Goal: Task Accomplishment & Management: Manage account settings

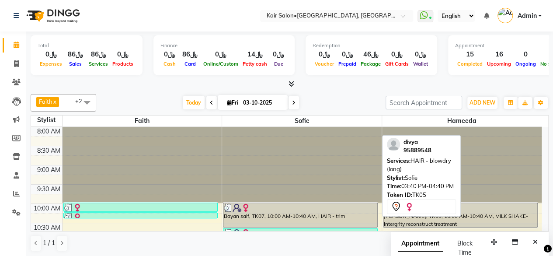
scroll to position [271, 0]
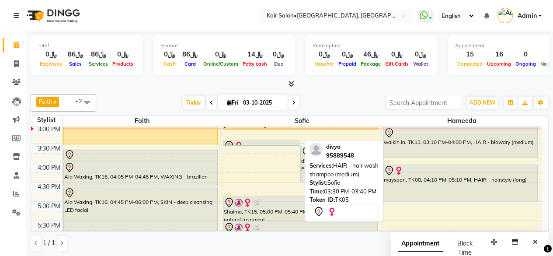
click at [251, 140] on div at bounding box center [262, 145] width 76 height 10
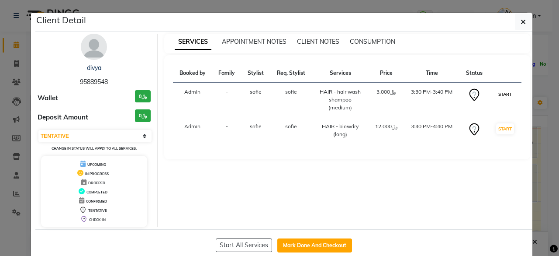
click at [502, 93] on button "START" at bounding box center [505, 94] width 18 height 11
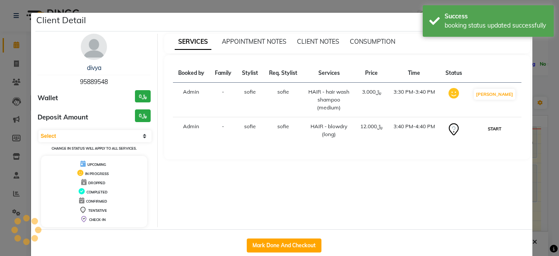
click at [502, 126] on button "START" at bounding box center [495, 128] width 18 height 11
select select "1"
click at [544, 89] on ngb-modal-window "Client Detail divya 95889548 Wallet ﷼0 Deposit Amount ﷼0 Select IN SERVICE CONF…" at bounding box center [279, 128] width 559 height 256
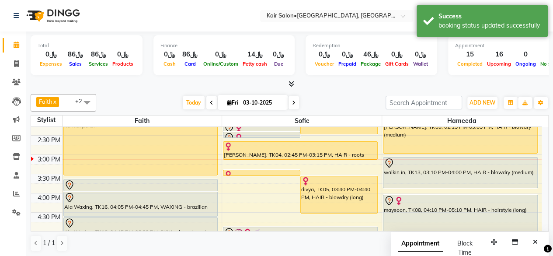
scroll to position [228, 0]
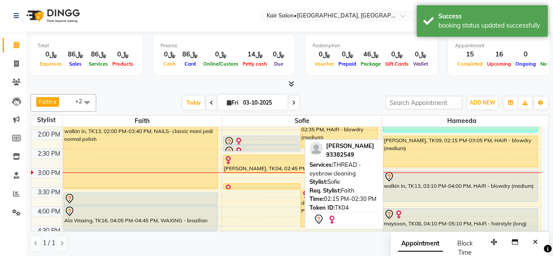
click at [271, 136] on div at bounding box center [262, 141] width 76 height 10
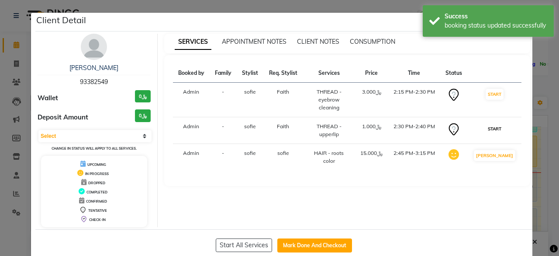
click at [500, 123] on button "START" at bounding box center [495, 128] width 18 height 11
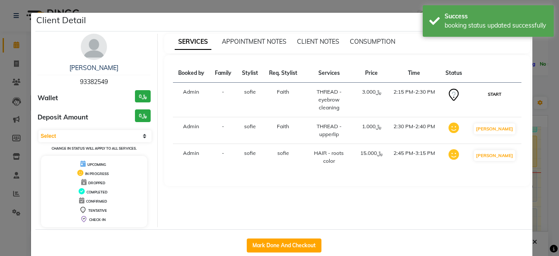
click at [501, 92] on button "START" at bounding box center [495, 94] width 18 height 11
select select "1"
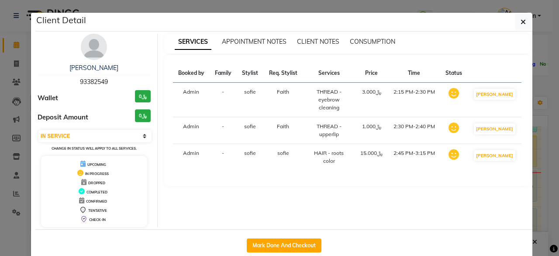
click at [540, 84] on ngb-modal-window "Client Detail smrithi 93382549 Wallet ﷼0 Deposit Amount ﷼0 Select IN SERVICE CO…" at bounding box center [279, 128] width 559 height 256
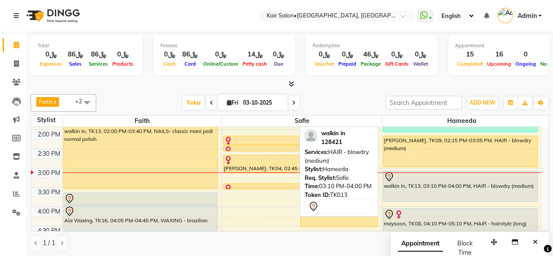
click at [453, 185] on div "walkin in, TK13, 03:10 PM-04:00 PM, HAIR - blowdry (medium)" at bounding box center [460, 186] width 154 height 30
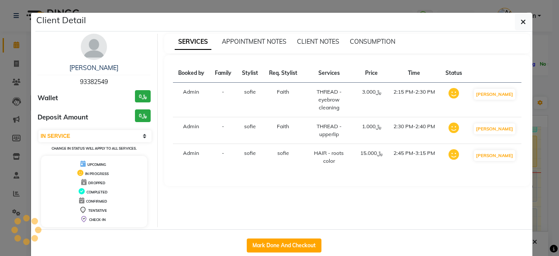
select select "select"
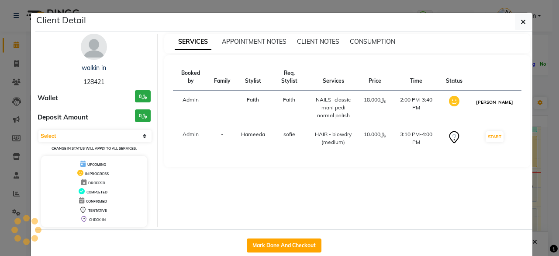
click at [510, 97] on button "[PERSON_NAME]" at bounding box center [495, 102] width 42 height 11
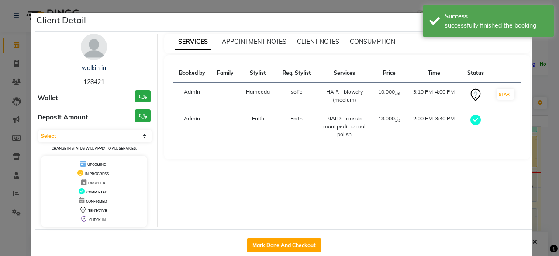
click at [538, 83] on ngb-modal-window "Client Detail walkin in 128421 Wallet ﷼0 Deposit Amount ﷼0 Select MARK DONE DRO…" at bounding box center [279, 128] width 559 height 256
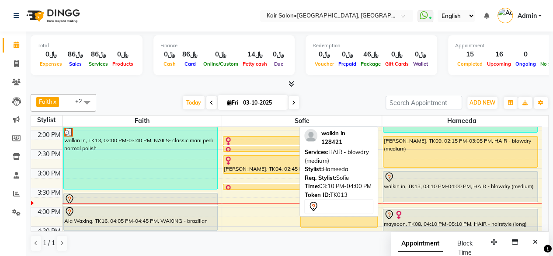
scroll to position [271, 0]
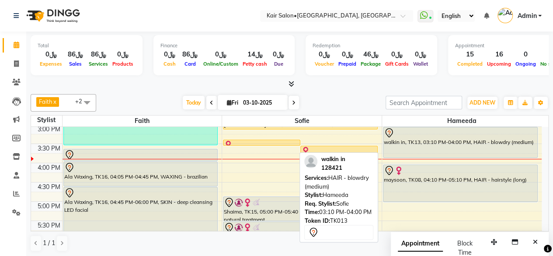
click at [453, 145] on div "walkin in, TK13, 03:10 PM-04:00 PM, HAIR - blowdry (medium)" at bounding box center [460, 142] width 154 height 30
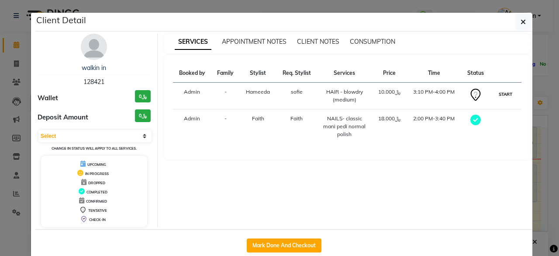
click at [503, 92] on button "START" at bounding box center [506, 94] width 18 height 11
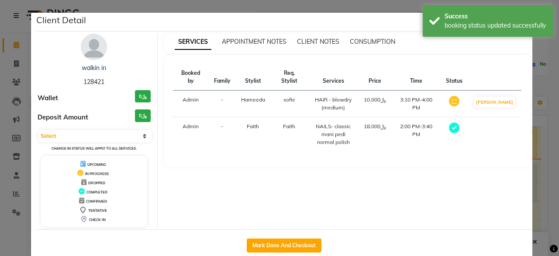
click at [550, 78] on ngb-modal-window "Client Detail walkin in 128421 Wallet ﷼0 Deposit Amount ﷼0 Select MARK DONE DRO…" at bounding box center [279, 128] width 559 height 256
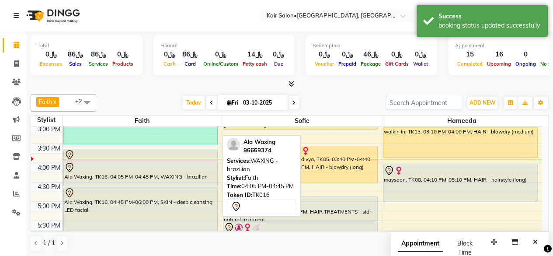
click at [188, 162] on div at bounding box center [140, 167] width 153 height 10
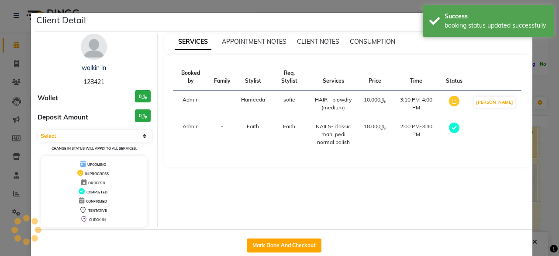
select select "7"
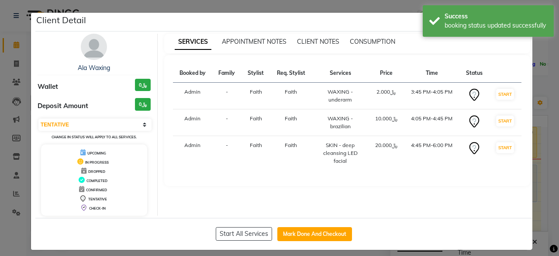
click at [544, 82] on ngb-modal-window "Client Detail Ala Waxing Wallet ﷼0 Deposit Amount ﷼0 Select IN SERVICE CONFIRME…" at bounding box center [279, 128] width 559 height 256
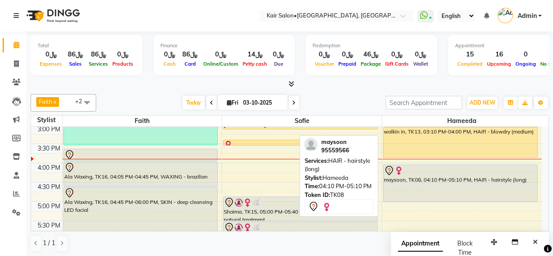
click at [453, 165] on div at bounding box center [460, 170] width 153 height 10
select select "7"
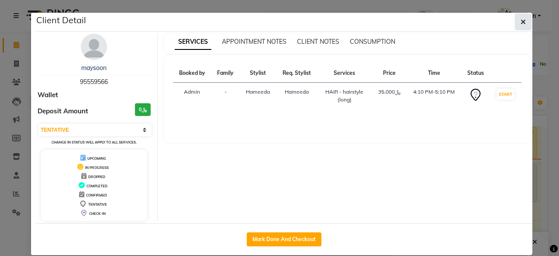
click at [524, 19] on button "button" at bounding box center [523, 22] width 17 height 17
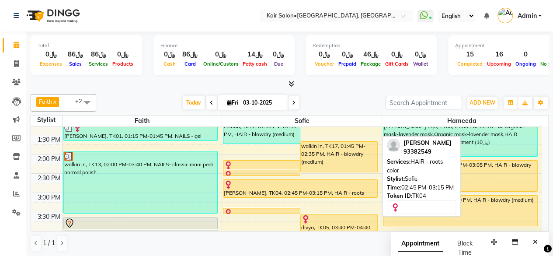
scroll to position [184, 0]
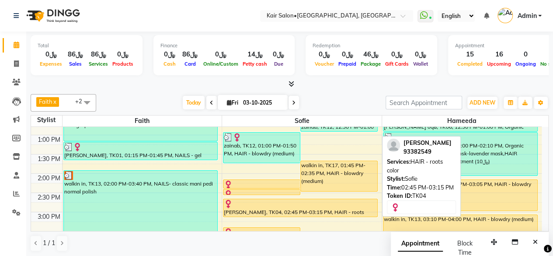
click at [327, 204] on div at bounding box center [300, 203] width 153 height 9
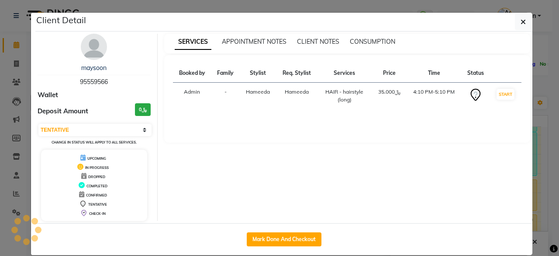
select select "1"
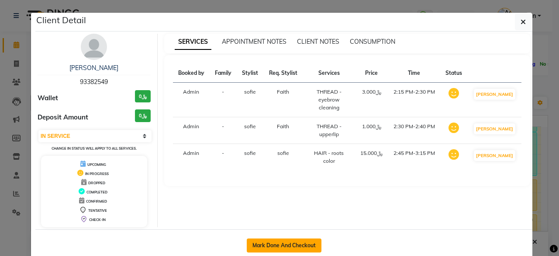
click at [270, 241] on button "Mark Done And Checkout" at bounding box center [284, 245] width 75 height 14
select select "service"
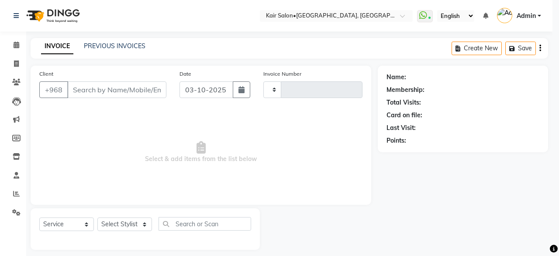
type input "1996"
select select "6490"
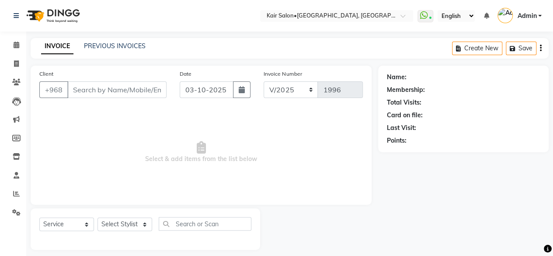
type input "93382549"
select select "58893"
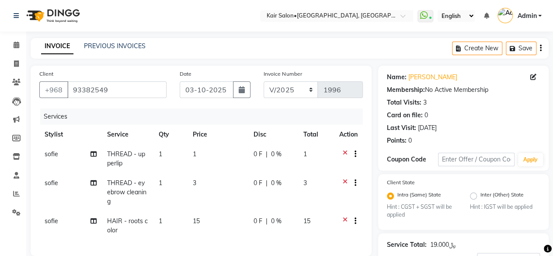
click at [49, 152] on span "sofie" at bounding box center [52, 154] width 14 height 8
select select "58893"
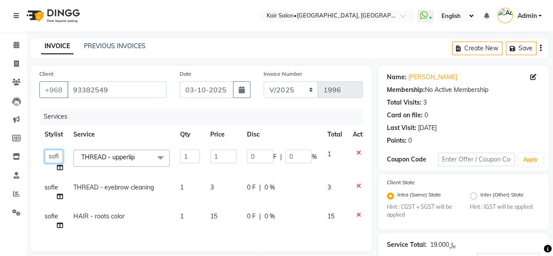
click at [52, 155] on select "Faith HABSATBEE SHAHULHAMEED Hameeda Kairs staffs Madam Alia Taya Madam Asma Ja…" at bounding box center [54, 156] width 18 height 14
select select "66378"
click at [50, 187] on span "sofie" at bounding box center [52, 187] width 14 height 8
select select "58893"
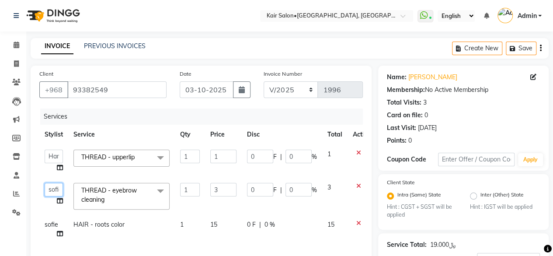
click at [50, 187] on select "Faith HABSATBEE SHAHULHAMEED Hameeda Kairs staffs Madam Alia Taya Madam Asma Ja…" at bounding box center [54, 190] width 18 height 14
select select "66378"
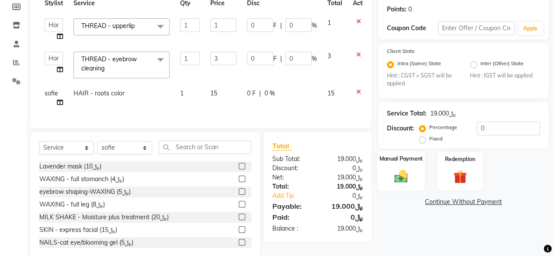
click at [398, 179] on img at bounding box center [401, 176] width 22 height 16
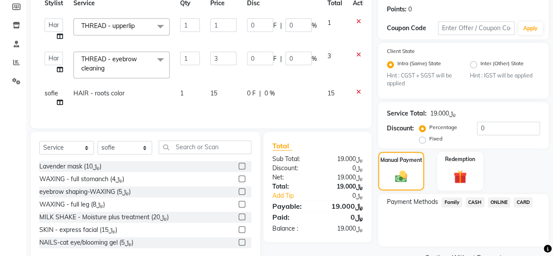
click at [522, 199] on span "CARD" at bounding box center [522, 202] width 19 height 10
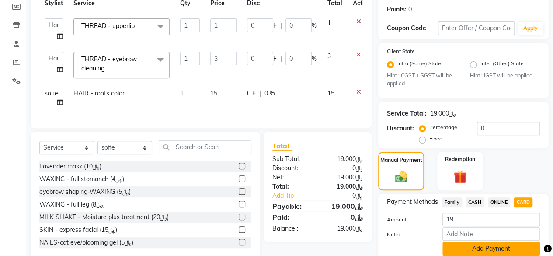
scroll to position [164, 0]
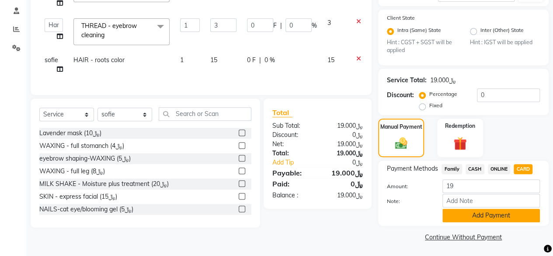
click at [484, 213] on button "Add Payment" at bounding box center [490, 215] width 97 height 14
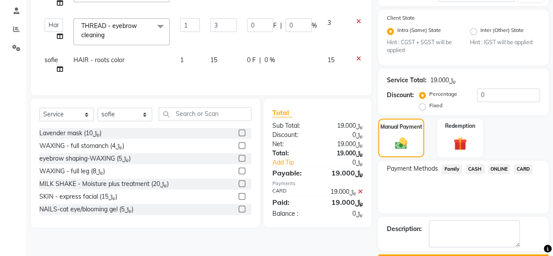
scroll to position [188, 0]
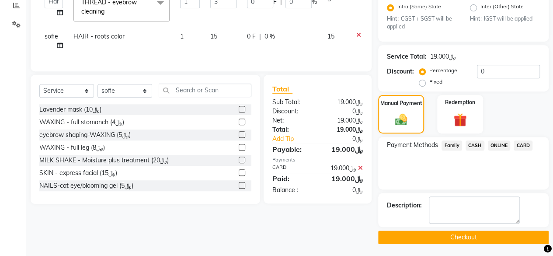
click at [457, 236] on button "Checkout" at bounding box center [463, 237] width 170 height 14
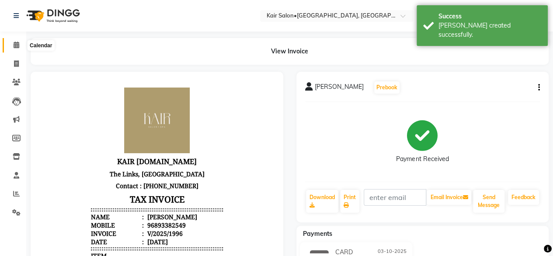
click at [15, 45] on icon at bounding box center [17, 45] width 6 height 7
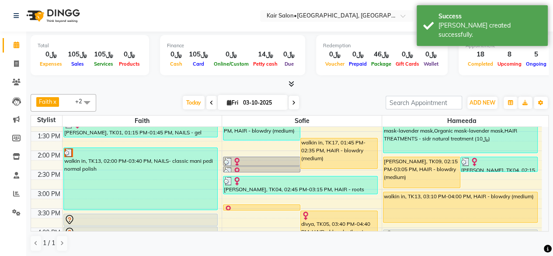
scroll to position [218, 0]
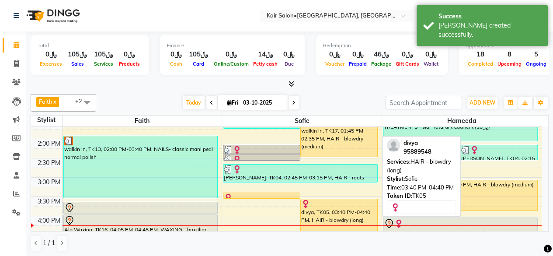
click at [320, 214] on div "divya, TK05, 03:40 PM-04:40 PM, HAIR - blowdry (long)" at bounding box center [339, 217] width 76 height 37
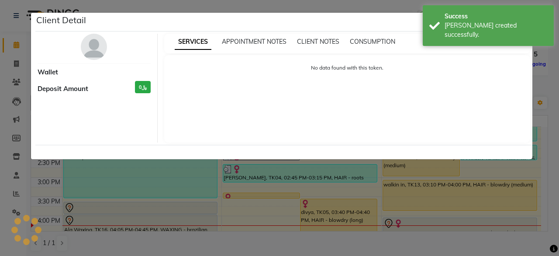
select select "1"
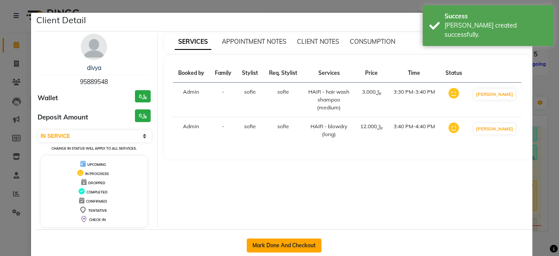
click at [259, 242] on button "Mark Done And Checkout" at bounding box center [284, 245] width 75 height 14
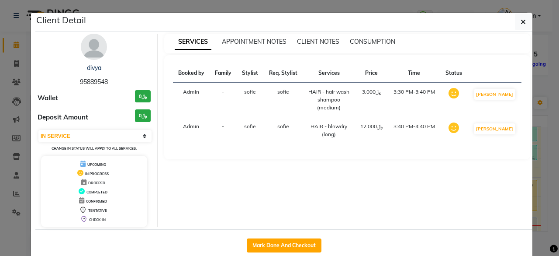
select select "service"
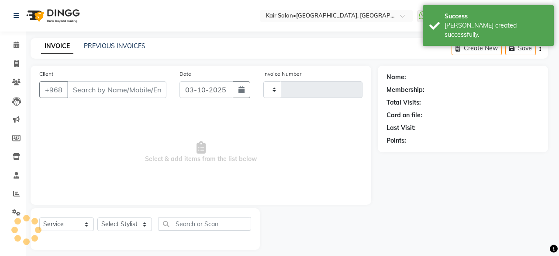
type input "1997"
select select "6490"
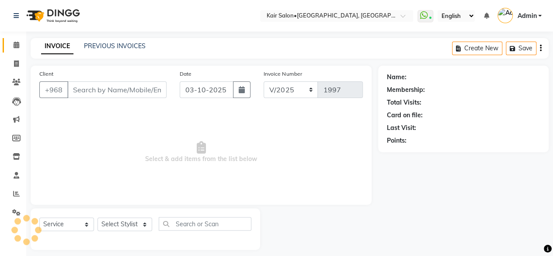
type input "95889548"
select select "58893"
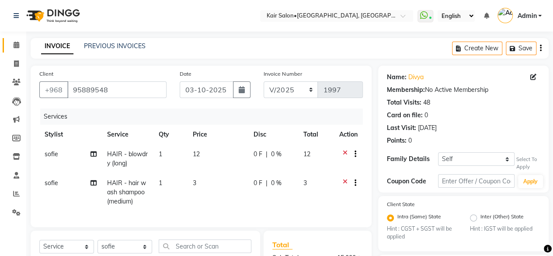
scroll to position [123, 0]
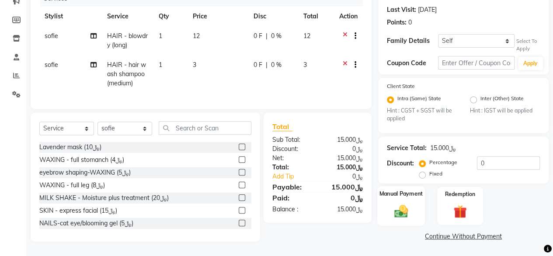
click at [401, 205] on img at bounding box center [401, 211] width 22 height 16
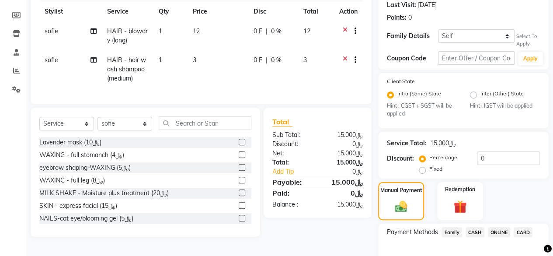
click at [527, 228] on span "CARD" at bounding box center [522, 232] width 19 height 10
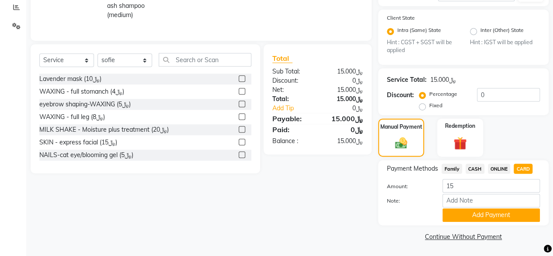
click at [479, 215] on button "Add Payment" at bounding box center [490, 215] width 97 height 14
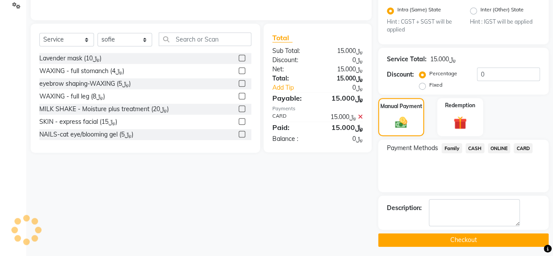
scroll to position [210, 0]
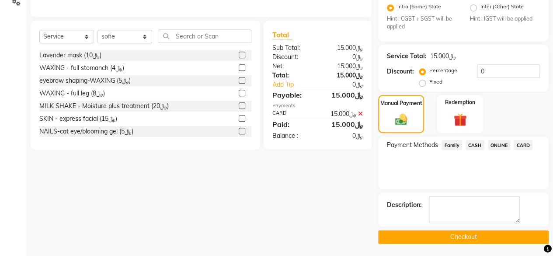
click at [471, 236] on button "Checkout" at bounding box center [463, 237] width 170 height 14
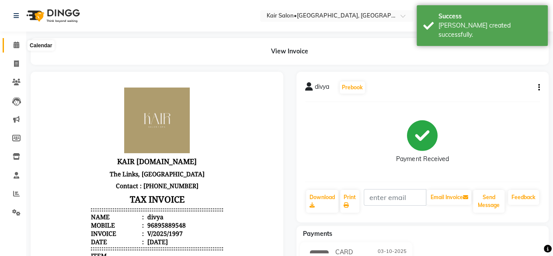
click at [17, 46] on icon at bounding box center [17, 45] width 6 height 7
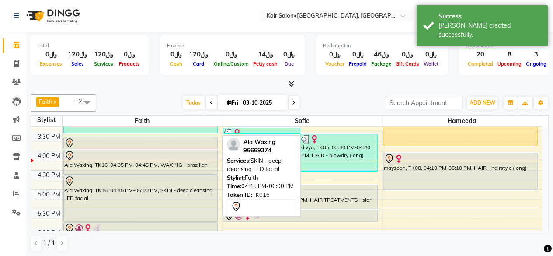
scroll to position [282, 0]
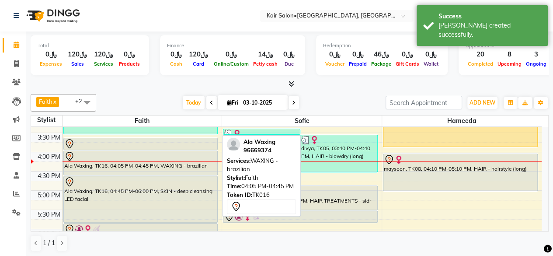
click at [148, 151] on div at bounding box center [140, 156] width 153 height 10
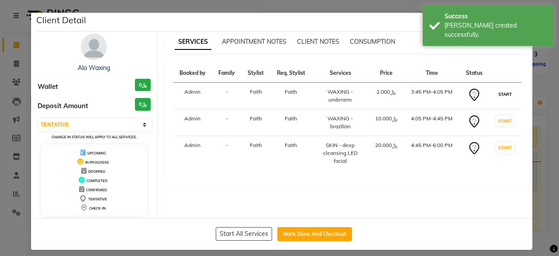
click at [502, 92] on button "START" at bounding box center [505, 94] width 18 height 11
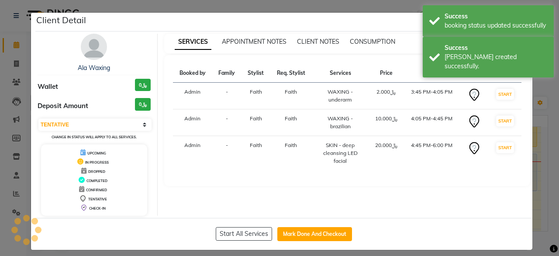
select select "select"
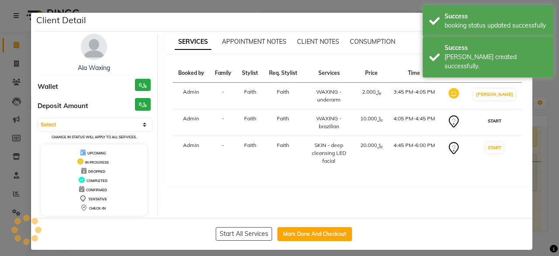
click at [502, 118] on button "START" at bounding box center [495, 120] width 18 height 11
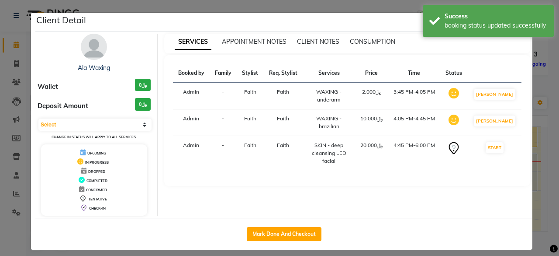
click at [536, 120] on ngb-modal-window "Client Detail Ala Waxing Wallet ﷼0 Deposit Amount ﷼0 Select IN SERVICE CONFIRME…" at bounding box center [279, 128] width 559 height 256
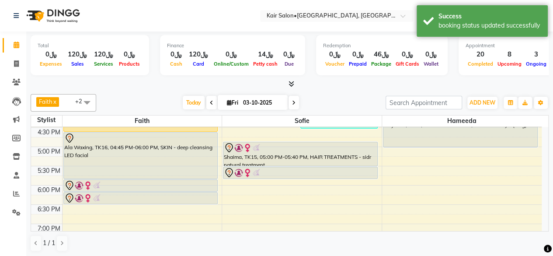
scroll to position [326, 0]
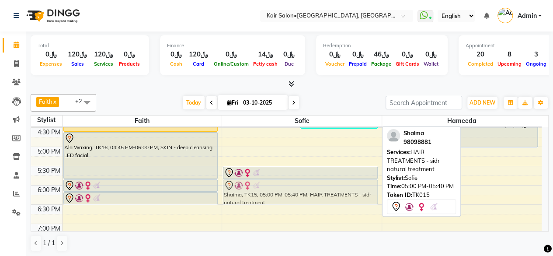
drag, startPoint x: 279, startPoint y: 147, endPoint x: 251, endPoint y: 183, distance: 45.4
click at [251, 183] on div "Bayan saif, TK07, 11:30 AM-12:50 PM, HAIR - blowdry (medium),HAIR TREATMENTS - …" at bounding box center [301, 108] width 159 height 615
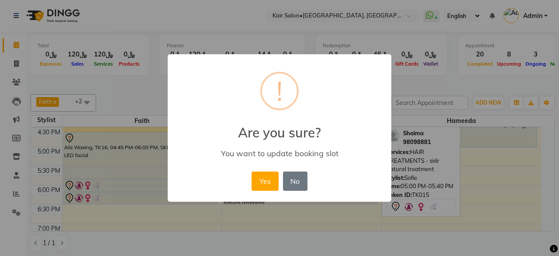
click at [268, 179] on button "Yes" at bounding box center [265, 180] width 27 height 19
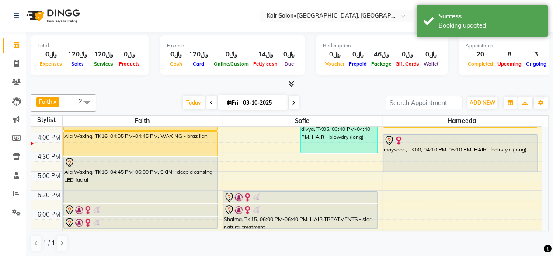
scroll to position [282, 0]
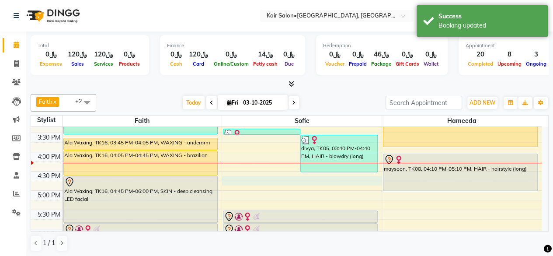
click at [236, 180] on div "8:00 AM 8:30 AM 9:00 AM 9:30 AM 10:00 AM 10:30 AM 11:00 AM 11:30 AM 12:00 PM 12…" at bounding box center [286, 151] width 510 height 615
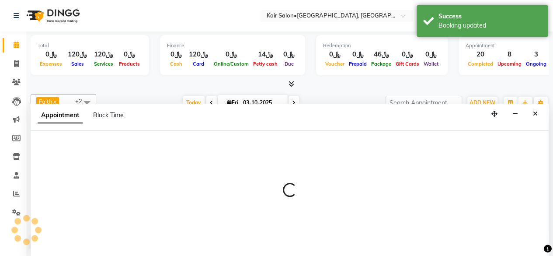
scroll to position [0, 0]
select select "58893"
select select "1005"
select select "tentative"
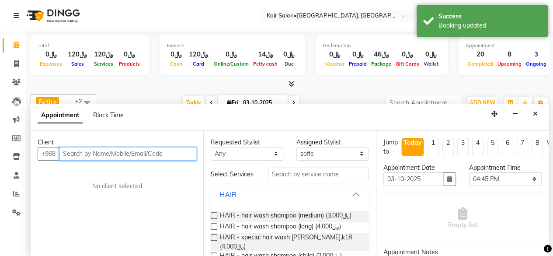
click at [143, 152] on input "text" at bounding box center [127, 154] width 137 height 14
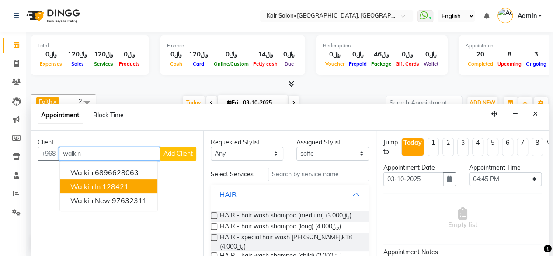
click at [86, 184] on span "walkin in" at bounding box center [85, 186] width 30 height 9
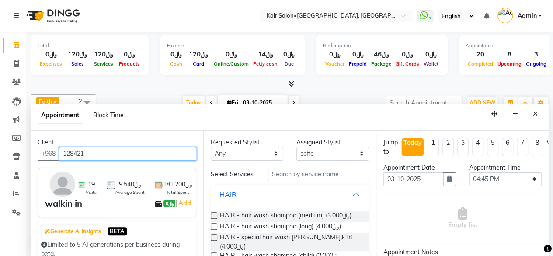
type input "128421"
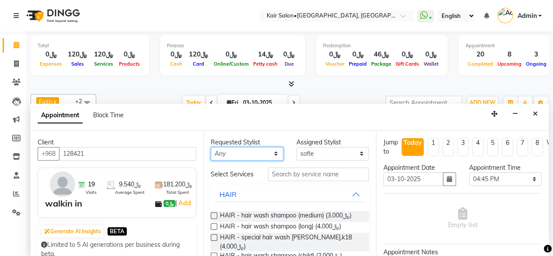
click at [272, 150] on select "Any Faith HABSATBEE [PERSON_NAME] Madam [PERSON_NAME] Madam [PERSON_NAME] Madam…" at bounding box center [247, 154] width 73 height 14
select select "58893"
click at [211, 147] on select "Any Faith HABSATBEE [PERSON_NAME] Madam [PERSON_NAME] Madam [PERSON_NAME] Madam…" at bounding box center [247, 154] width 73 height 14
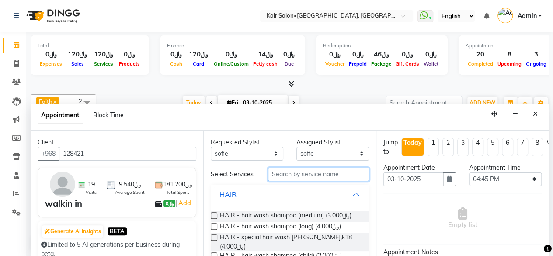
click at [301, 175] on input "text" at bounding box center [318, 174] width 101 height 14
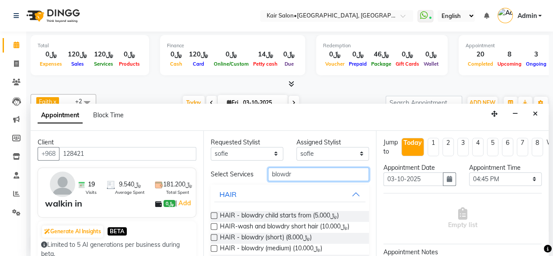
type input "blowdr"
click at [213, 251] on label at bounding box center [214, 248] width 7 height 7
click at [213, 252] on input "checkbox" at bounding box center [214, 249] width 6 height 6
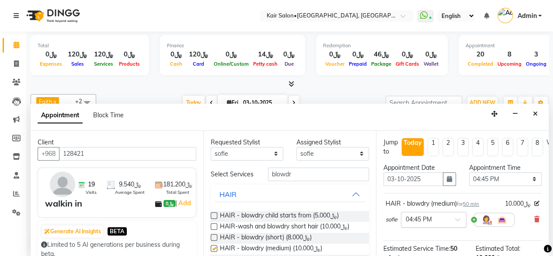
checkbox input "false"
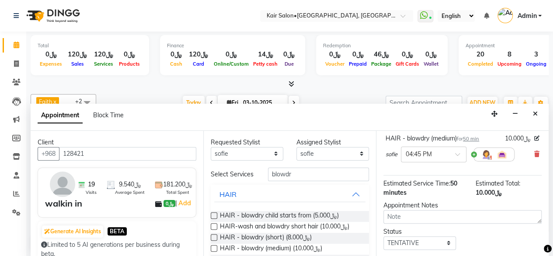
scroll to position [104, 0]
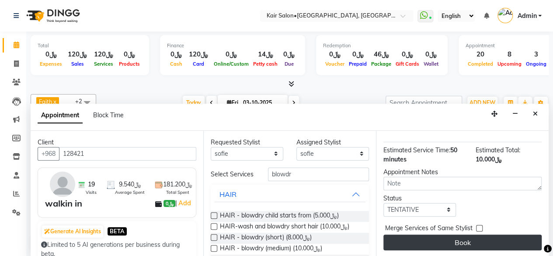
click at [453, 235] on button "Book" at bounding box center [462, 242] width 158 height 16
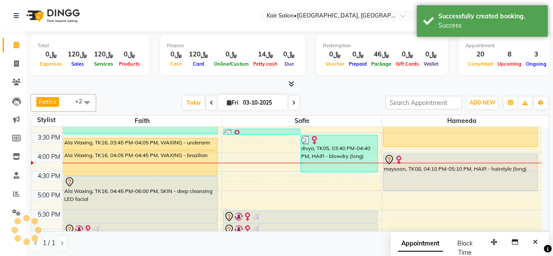
scroll to position [0, 0]
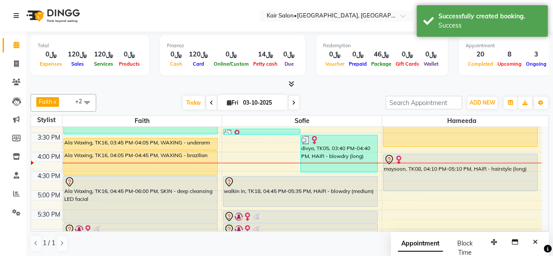
click at [445, 185] on div "maysoon, TK08, 04:10 PM-05:10 PM, HAIR - hairstyle (long)" at bounding box center [460, 172] width 154 height 37
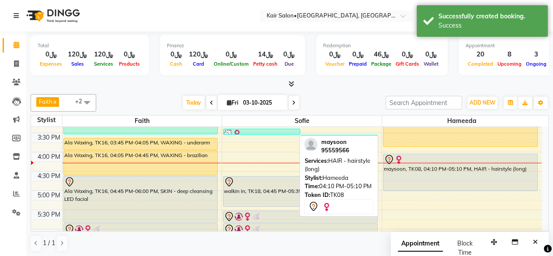
click at [444, 184] on div "maysoon, TK08, 04:10 PM-05:10 PM, HAIR - hairstyle (long)" at bounding box center [460, 172] width 154 height 37
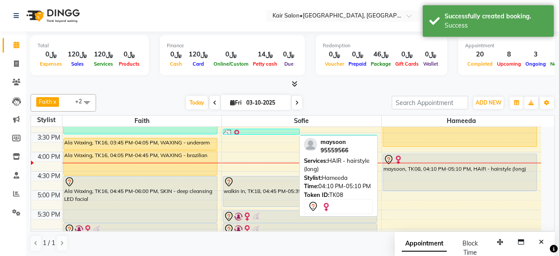
select select "7"
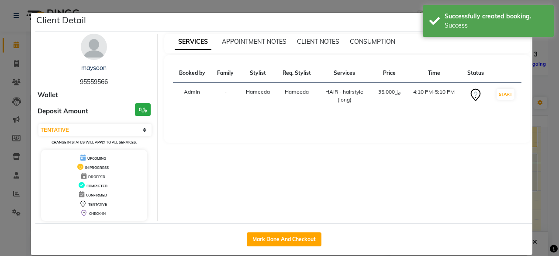
click at [542, 76] on ngb-modal-window "Client Detail maysoon 95559566 Wallet Deposit Amount ﷼0 Select IN SERVICE CONFI…" at bounding box center [279, 128] width 559 height 256
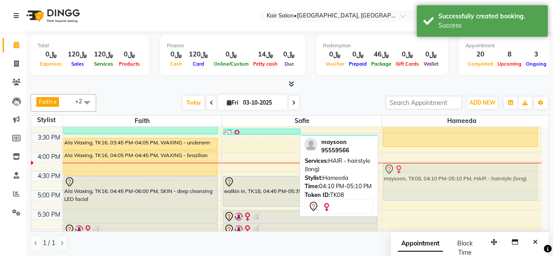
drag, startPoint x: 474, startPoint y: 167, endPoint x: 474, endPoint y: 178, distance: 11.4
click at [474, 178] on div "Yasmine Jandal, TK10, 10:45 AM-11:25 AM, natural mask and blowdry Asma Ghabshi,…" at bounding box center [461, 151] width 159 height 615
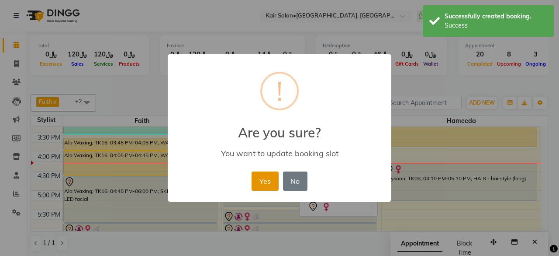
click at [265, 180] on button "Yes" at bounding box center [265, 180] width 27 height 19
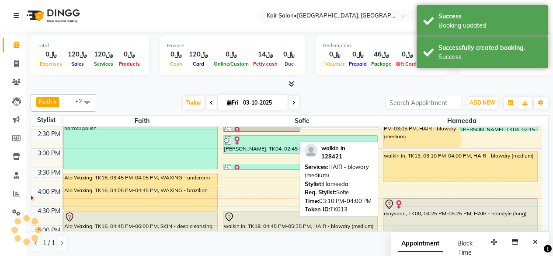
scroll to position [239, 0]
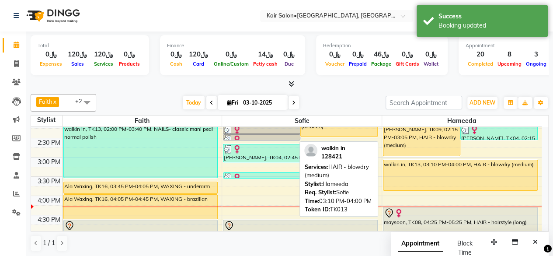
click at [486, 177] on div "walkin in, TK13, 03:10 PM-04:00 PM, HAIR - blowdry (medium)" at bounding box center [460, 175] width 154 height 30
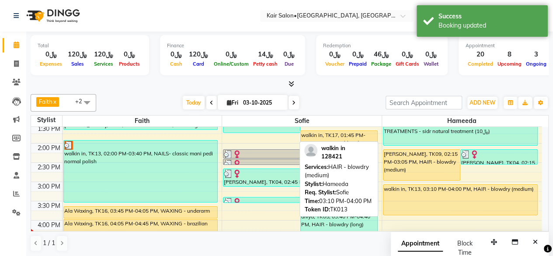
scroll to position [195, 0]
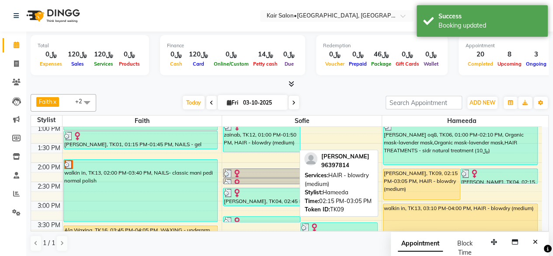
click at [416, 187] on div "Azhary Alaa, TK09, 02:15 PM-03:05 PM, HAIR - blowdry (medium)" at bounding box center [421, 184] width 76 height 31
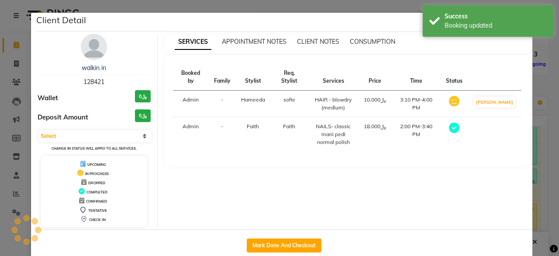
select select "1"
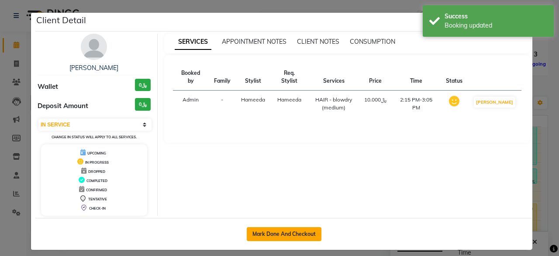
click at [261, 232] on button "Mark Done And Checkout" at bounding box center [284, 234] width 75 height 14
select select "service"
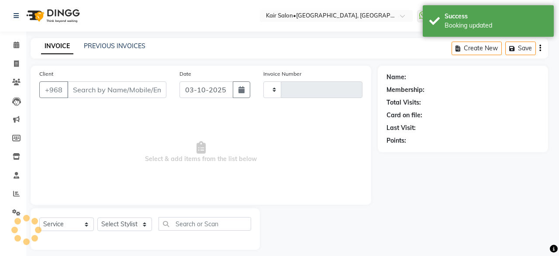
type input "1998"
select select "6490"
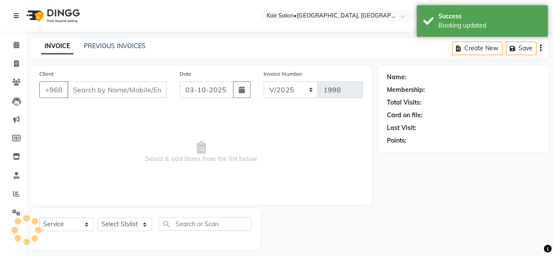
type input "96397814"
select select "66378"
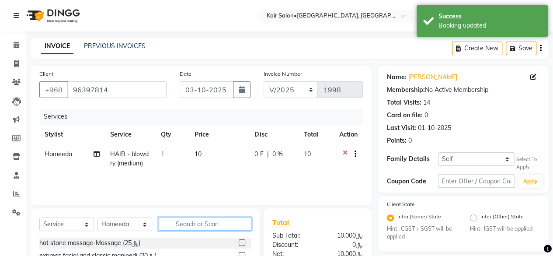
click at [209, 224] on input "text" at bounding box center [205, 224] width 93 height 14
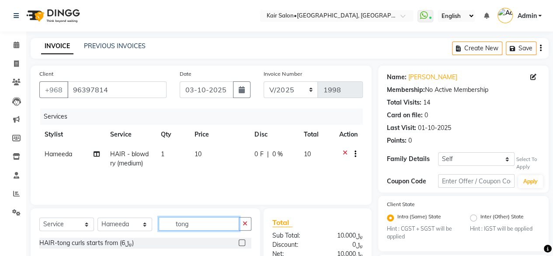
type input "tong"
click at [242, 243] on label at bounding box center [242, 242] width 7 height 7
click at [242, 243] on input "checkbox" at bounding box center [242, 243] width 6 height 6
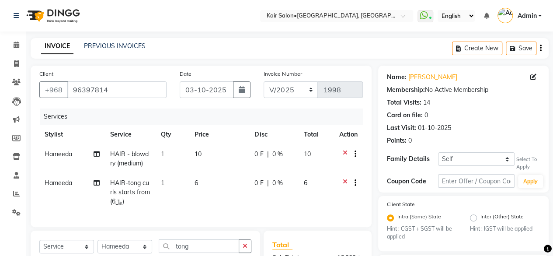
checkbox input "false"
click at [200, 191] on td "6" at bounding box center [219, 192] width 60 height 38
select select "66378"
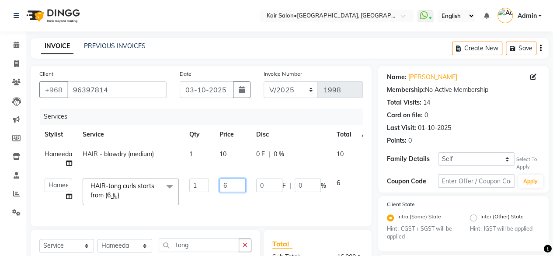
click at [234, 190] on input "6" at bounding box center [232, 185] width 26 height 14
type input "8"
click at [272, 203] on td "0 F | 0 %" at bounding box center [291, 191] width 80 height 37
select select "66378"
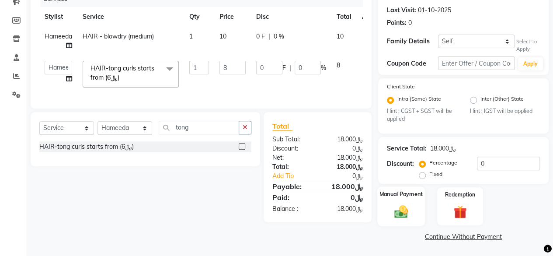
click at [400, 216] on img at bounding box center [401, 212] width 22 height 16
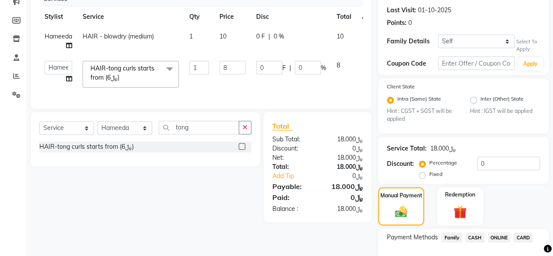
click at [525, 238] on span "CARD" at bounding box center [522, 237] width 19 height 10
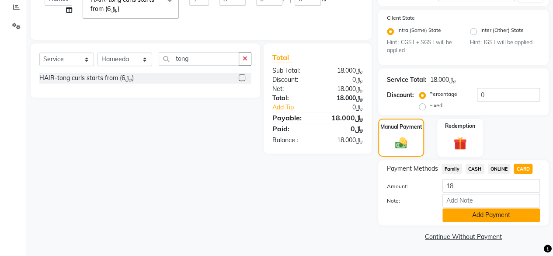
click at [469, 215] on button "Add Payment" at bounding box center [490, 215] width 97 height 14
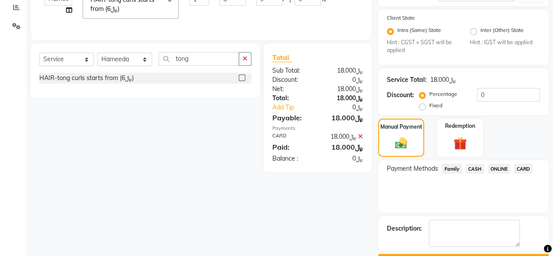
scroll to position [210, 0]
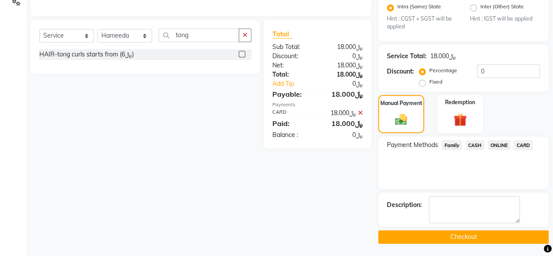
click at [460, 235] on button "Checkout" at bounding box center [463, 237] width 170 height 14
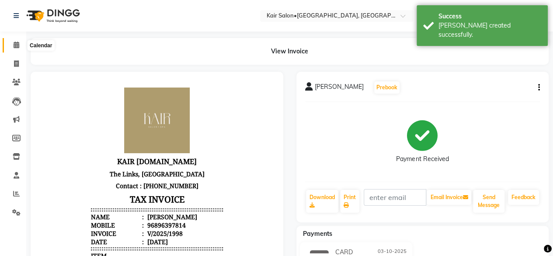
click at [20, 43] on span at bounding box center [16, 45] width 15 height 10
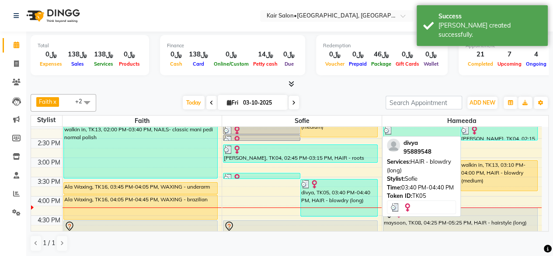
scroll to position [218, 0]
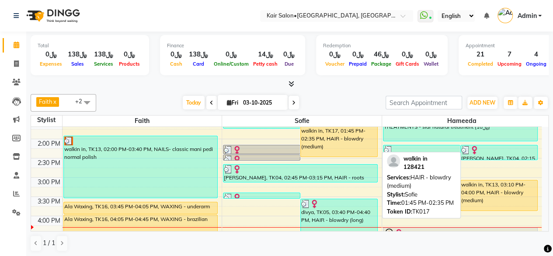
click at [339, 151] on div "walkin in, TK17, 01:45 PM-02:35 PM, HAIR - blowdry (medium)" at bounding box center [339, 141] width 76 height 30
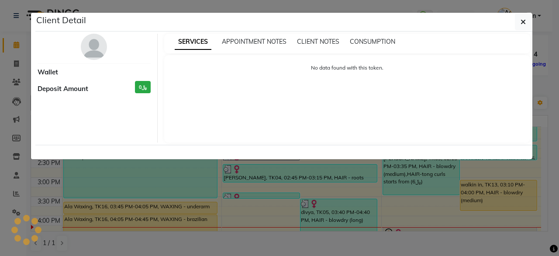
select select "1"
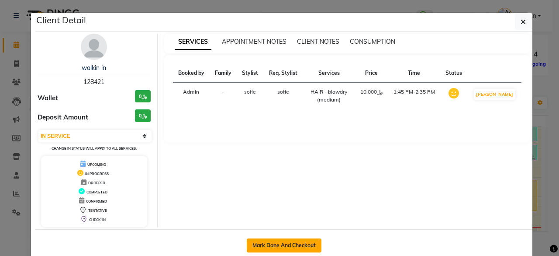
click at [279, 244] on button "Mark Done And Checkout" at bounding box center [284, 245] width 75 height 14
select select "service"
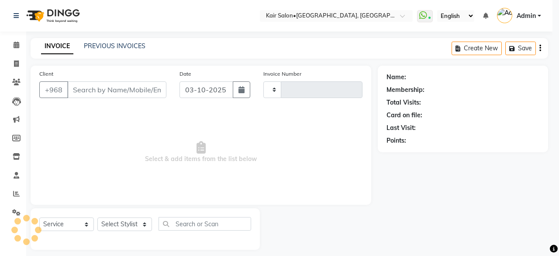
type input "1999"
select select "6490"
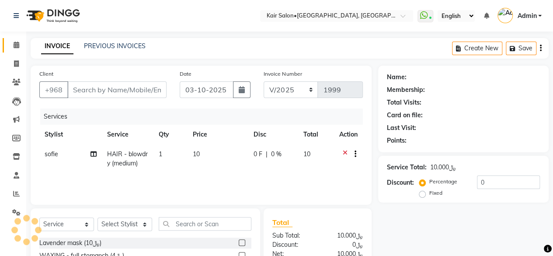
type input "128421"
select select "58893"
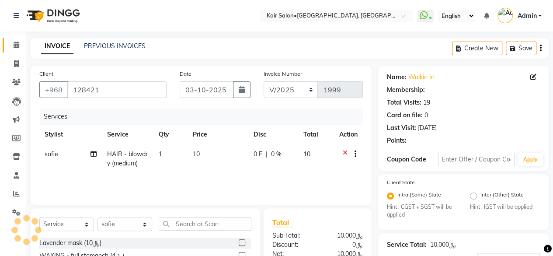
scroll to position [87, 0]
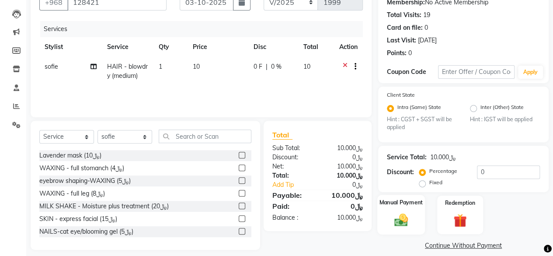
click at [399, 221] on img at bounding box center [401, 220] width 22 height 16
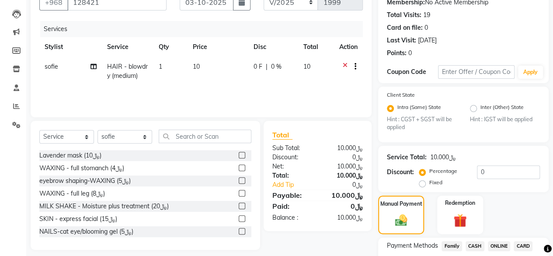
drag, startPoint x: 522, startPoint y: 245, endPoint x: 503, endPoint y: 242, distance: 19.5
click at [522, 244] on span "CARD" at bounding box center [522, 246] width 19 height 10
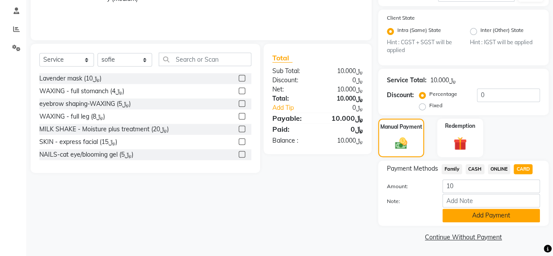
click at [459, 217] on button "Add Payment" at bounding box center [490, 215] width 97 height 14
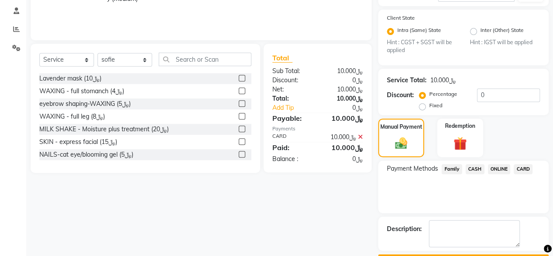
scroll to position [188, 0]
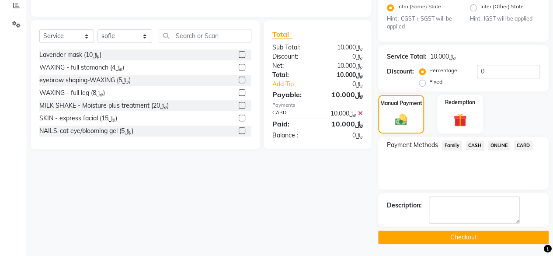
click at [439, 234] on button "Checkout" at bounding box center [463, 237] width 170 height 14
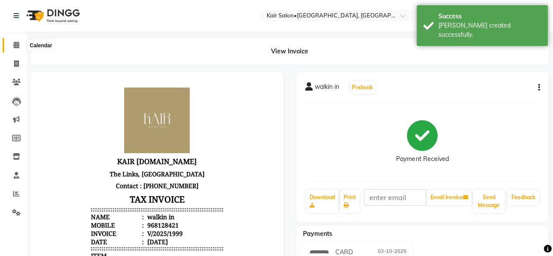
click at [18, 42] on icon at bounding box center [17, 45] width 6 height 7
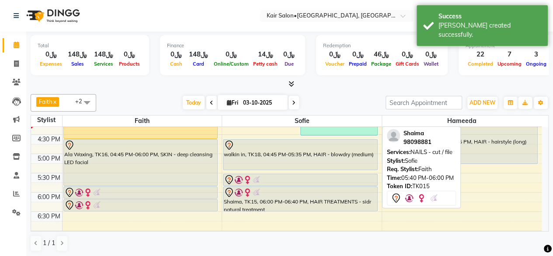
scroll to position [306, 0]
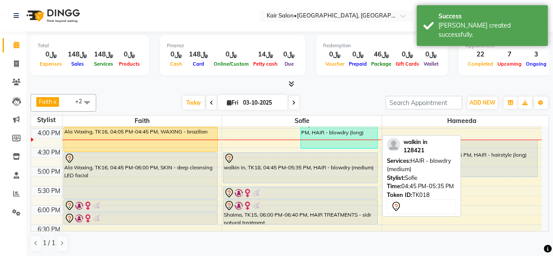
click at [347, 166] on div "walkin in, TK18, 04:45 PM-05:35 PM, HAIR - blowdry (medium)" at bounding box center [300, 167] width 154 height 30
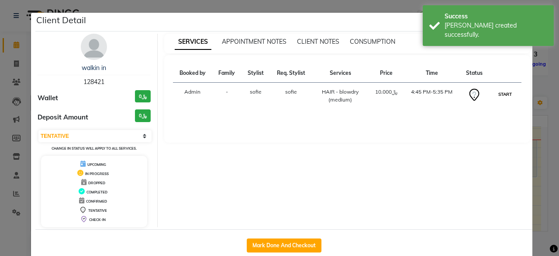
click at [506, 94] on button "START" at bounding box center [505, 94] width 18 height 11
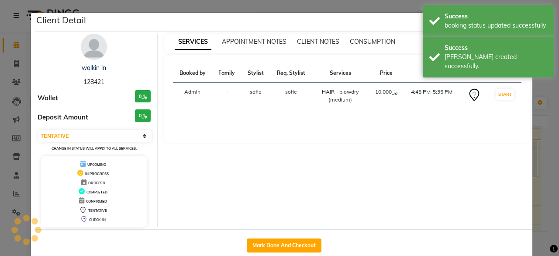
select select "1"
click at [547, 93] on ngb-modal-window "Client Detail walkin in 128421 Wallet ﷼0 Deposit Amount ﷼0 Select IN SERVICE CO…" at bounding box center [279, 128] width 559 height 256
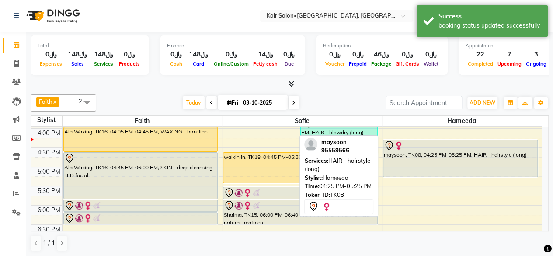
click at [492, 143] on div at bounding box center [460, 145] width 153 height 10
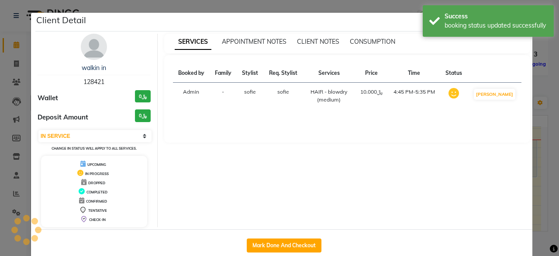
select select "7"
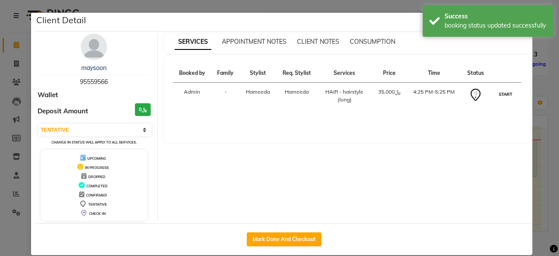
click at [505, 97] on button "START" at bounding box center [506, 94] width 18 height 11
click at [548, 85] on ngb-modal-window "Client Detail maysoon 95559566 Wallet Deposit Amount ﷼0 Select IN SERVICE CONFI…" at bounding box center [279, 128] width 559 height 256
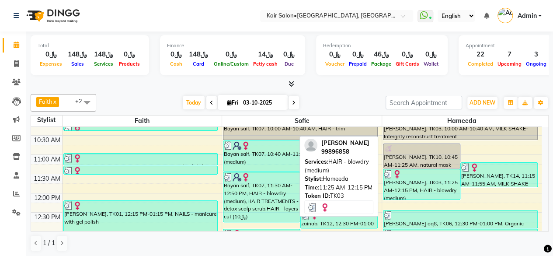
scroll to position [175, 0]
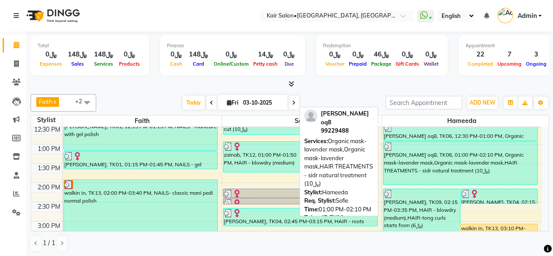
click at [437, 170] on div "[PERSON_NAME] oq8, TK06, 01:00 PM-02:10 PM, Organic mask-lavender mask,Organic …" at bounding box center [460, 163] width 154 height 43
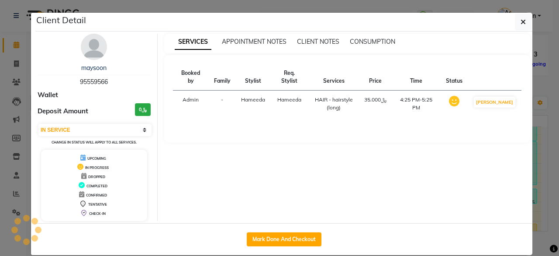
select select "3"
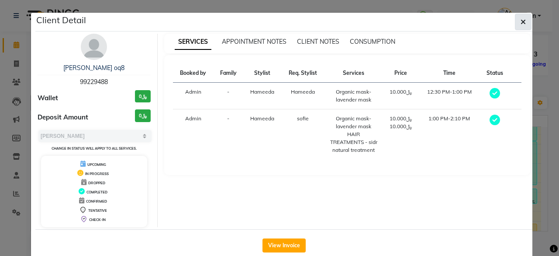
click at [516, 20] on button "button" at bounding box center [523, 22] width 17 height 17
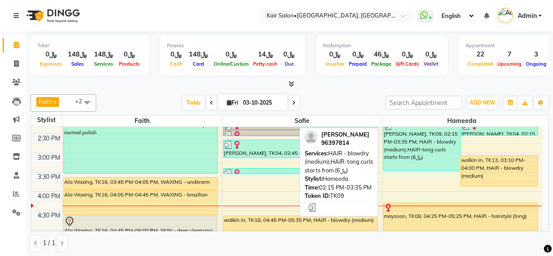
scroll to position [262, 0]
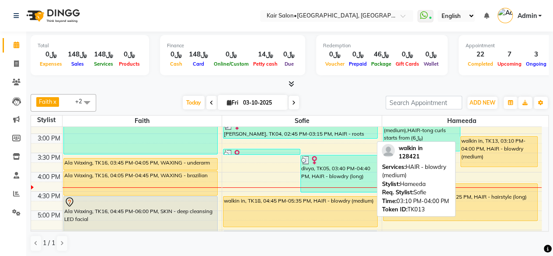
click at [511, 151] on div "walkin in, TK13, 03:10 PM-04:00 PM, HAIR - blowdry (medium)" at bounding box center [498, 151] width 76 height 30
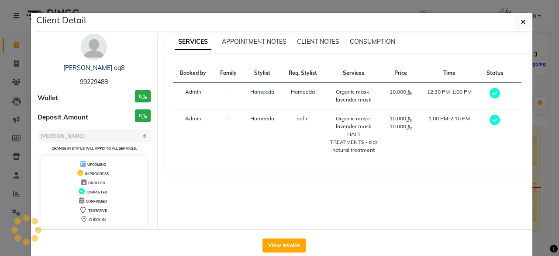
select select "select"
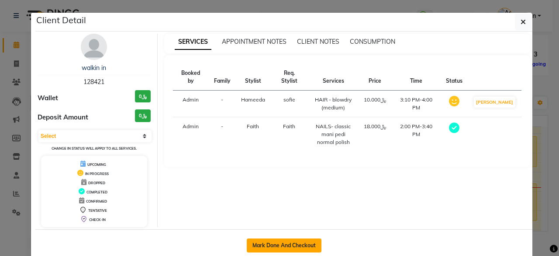
click at [283, 242] on button "Mark Done And Checkout" at bounding box center [284, 245] width 75 height 14
select select "service"
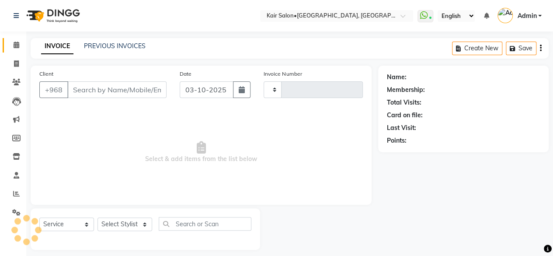
type input "2000"
select select "6490"
type input "128421"
select select "66378"
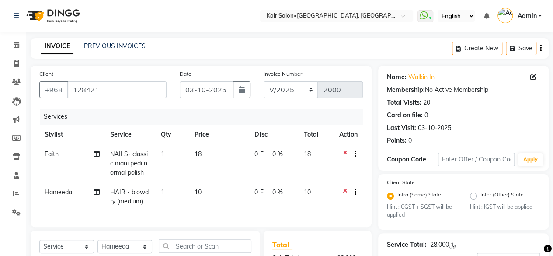
click at [345, 152] on icon at bounding box center [345, 154] width 5 height 11
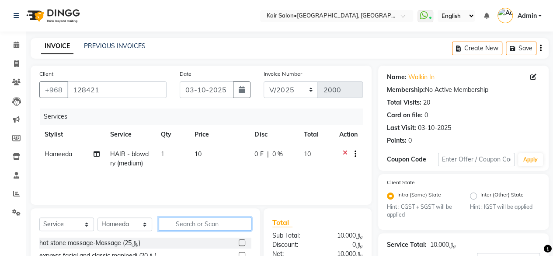
click at [195, 217] on input "text" at bounding box center [205, 224] width 93 height 14
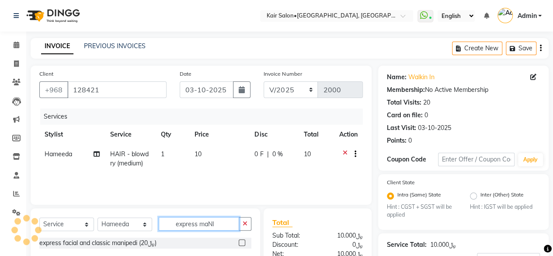
type input "express maNI"
click at [142, 225] on select "Select Stylist Faith HABSATBEE [PERSON_NAME] staffs Madam [PERSON_NAME] Madam […" at bounding box center [124, 224] width 55 height 14
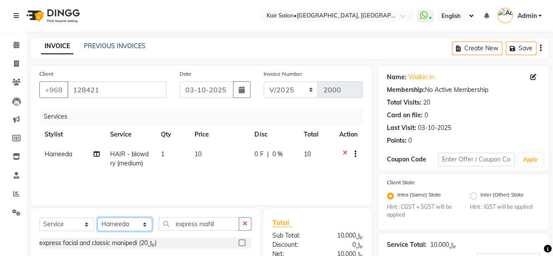
select select "49362"
click at [97, 217] on select "Select Stylist Faith HABSATBEE [PERSON_NAME] staffs Madam [PERSON_NAME] Madam […" at bounding box center [124, 224] width 55 height 14
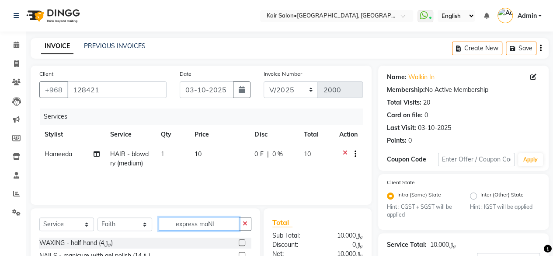
click at [227, 225] on input "express maNI" at bounding box center [199, 224] width 80 height 14
type input "express"
click at [239, 241] on label at bounding box center [242, 242] width 7 height 7
click at [239, 241] on input "checkbox" at bounding box center [242, 243] width 6 height 6
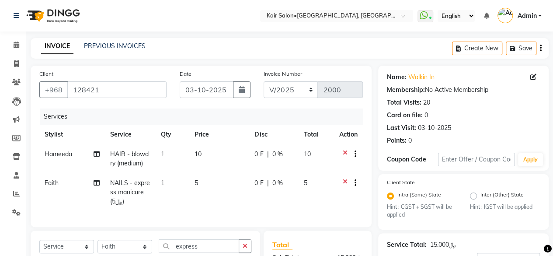
checkbox input "false"
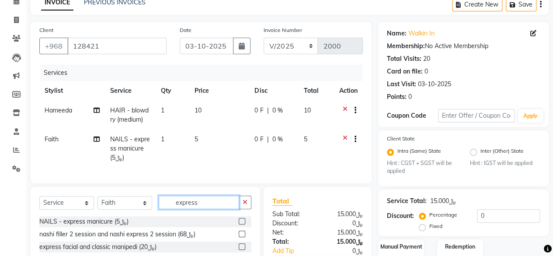
click at [201, 209] on input "express" at bounding box center [199, 202] width 80 height 14
type input "e"
type input "NOR"
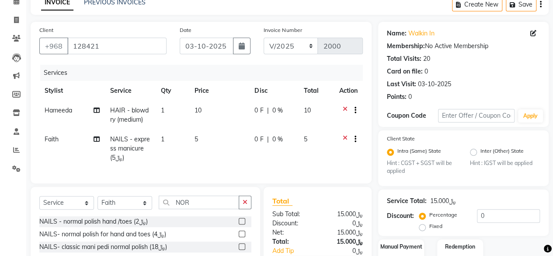
click at [240, 224] on label at bounding box center [242, 221] width 7 height 7
click at [240, 224] on input "checkbox" at bounding box center [242, 221] width 6 height 6
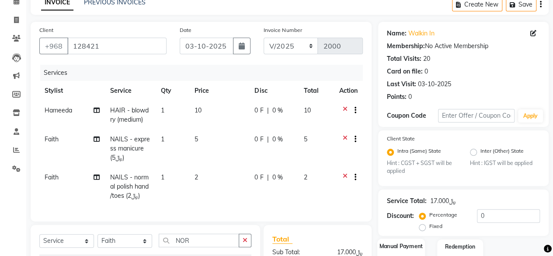
checkbox input "false"
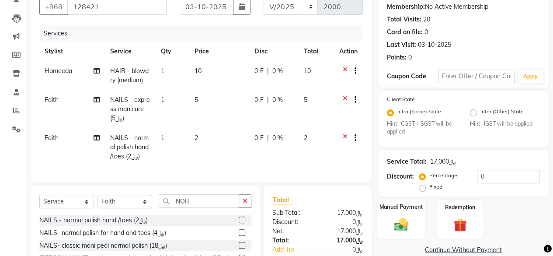
scroll to position [142, 0]
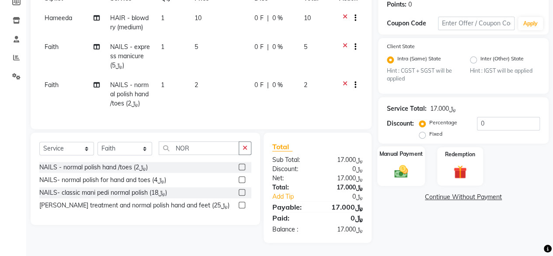
click at [399, 163] on img at bounding box center [401, 171] width 22 height 16
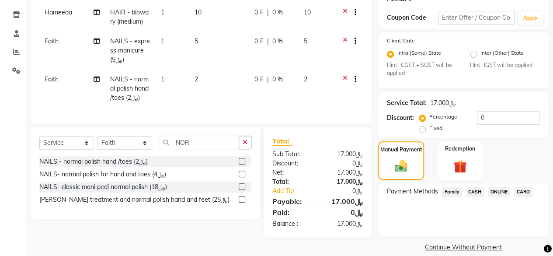
click at [527, 191] on span "CARD" at bounding box center [522, 192] width 19 height 10
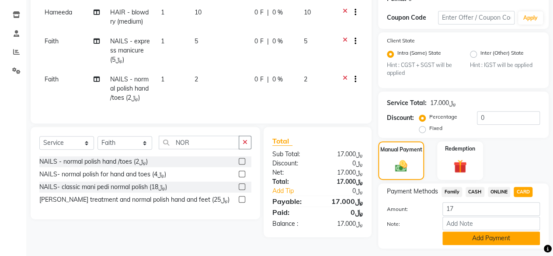
click at [496, 238] on button "Add Payment" at bounding box center [490, 238] width 97 height 14
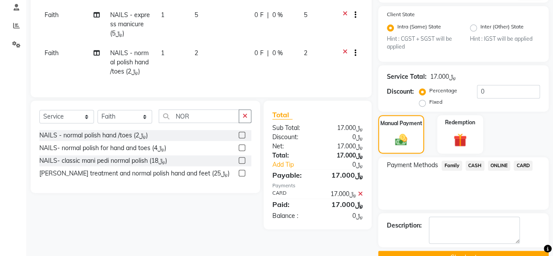
scroll to position [188, 0]
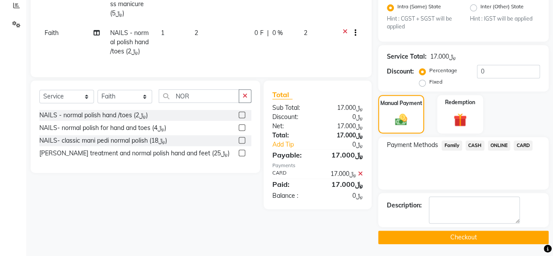
click at [477, 234] on button "Checkout" at bounding box center [463, 237] width 170 height 14
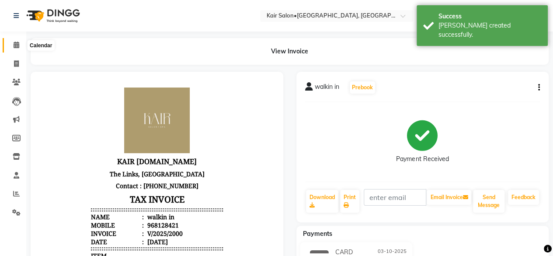
click at [17, 44] on icon at bounding box center [17, 45] width 6 height 7
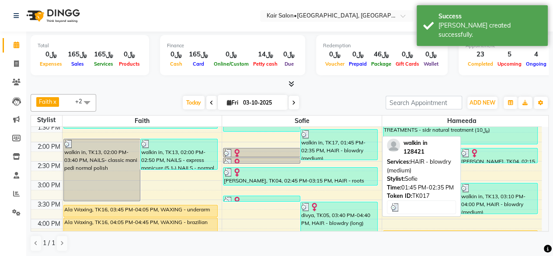
scroll to position [262, 0]
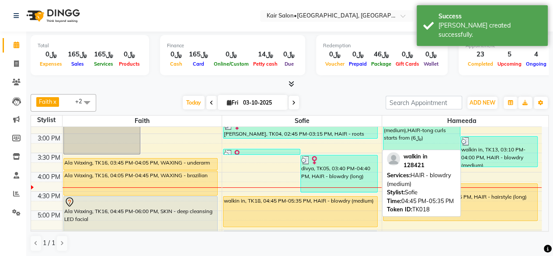
click at [316, 205] on div "walkin in, TK18, 04:45 PM-05:35 PM, HAIR - blowdry (medium)" at bounding box center [300, 211] width 154 height 30
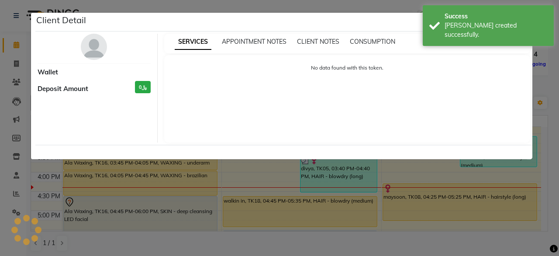
select select "1"
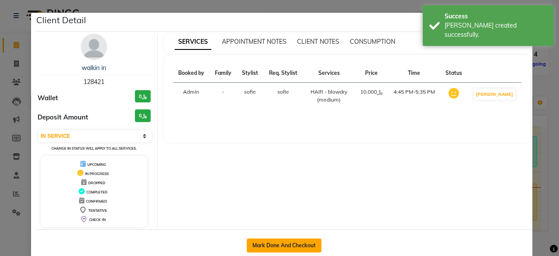
click at [285, 241] on button "Mark Done And Checkout" at bounding box center [284, 245] width 75 height 14
select select "service"
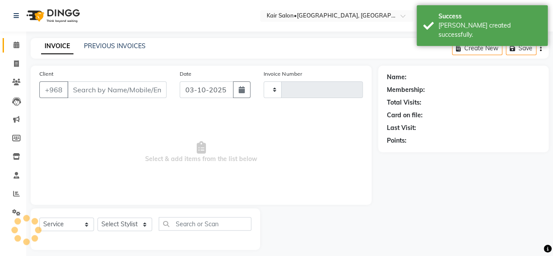
type input "2001"
select select "6490"
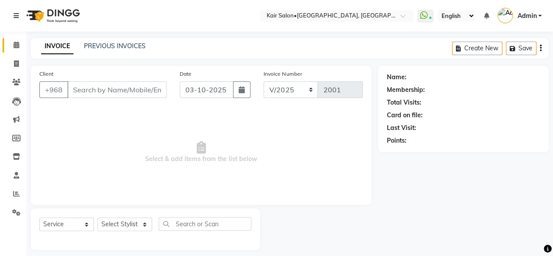
type input "128421"
select select "58893"
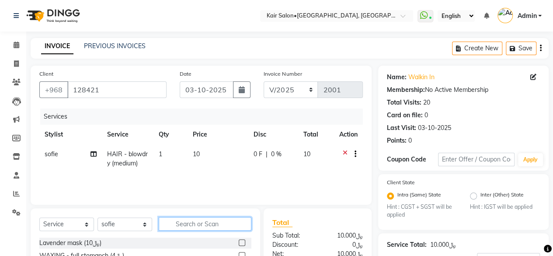
click at [220, 219] on input "text" at bounding box center [205, 224] width 93 height 14
type input "EXPRESS"
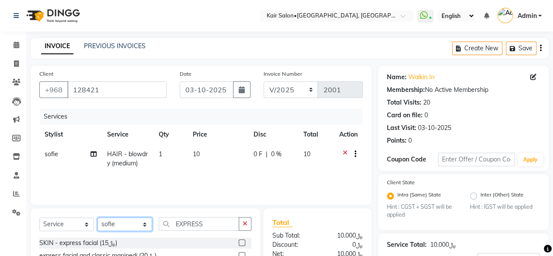
click at [143, 222] on select "Select Stylist Faith HABSATBEE [PERSON_NAME] staffs Madam [PERSON_NAME] Madam […" at bounding box center [124, 224] width 55 height 14
select select "49362"
click at [97, 217] on select "Select Stylist Faith HABSATBEE [PERSON_NAME] staffs Madam [PERSON_NAME] Madam […" at bounding box center [124, 224] width 55 height 14
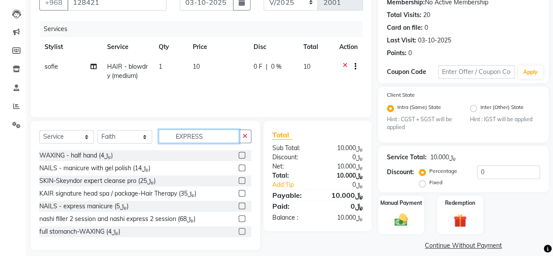
click at [206, 131] on input "EXPRESS" at bounding box center [199, 136] width 80 height 14
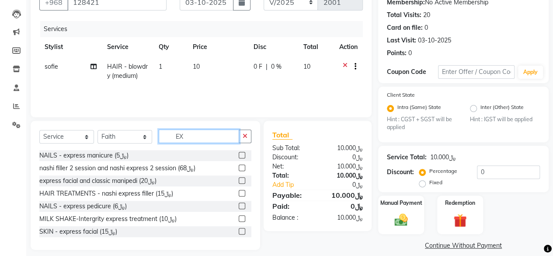
type input "E"
type input "EXPRESS"
click at [239, 153] on label at bounding box center [242, 155] width 7 height 7
click at [239, 153] on input "checkbox" at bounding box center [242, 155] width 6 height 6
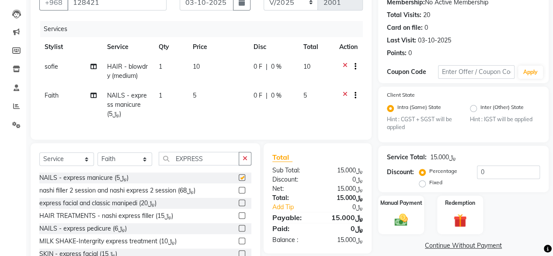
checkbox input "false"
click at [211, 165] on input "EXPRESS" at bounding box center [199, 159] width 80 height 14
type input "E"
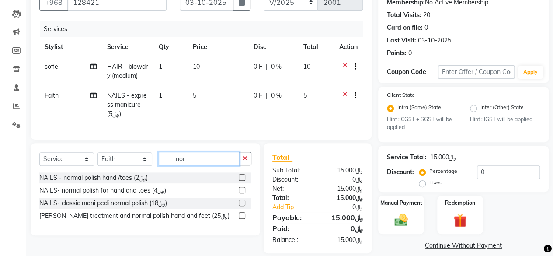
type input "nor"
click at [243, 180] on label at bounding box center [242, 177] width 7 height 7
click at [243, 180] on input "checkbox" at bounding box center [242, 178] width 6 height 6
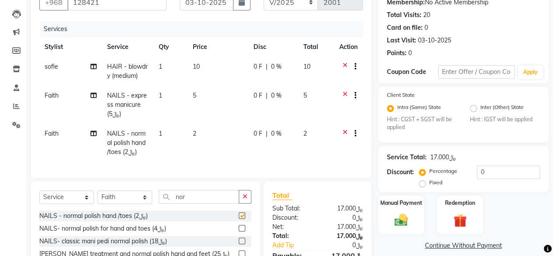
checkbox input "false"
click at [400, 221] on img at bounding box center [401, 220] width 22 height 16
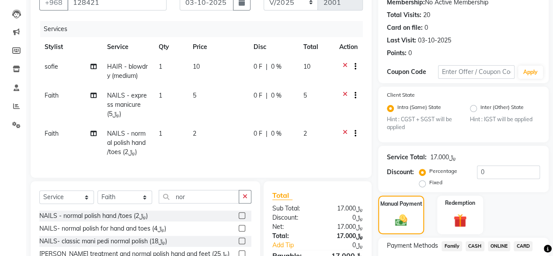
click at [524, 246] on span "CARD" at bounding box center [522, 246] width 19 height 10
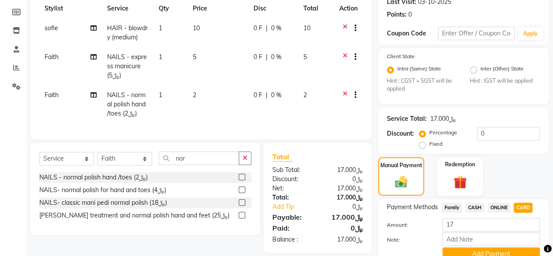
scroll to position [164, 0]
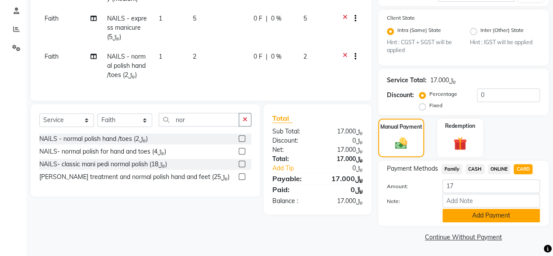
click at [474, 213] on button "Add Payment" at bounding box center [490, 215] width 97 height 14
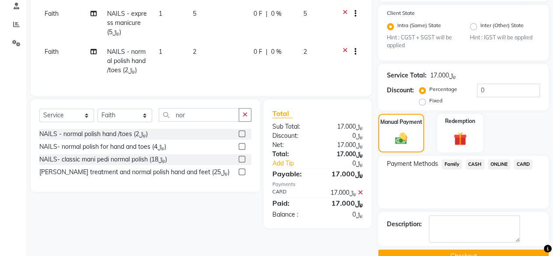
scroll to position [188, 0]
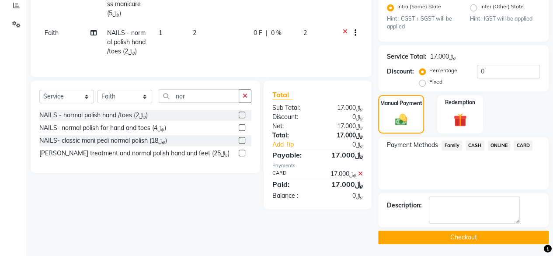
click at [468, 235] on button "Checkout" at bounding box center [463, 237] width 170 height 14
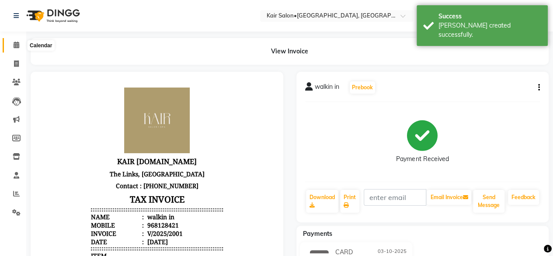
click at [17, 44] on icon at bounding box center [17, 45] width 6 height 7
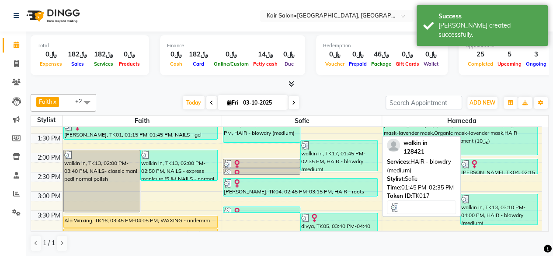
scroll to position [218, 0]
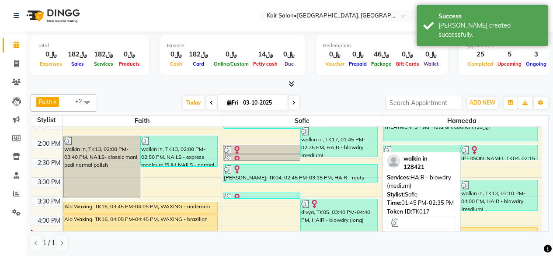
click at [337, 137] on div "walkin in, TK17, 01:45 PM-02:35 PM, HAIR - blowdry (medium)" at bounding box center [339, 141] width 76 height 30
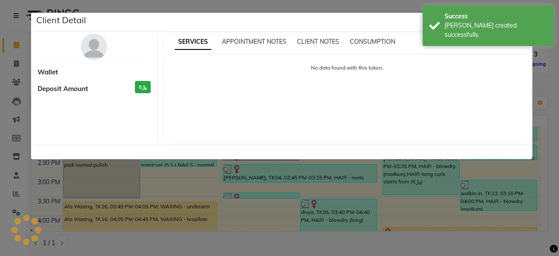
select select "3"
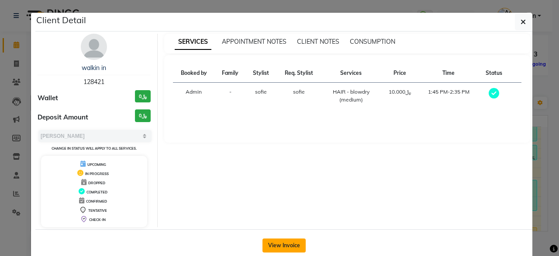
click at [280, 242] on button "View Invoice" at bounding box center [284, 245] width 43 height 14
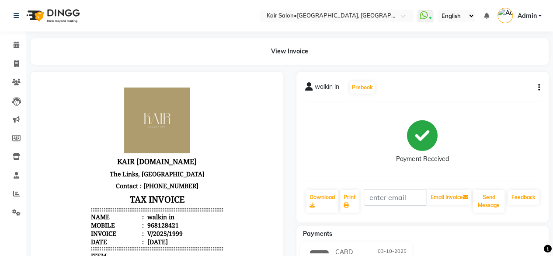
click at [538, 87] on icon "button" at bounding box center [539, 87] width 2 height 0
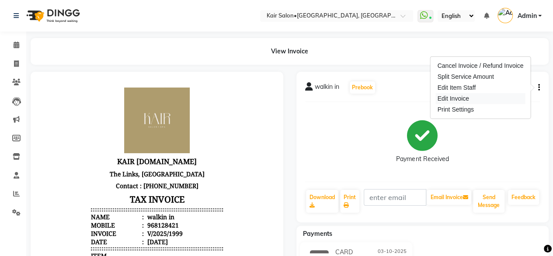
click at [498, 99] on div "Edit Invoice" at bounding box center [480, 98] width 90 height 11
select select "service"
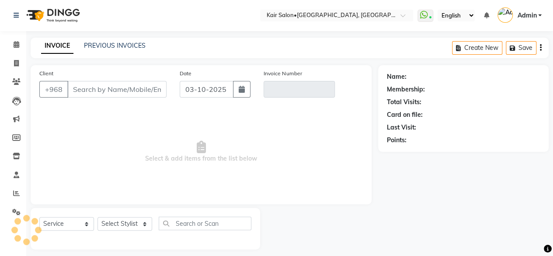
scroll to position [7, 0]
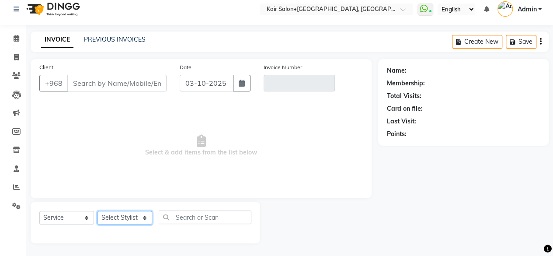
click at [144, 213] on select "Select Stylist" at bounding box center [124, 218] width 55 height 14
type input "128421"
type input "V/2025/1999"
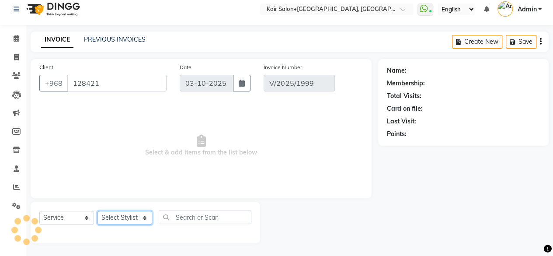
select select "49362"
click at [97, 211] on select "Select Stylist Faith HABSATBEE [PERSON_NAME] staffs Madam [PERSON_NAME] Madam […" at bounding box center [124, 218] width 55 height 14
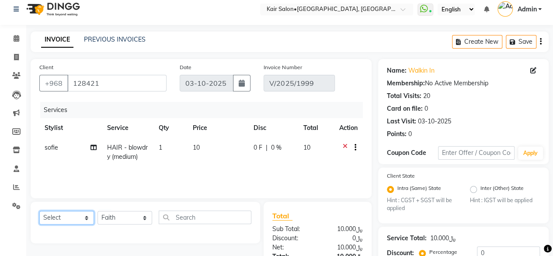
click at [89, 216] on select "Select Service Product Membership Package Voucher Prepaid Gift Card" at bounding box center [66, 218] width 55 height 14
select select "service"
click at [39, 211] on select "Select Service Product Membership Package Voucher Prepaid Gift Card" at bounding box center [66, 218] width 55 height 14
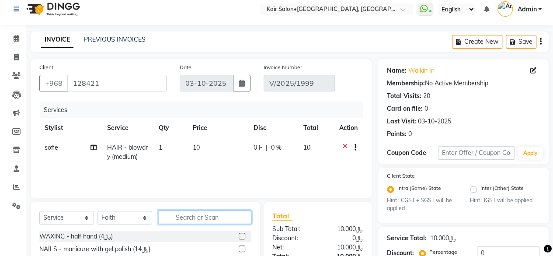
click at [184, 215] on input "text" at bounding box center [205, 217] width 93 height 14
type input "nor"
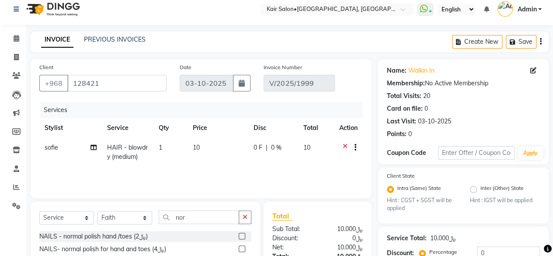
click at [243, 235] on label at bounding box center [242, 235] width 7 height 7
click at [243, 235] on input "checkbox" at bounding box center [242, 236] width 6 height 6
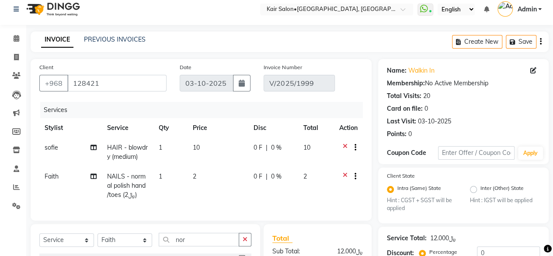
checkbox input "false"
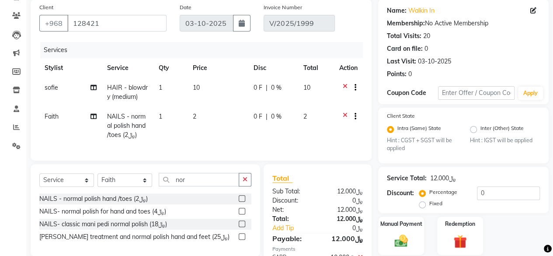
scroll to position [132, 0]
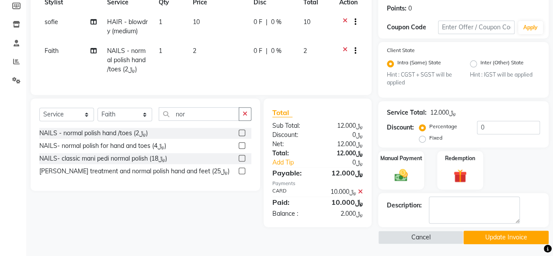
click at [486, 233] on button "Update Invoice" at bounding box center [505, 237] width 85 height 14
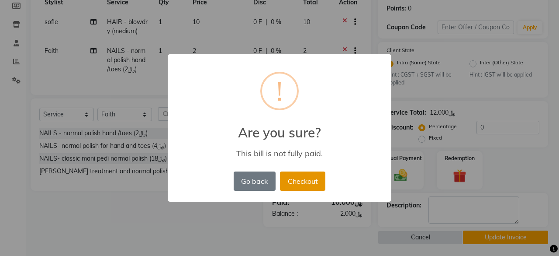
click at [305, 177] on button "Checkout" at bounding box center [302, 180] width 45 height 19
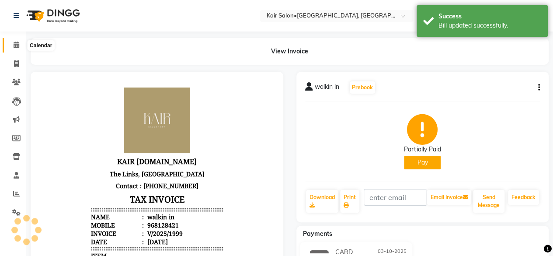
click at [17, 44] on icon at bounding box center [17, 45] width 6 height 7
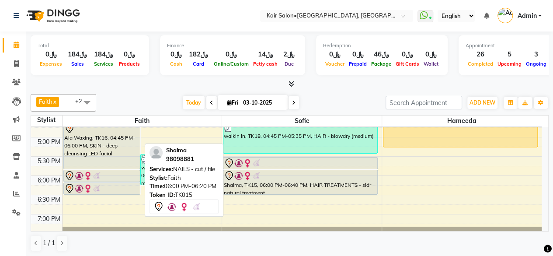
scroll to position [349, 0]
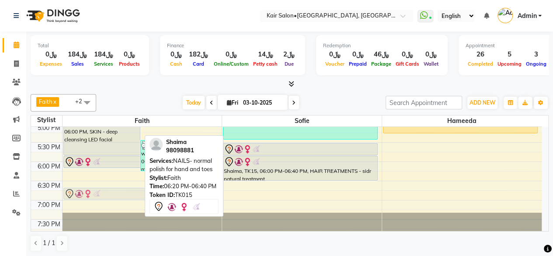
drag, startPoint x: 109, startPoint y: 174, endPoint x: 112, endPoint y: 196, distance: 22.6
click at [112, 196] on div "walkin in, TK13, 02:00 PM-03:40 PM, NAILS- classic mani pedi normal polish walk…" at bounding box center [141, 84] width 159 height 615
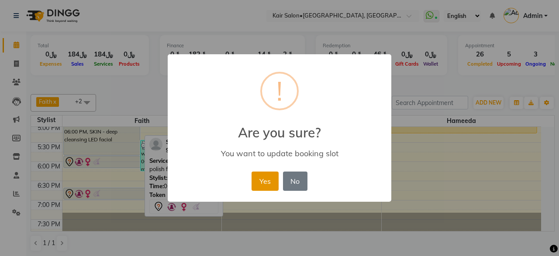
click at [264, 181] on button "Yes" at bounding box center [265, 180] width 27 height 19
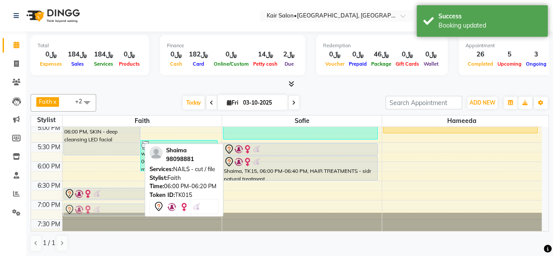
scroll to position [350, 0]
drag, startPoint x: 96, startPoint y: 160, endPoint x: 117, endPoint y: 177, distance: 27.3
click at [117, 177] on div "walkin in, TK13, 02:00 PM-03:40 PM, NAILS- classic mani pedi normal polish walk…" at bounding box center [141, 84] width 159 height 615
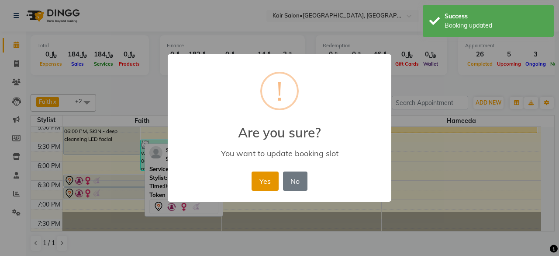
click at [270, 182] on button "Yes" at bounding box center [265, 180] width 27 height 19
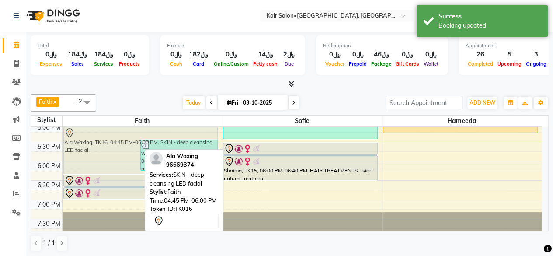
drag, startPoint x: 102, startPoint y: 142, endPoint x: 106, endPoint y: 159, distance: 16.5
click at [106, 159] on div "walkin in, TK13, 02:00 PM-03:40 PM, NAILS- classic mani pedi normal polish walk…" at bounding box center [141, 84] width 159 height 615
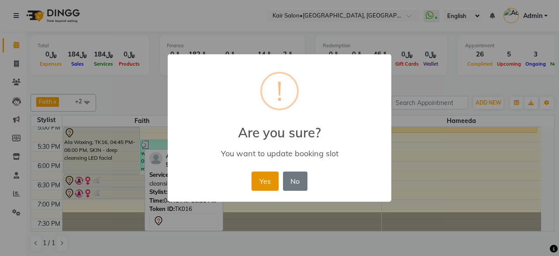
click at [267, 179] on button "Yes" at bounding box center [265, 180] width 27 height 19
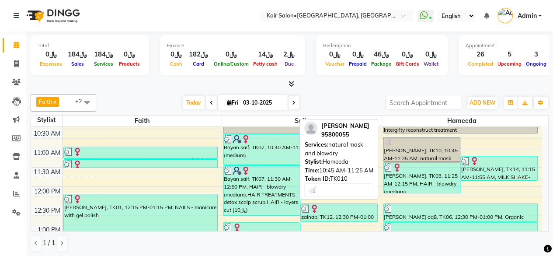
scroll to position [131, 0]
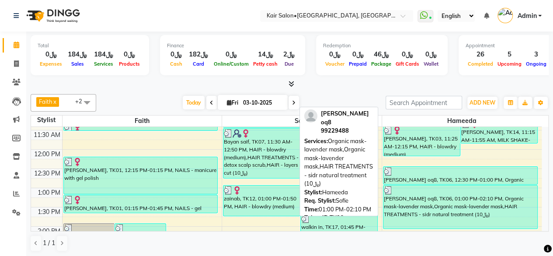
click at [458, 209] on div "[PERSON_NAME] oq8, TK06, 01:00 PM-02:10 PM, Organic mask-lavender mask,Organic …" at bounding box center [460, 206] width 154 height 43
click at [460, 208] on div "[PERSON_NAME] oq8, TK06, 01:00 PM-02:10 PM, Organic mask-lavender mask,Organic …" at bounding box center [460, 206] width 154 height 43
select select "3"
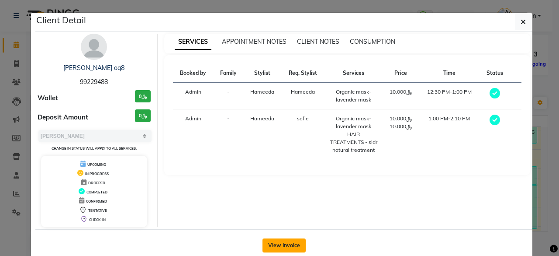
click at [273, 246] on button "View Invoice" at bounding box center [284, 245] width 43 height 14
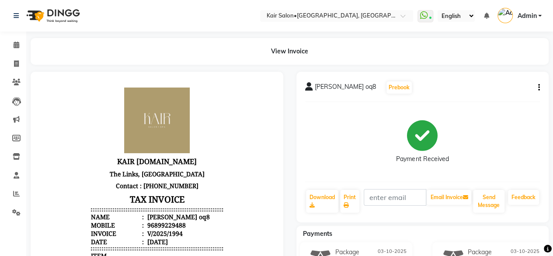
click at [539, 87] on icon "button" at bounding box center [539, 87] width 2 height 0
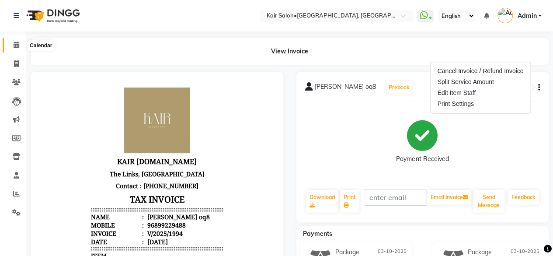
drag, startPoint x: 17, startPoint y: 45, endPoint x: 21, endPoint y: 49, distance: 5.3
click at [17, 45] on icon at bounding box center [17, 45] width 6 height 7
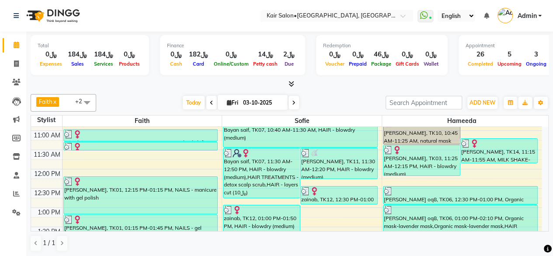
scroll to position [131, 0]
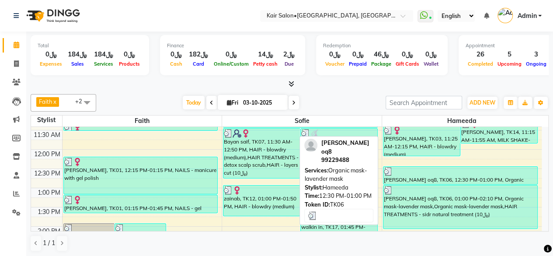
click at [481, 178] on div "[PERSON_NAME] oq8, TK06, 12:30 PM-01:00 PM, Organic mask-lavender mask" at bounding box center [460, 174] width 154 height 17
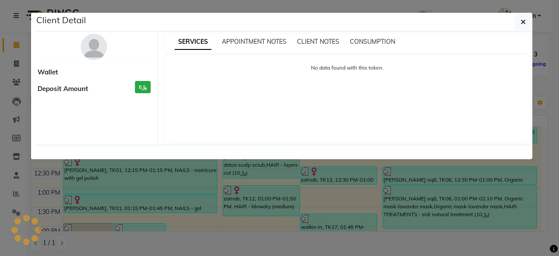
select select "3"
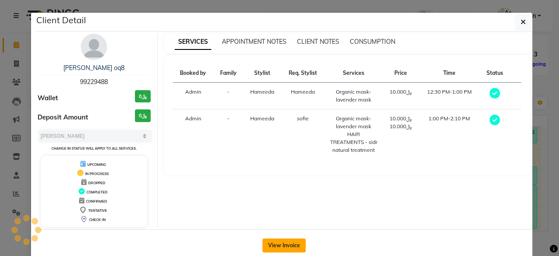
click at [269, 243] on button "View Invoice" at bounding box center [284, 245] width 43 height 14
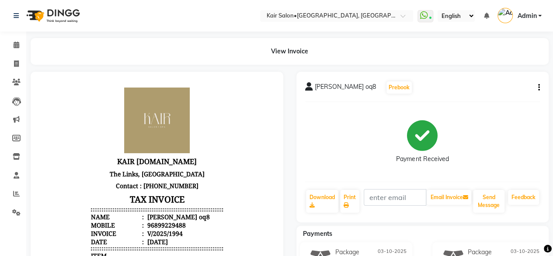
click at [536, 86] on button "button" at bounding box center [536, 87] width 5 height 9
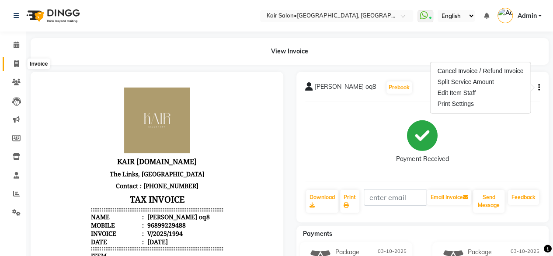
click at [15, 62] on icon at bounding box center [16, 63] width 5 height 7
select select "service"
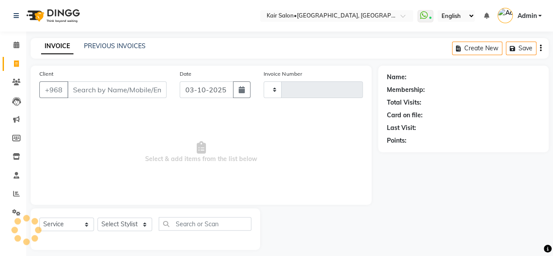
type input "2002"
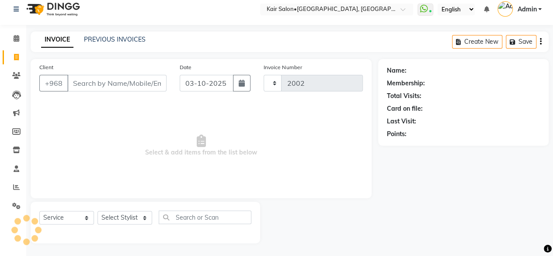
select select "6490"
click at [90, 79] on input "Client" at bounding box center [116, 83] width 99 height 17
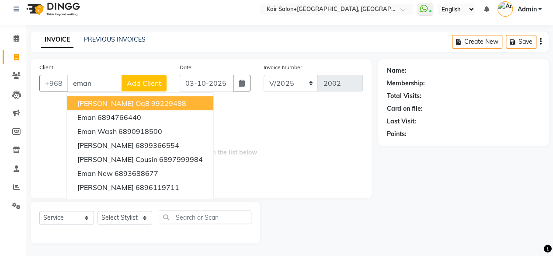
click at [114, 100] on span "[PERSON_NAME] oq8" at bounding box center [113, 103] width 72 height 9
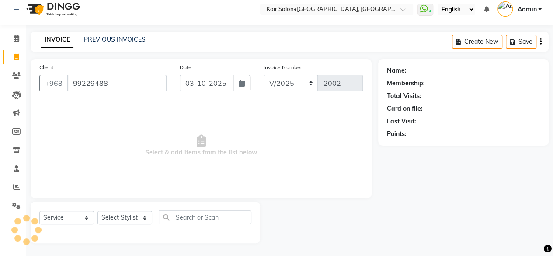
type input "99229488"
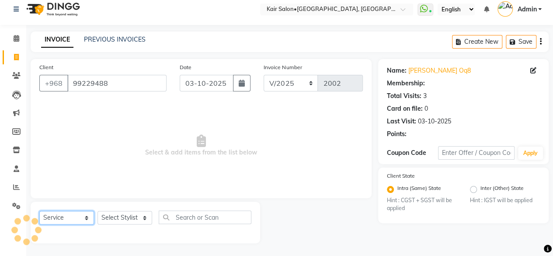
click at [87, 218] on select "Select Service Product Membership Package Voucher Prepaid Gift Card" at bounding box center [66, 218] width 55 height 14
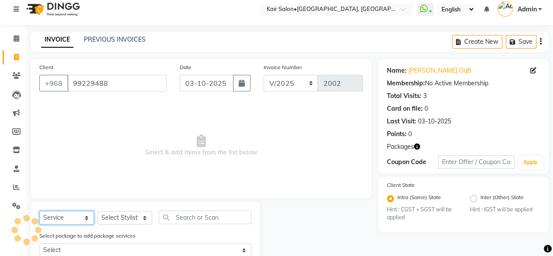
click at [39, 211] on select "Select Service Product Membership Package Voucher Prepaid Gift Card" at bounding box center [66, 218] width 55 height 14
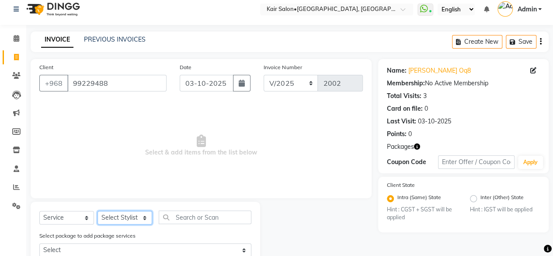
click at [142, 218] on select "Select Stylist Faith HABSATBEE [PERSON_NAME] staffs Madam [PERSON_NAME] Madam […" at bounding box center [124, 218] width 55 height 14
select select "66378"
click at [97, 211] on select "Select Stylist Faith HABSATBEE [PERSON_NAME] staffs Madam [PERSON_NAME] Madam […" at bounding box center [124, 218] width 55 height 14
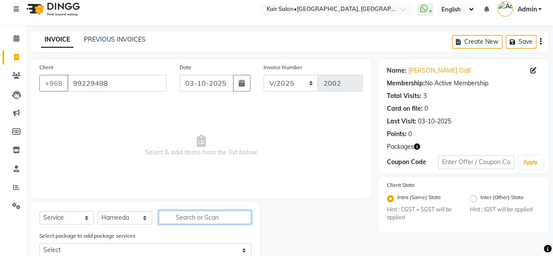
click at [195, 217] on input "text" at bounding box center [205, 217] width 93 height 14
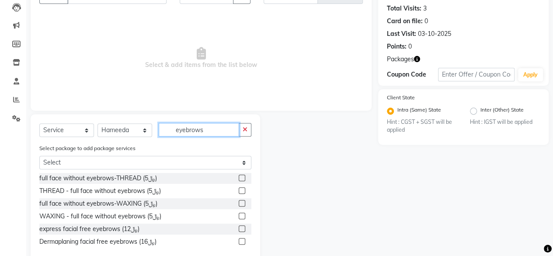
click at [212, 129] on input "eyebrows" at bounding box center [199, 130] width 80 height 14
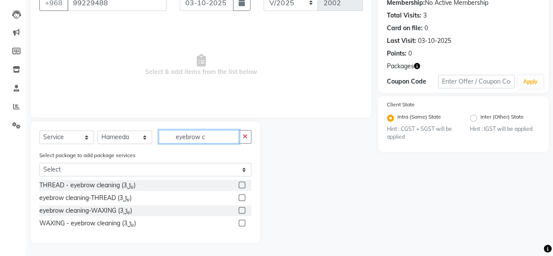
scroll to position [86, 0]
type input "eyebrow clea"
click at [240, 186] on label at bounding box center [242, 185] width 7 height 7
click at [240, 186] on input "checkbox" at bounding box center [242, 186] width 6 height 6
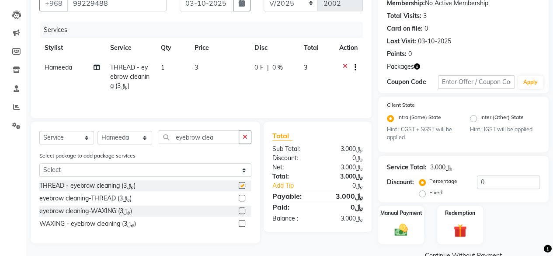
checkbox input "false"
click at [225, 139] on input "eyebrow clea" at bounding box center [199, 137] width 80 height 14
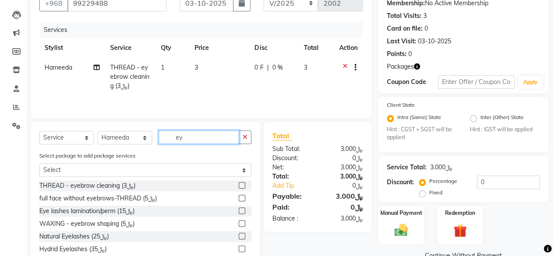
type input "e"
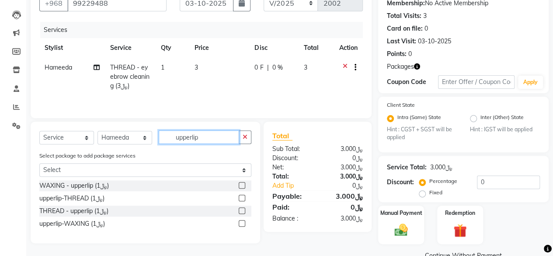
type input "upperlip"
drag, startPoint x: 242, startPoint y: 196, endPoint x: 240, endPoint y: 192, distance: 4.9
click at [242, 195] on label at bounding box center [242, 197] width 7 height 7
click at [242, 195] on input "checkbox" at bounding box center [242, 198] width 6 height 6
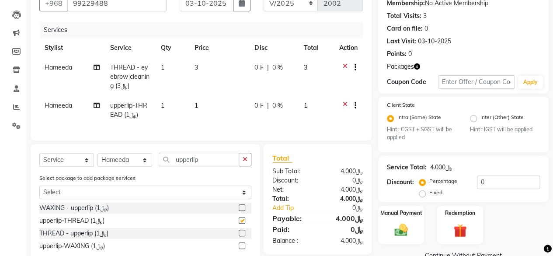
checkbox input "false"
click at [220, 166] on input "upperlip" at bounding box center [199, 159] width 80 height 14
type input "u"
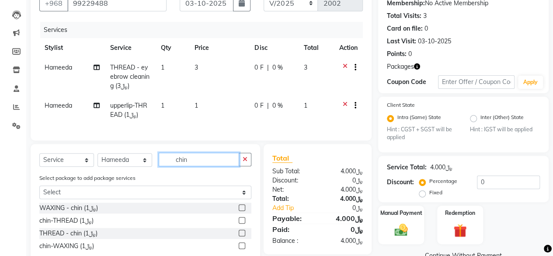
type input "chin"
click at [241, 223] on label at bounding box center [242, 220] width 7 height 7
click at [241, 223] on input "checkbox" at bounding box center [242, 221] width 6 height 6
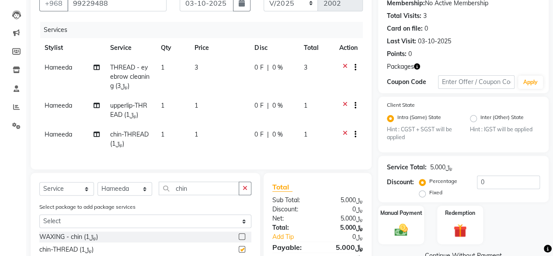
checkbox input "false"
click at [143, 195] on select "Select Stylist Faith HABSATBEE [PERSON_NAME] staffs Madam [PERSON_NAME] Madam […" at bounding box center [124, 189] width 55 height 14
select select "58893"
click at [97, 188] on select "Select Stylist Faith HABSATBEE [PERSON_NAME] staffs Madam [PERSON_NAME] Madam […" at bounding box center [124, 189] width 55 height 14
click at [203, 192] on input "chin" at bounding box center [199, 188] width 80 height 14
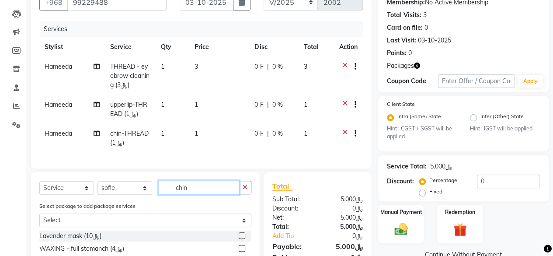
scroll to position [130, 0]
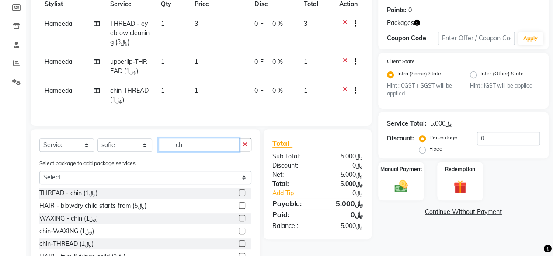
type input "c"
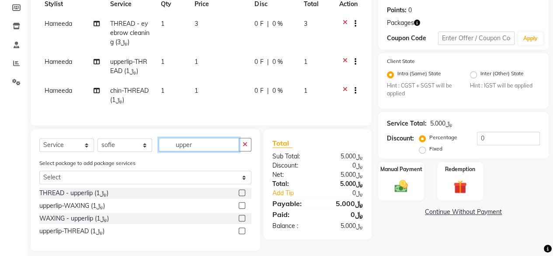
type input "upper"
click at [242, 221] on label at bounding box center [242, 218] width 7 height 7
click at [242, 221] on input "checkbox" at bounding box center [242, 218] width 6 height 6
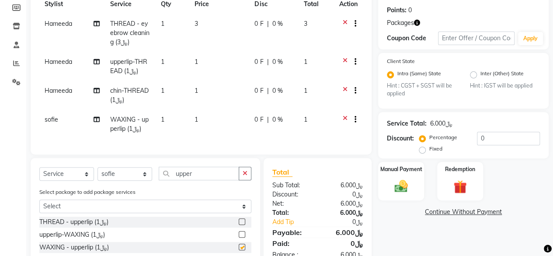
checkbox input "false"
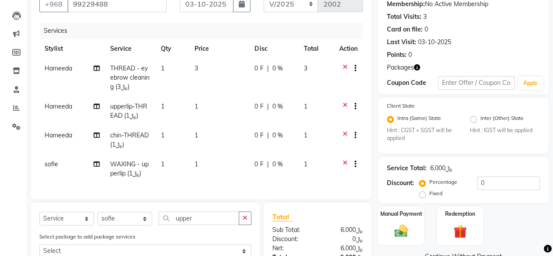
scroll to position [129, 0]
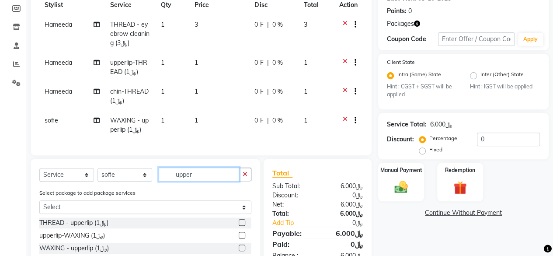
click at [201, 178] on input "upper" at bounding box center [199, 174] width 80 height 14
type input "u"
type input "chin"
click at [242, 238] on label at bounding box center [242, 235] width 7 height 7
click at [242, 238] on input "checkbox" at bounding box center [242, 235] width 6 height 6
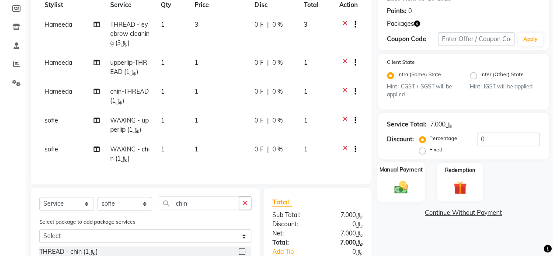
checkbox input "false"
click at [400, 187] on img at bounding box center [401, 187] width 22 height 16
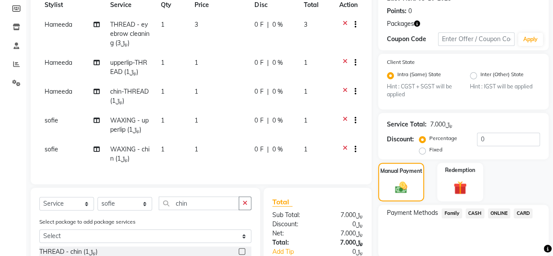
click at [524, 210] on span "CARD" at bounding box center [522, 213] width 19 height 10
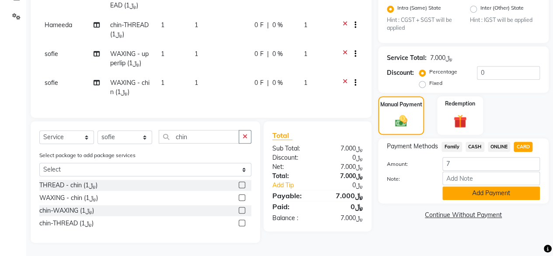
click at [487, 186] on button "Add Payment" at bounding box center [490, 193] width 97 height 14
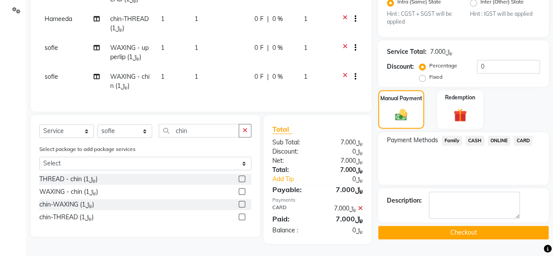
click at [470, 230] on button "Checkout" at bounding box center [463, 232] width 170 height 14
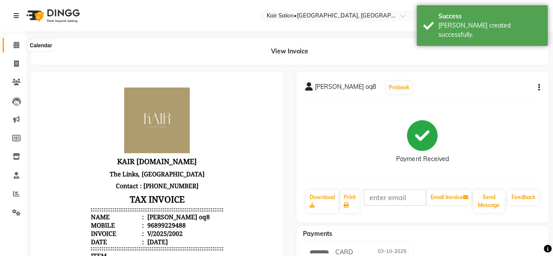
drag, startPoint x: 19, startPoint y: 46, endPoint x: 24, endPoint y: 48, distance: 6.1
click at [19, 46] on icon at bounding box center [17, 45] width 6 height 7
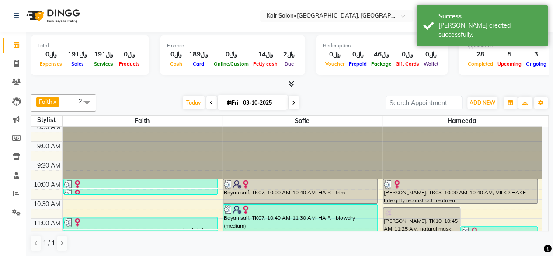
scroll to position [44, 0]
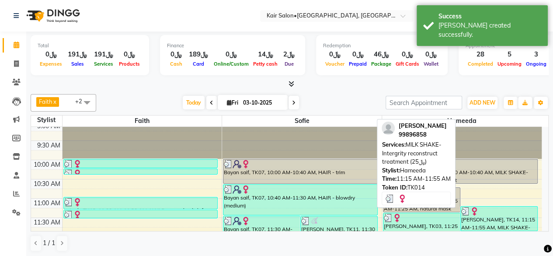
click at [485, 216] on div "[PERSON_NAME], TK14, 11:15 AM-11:55 AM, MILK SHAKE- Intergrity reconstruct trea…" at bounding box center [498, 218] width 76 height 24
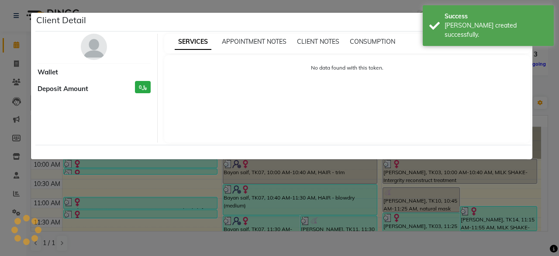
select select "3"
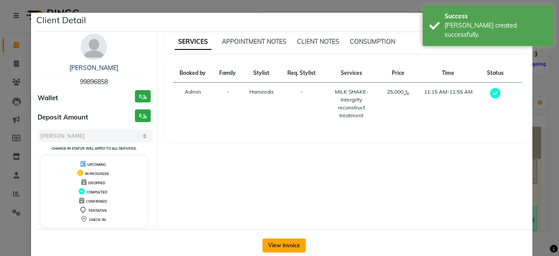
click at [274, 242] on button "View Invoice" at bounding box center [284, 245] width 43 height 14
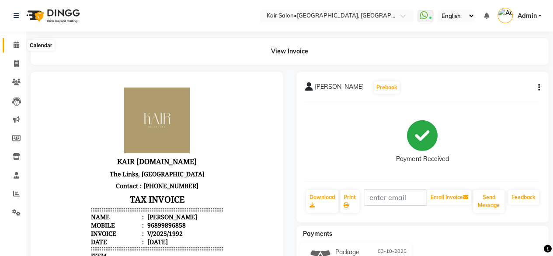
click at [16, 44] on icon at bounding box center [17, 45] width 6 height 7
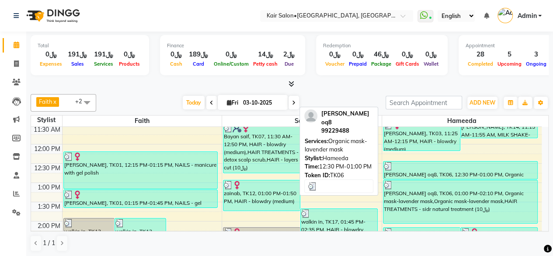
scroll to position [128, 0]
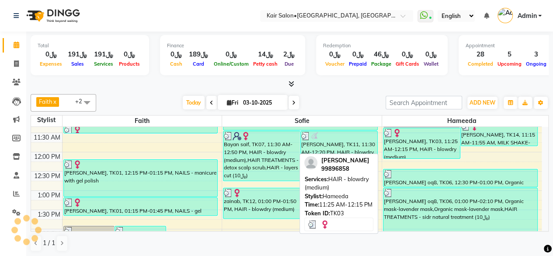
click at [439, 145] on div "[PERSON_NAME], TK03, 11:25 AM-12:15 PM, HAIR - blowdry (medium)" at bounding box center [421, 143] width 76 height 30
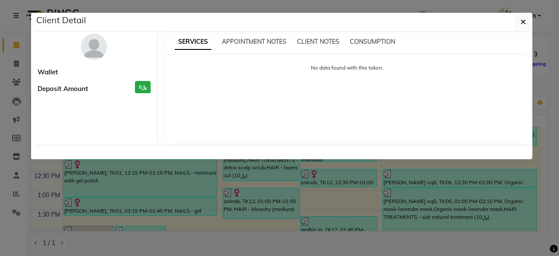
select select "3"
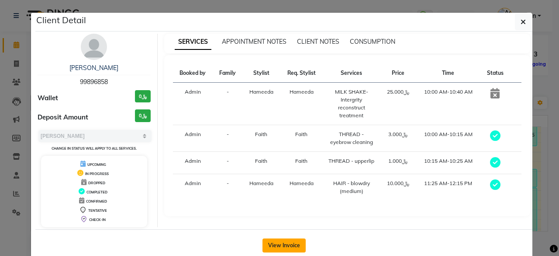
click at [286, 241] on button "View Invoice" at bounding box center [284, 245] width 43 height 14
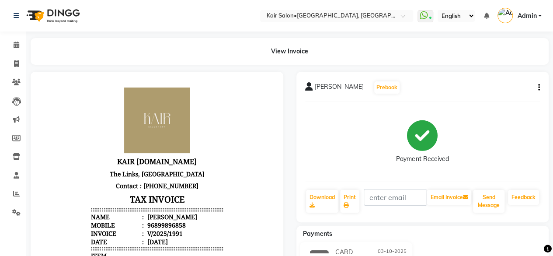
click at [537, 86] on button "button" at bounding box center [536, 87] width 5 height 9
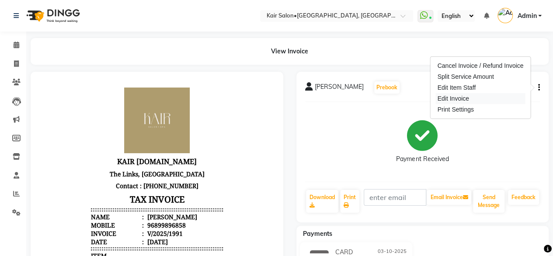
click at [482, 100] on div "Edit Invoice" at bounding box center [480, 98] width 90 height 11
select select "service"
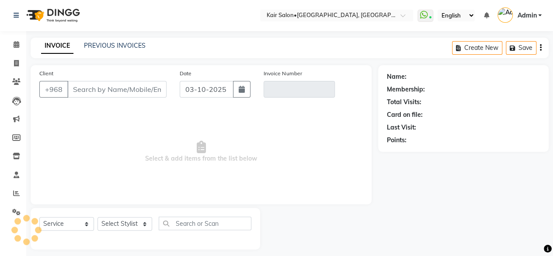
scroll to position [7, 0]
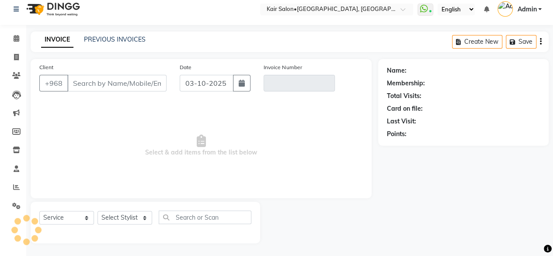
type input "99896858"
type input "V/2025/1991"
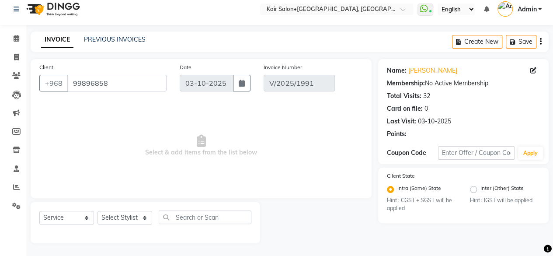
select select "select"
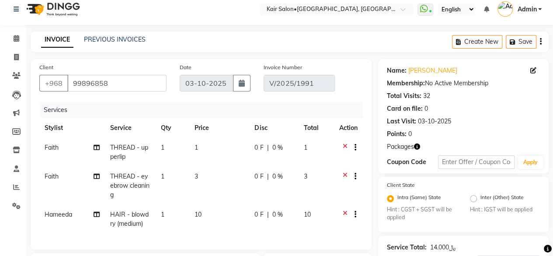
scroll to position [138, 0]
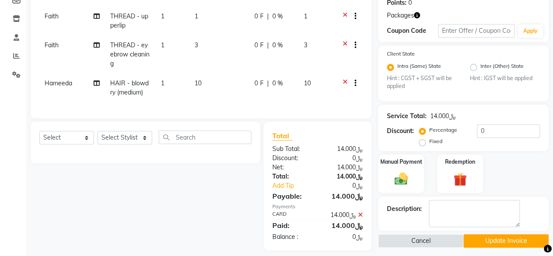
click at [359, 218] on icon at bounding box center [360, 214] width 5 height 6
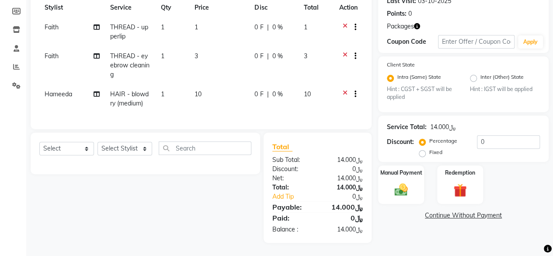
scroll to position [133, 0]
click at [402, 184] on img at bounding box center [401, 190] width 22 height 16
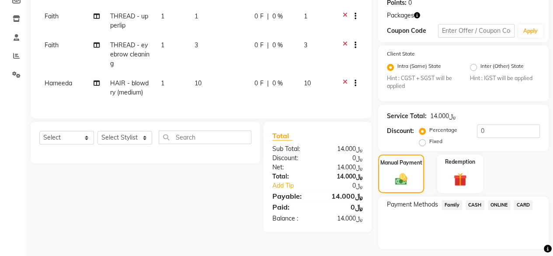
click at [522, 201] on span "CARD" at bounding box center [522, 205] width 19 height 10
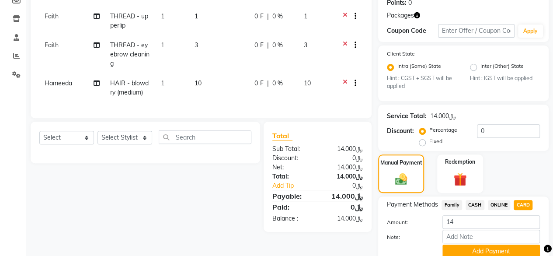
click at [460, 214] on div "Payment Methods Family CASH ONLINE CARD Amount: 14 Note: Add Payment" at bounding box center [463, 229] width 153 height 58
click at [459, 223] on input "14" at bounding box center [490, 222] width 97 height 14
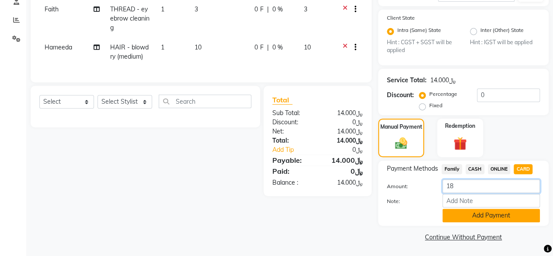
type input "18"
click at [474, 213] on button "Add Payment" at bounding box center [490, 215] width 97 height 14
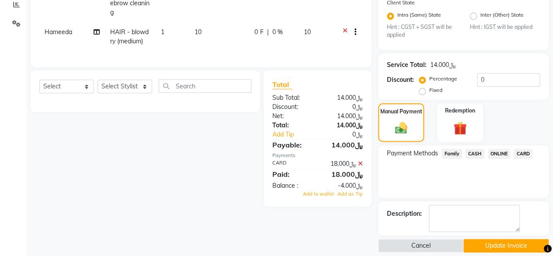
scroll to position [197, 0]
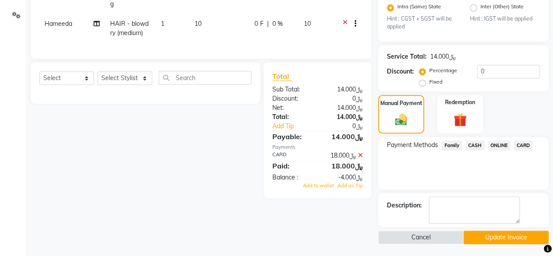
click at [483, 235] on button "Update Invoice" at bounding box center [505, 237] width 85 height 14
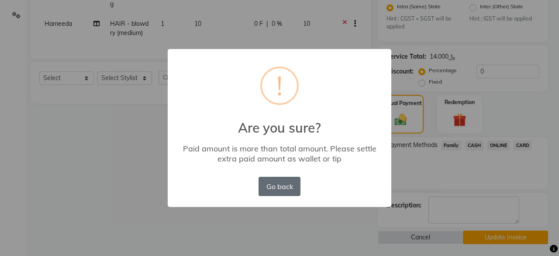
click at [281, 188] on button "Go back" at bounding box center [280, 185] width 42 height 19
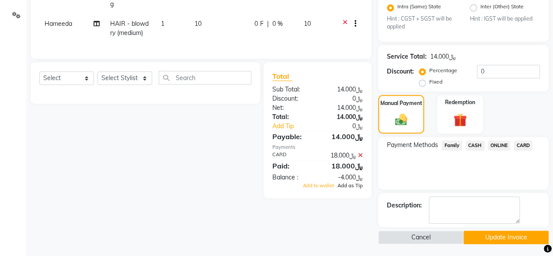
click at [348, 188] on span "Add as Tip" at bounding box center [349, 185] width 25 height 6
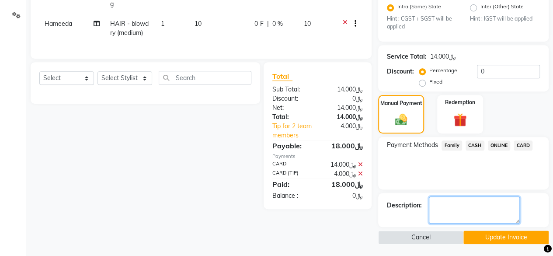
click at [450, 204] on textarea at bounding box center [474, 209] width 91 height 27
type textarea "hameeda-2 faith-1 hafsa-1"
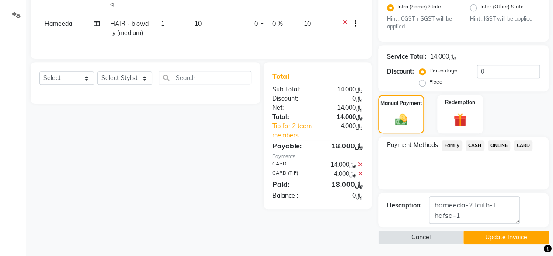
click at [498, 237] on button "Update Invoice" at bounding box center [505, 237] width 85 height 14
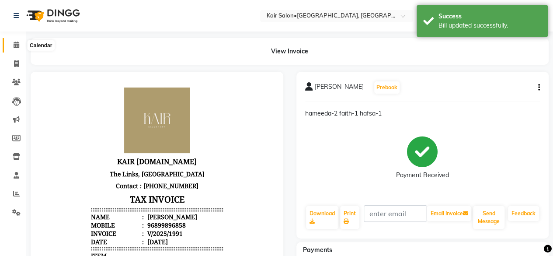
click at [13, 45] on span at bounding box center [16, 45] width 15 height 10
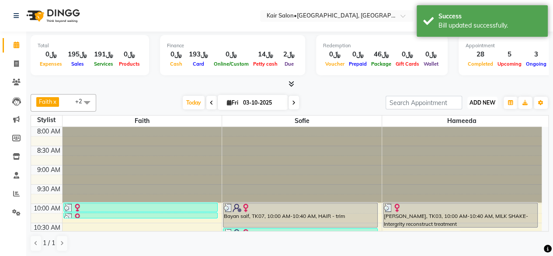
click at [474, 101] on span "ADD NEW" at bounding box center [482, 102] width 26 height 7
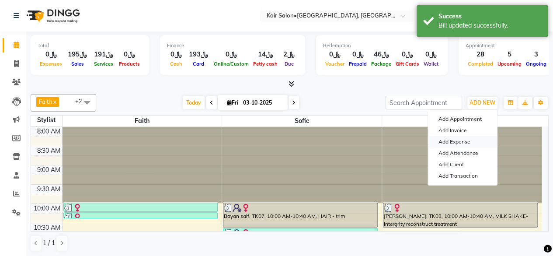
click at [462, 140] on link "Add Expense" at bounding box center [462, 141] width 69 height 11
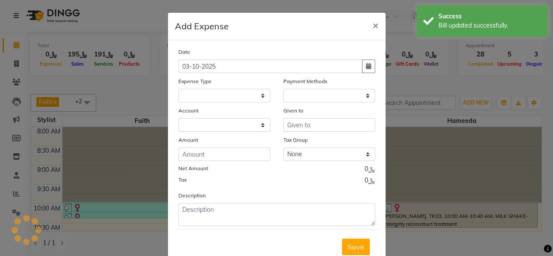
select select
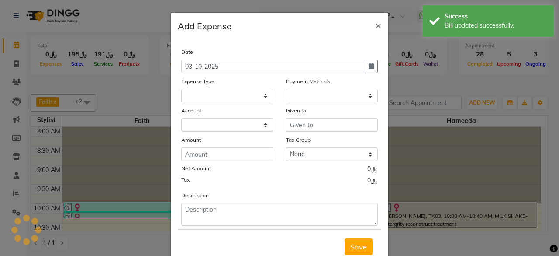
select select "1"
select select "5516"
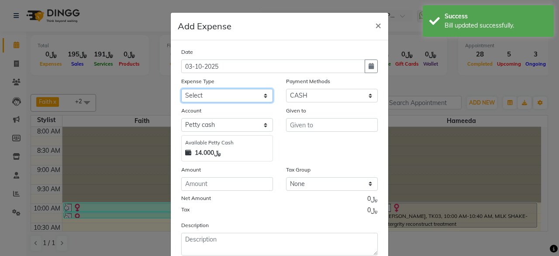
click at [260, 91] on select "Select al nazhi llc Al raaed laundry Amani staff transportation building cleane…" at bounding box center [227, 96] width 92 height 14
select select "16846"
click at [181, 89] on select "Select al nazhi llc Al raaed laundry Amani staff transportation building cleane…" at bounding box center [227, 96] width 92 height 14
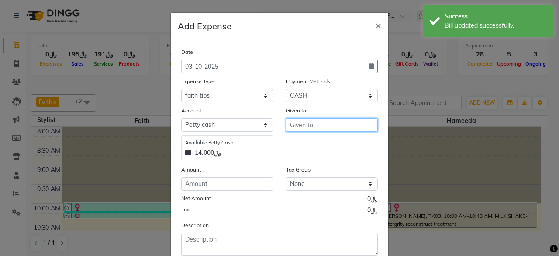
click at [309, 124] on input "text" at bounding box center [332, 125] width 92 height 14
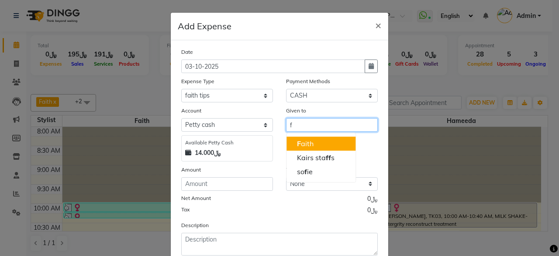
click at [312, 144] on button "F aith" at bounding box center [321, 143] width 69 height 14
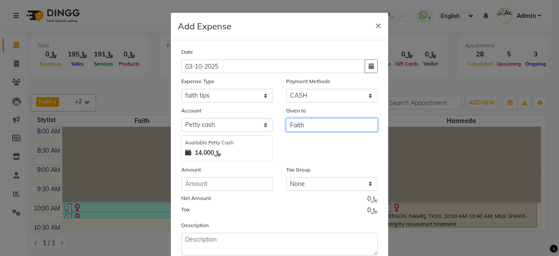
type input "Faith"
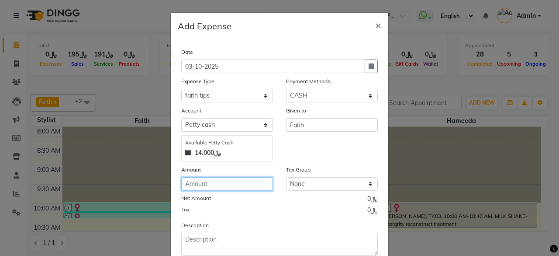
click at [259, 185] on input "number" at bounding box center [227, 184] width 92 height 14
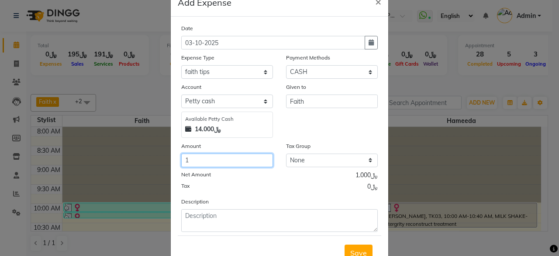
scroll to position [55, 0]
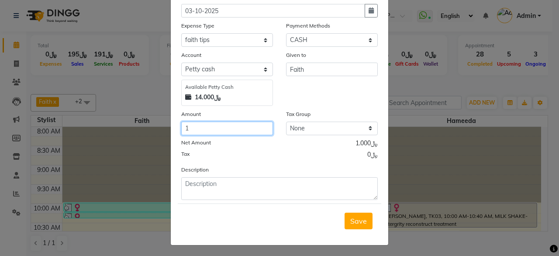
type input "1"
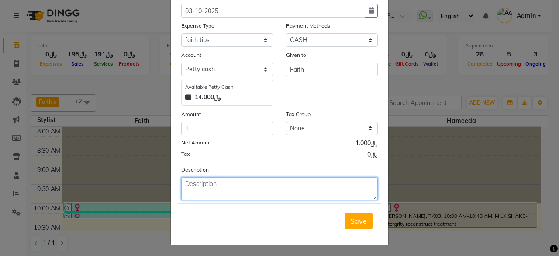
click at [251, 184] on textarea at bounding box center [279, 188] width 197 height 23
type textarea "asma"
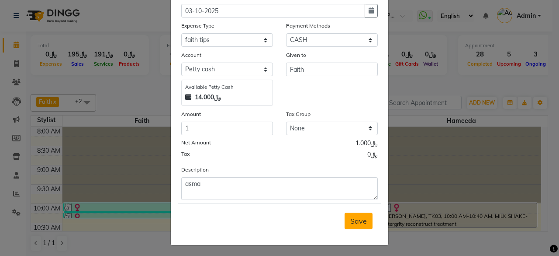
click at [354, 216] on span "Save" at bounding box center [358, 220] width 17 height 9
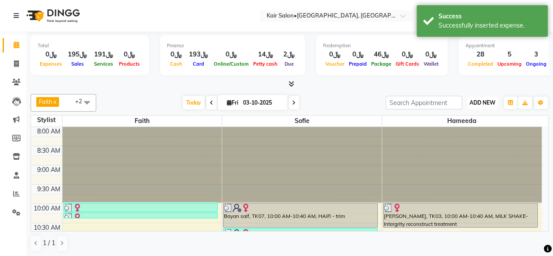
click at [478, 101] on span "ADD NEW" at bounding box center [482, 102] width 26 height 7
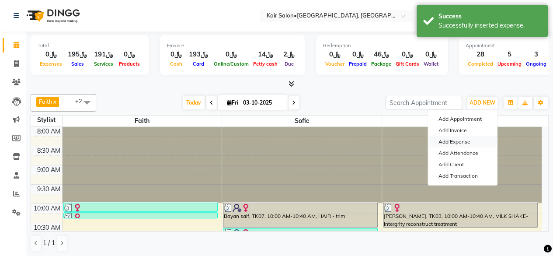
click at [458, 140] on link "Add Expense" at bounding box center [462, 141] width 69 height 11
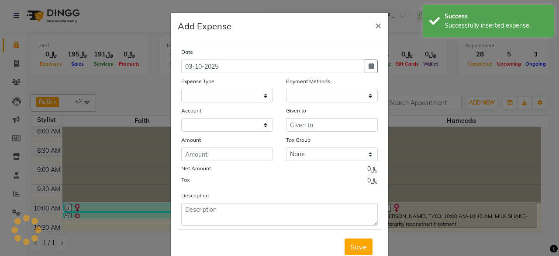
select select
select select "1"
select select "5516"
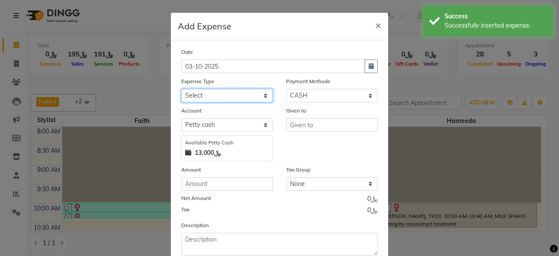
click at [261, 92] on select "Select al nazhi llc Al raaed laundry Amani staff transportation building cleane…" at bounding box center [227, 96] width 92 height 14
select select "19457"
click at [181, 89] on select "Select al nazhi llc Al raaed laundry Amani staff transportation building cleane…" at bounding box center [227, 96] width 92 height 14
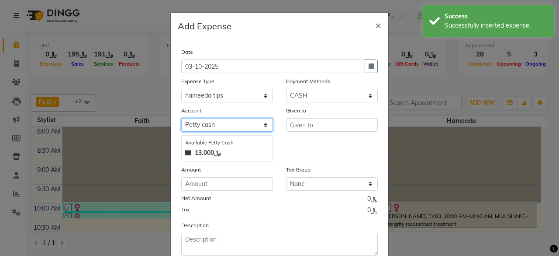
click at [243, 126] on select "Select Petty cash Al sadan investment" at bounding box center [227, 125] width 92 height 14
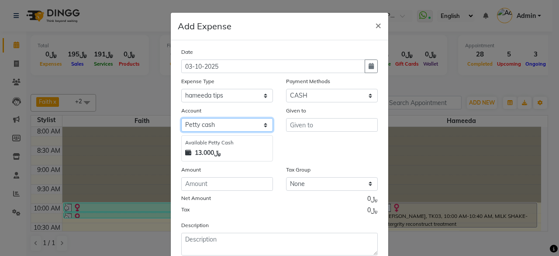
click at [181, 118] on select "Select Petty cash Al sadan investment" at bounding box center [227, 125] width 92 height 14
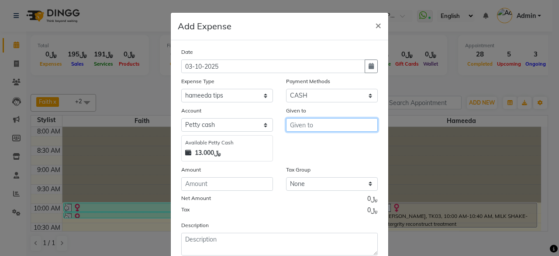
click at [308, 123] on input "text" at bounding box center [332, 125] width 92 height 14
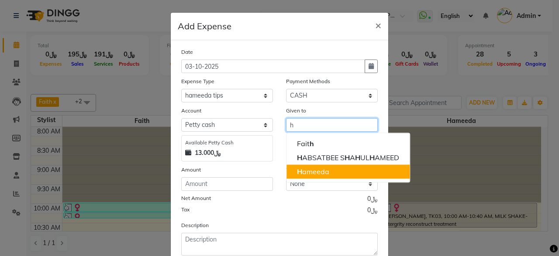
click at [307, 168] on ngb-highlight "H ameeda" at bounding box center [313, 171] width 32 height 9
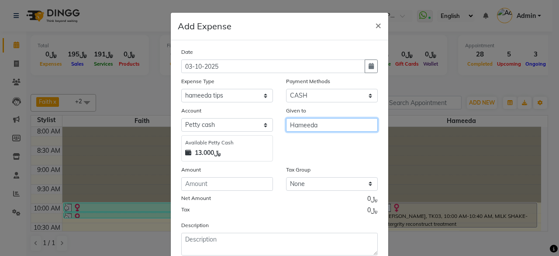
type input "Hameeda"
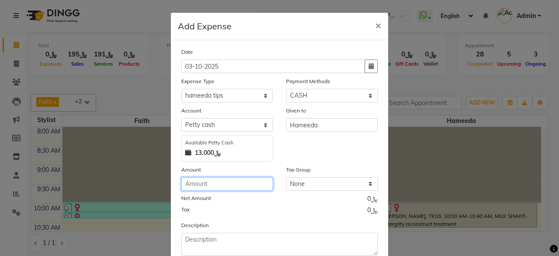
click at [218, 184] on input "number" at bounding box center [227, 184] width 92 height 14
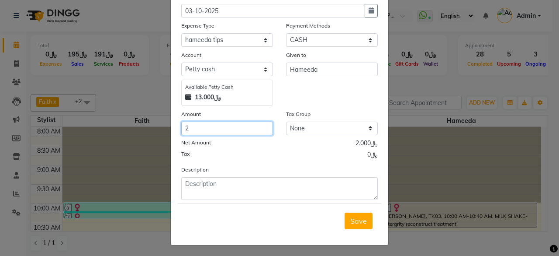
type input "2"
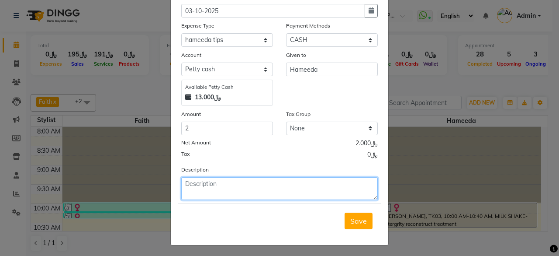
click at [231, 189] on textarea at bounding box center [279, 188] width 197 height 23
type textarea "asma-2"
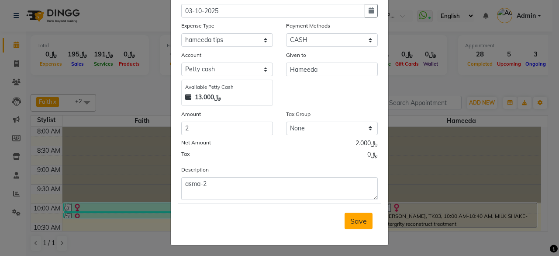
click at [355, 216] on span "Save" at bounding box center [358, 220] width 17 height 9
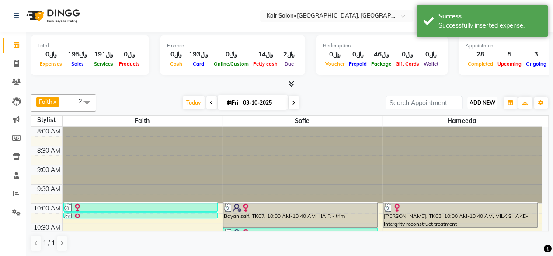
click at [481, 101] on span "ADD NEW" at bounding box center [482, 102] width 26 height 7
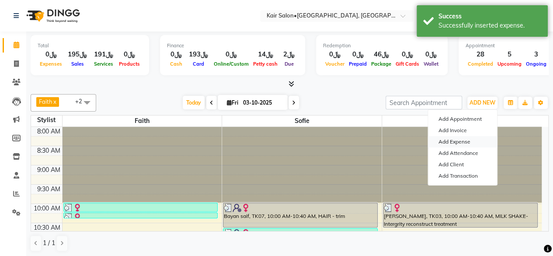
click at [464, 140] on link "Add Expense" at bounding box center [462, 141] width 69 height 11
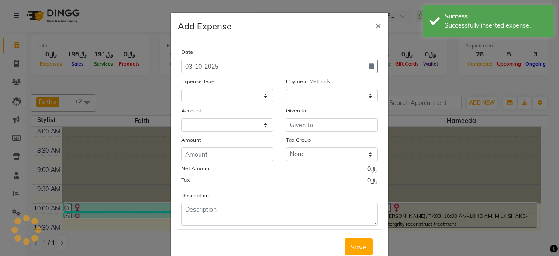
select select
select select "1"
select select "5516"
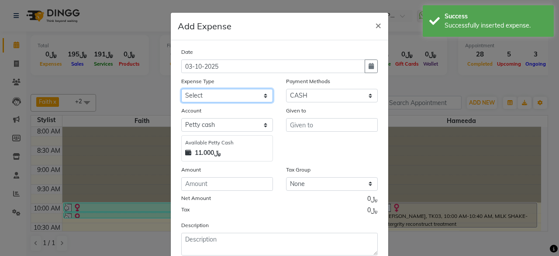
click at [263, 96] on select "Select al nazhi llc Al raaed laundry Amani staff transportation building cleane…" at bounding box center [227, 96] width 92 height 14
select select "16847"
click at [181, 89] on select "Select al nazhi llc Al raaed laundry Amani staff transportation building cleane…" at bounding box center [227, 96] width 92 height 14
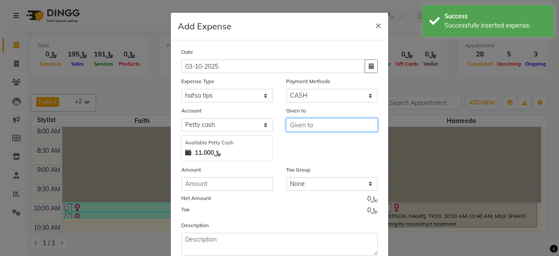
click at [298, 125] on input "text" at bounding box center [332, 125] width 92 height 14
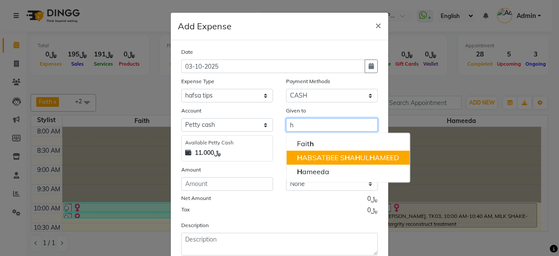
click at [304, 156] on ngb-highlight "H ABSATBEE S H A H UL H AMEED" at bounding box center [348, 157] width 102 height 9
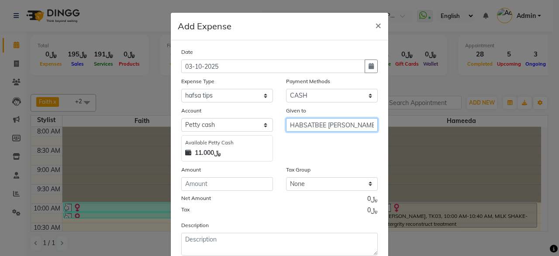
type input "HABSATBEE [PERSON_NAME]"
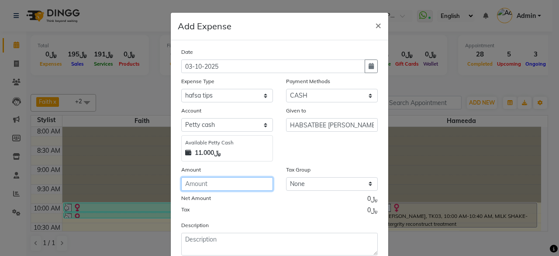
click at [232, 177] on input "number" at bounding box center [227, 184] width 92 height 14
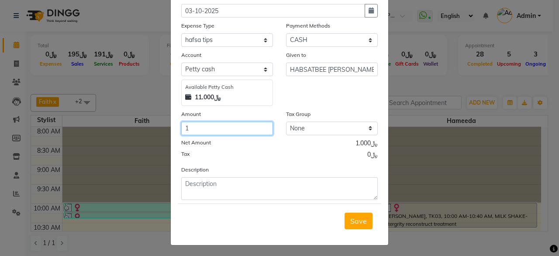
type input "1"
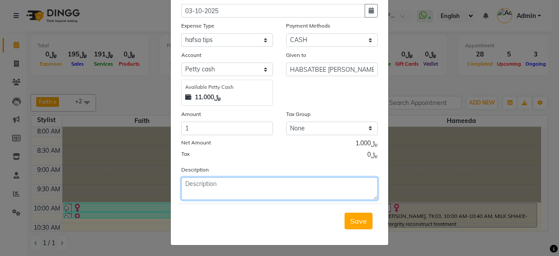
click at [232, 186] on textarea at bounding box center [279, 188] width 197 height 23
type textarea "asma-1"
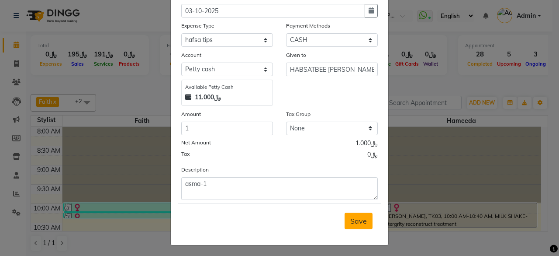
click at [355, 222] on span "Save" at bounding box center [358, 220] width 17 height 9
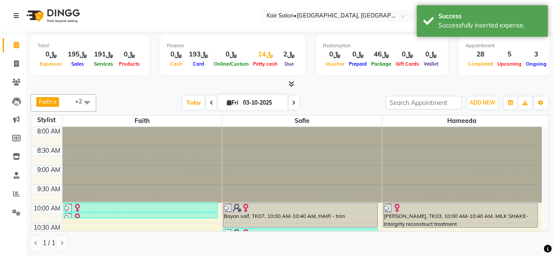
click at [266, 55] on div "﷼14" at bounding box center [265, 54] width 29 height 10
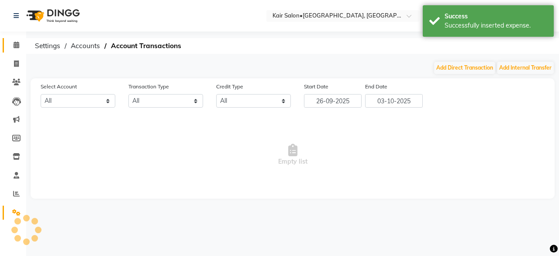
select select "5516"
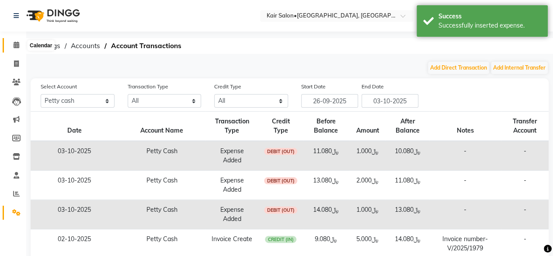
click at [16, 43] on icon at bounding box center [17, 45] width 6 height 7
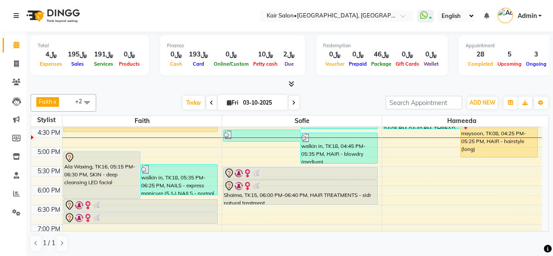
scroll to position [306, 0]
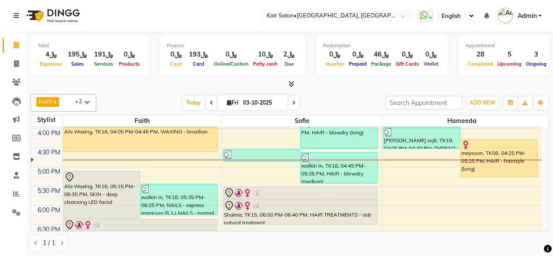
click at [227, 100] on icon at bounding box center [229, 103] width 5 height 6
select select "10"
select select "2025"
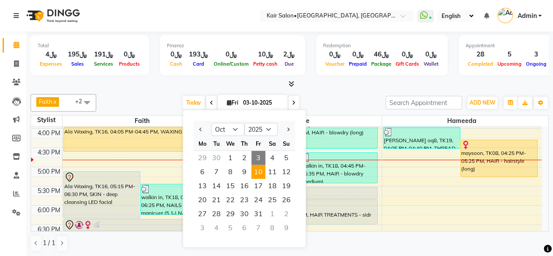
click at [259, 170] on span "10" at bounding box center [258, 172] width 14 height 14
type input "10-10-2025"
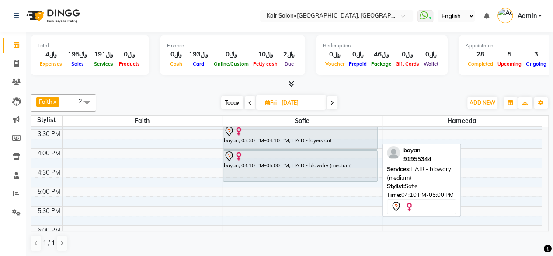
scroll to position [304, 0]
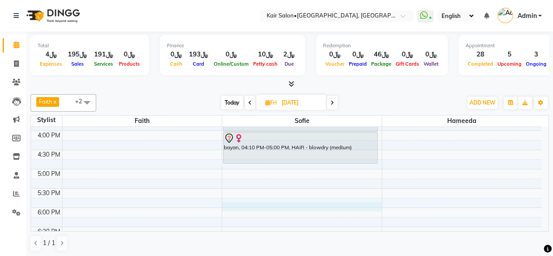
click at [234, 204] on div "8:00 AM 8:30 AM 9:00 AM 9:30 AM 10:00 AM 10:30 AM 11:00 AM 11:30 AM 12:00 PM 12…" at bounding box center [286, 130] width 510 height 615
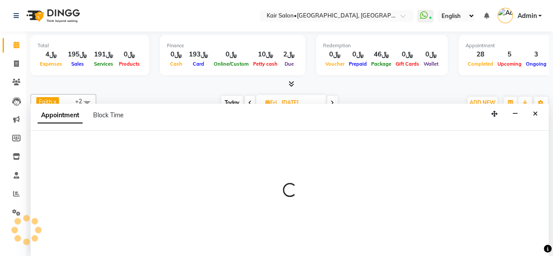
select select "58893"
select select "1080"
select select "tentative"
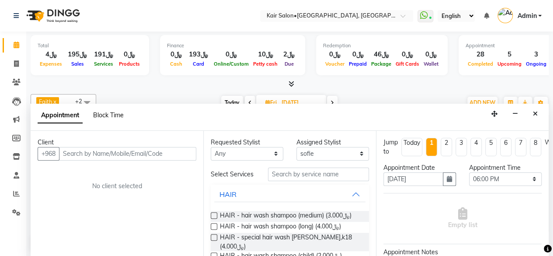
click at [117, 111] on span "Block Time" at bounding box center [108, 115] width 31 height 8
select select "58893"
select select "1080"
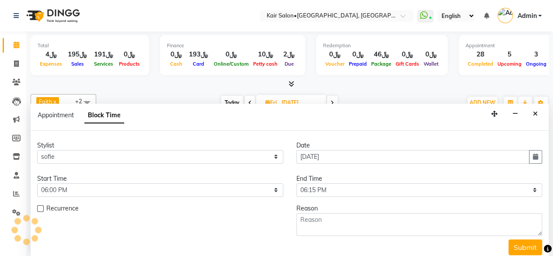
scroll to position [303, 0]
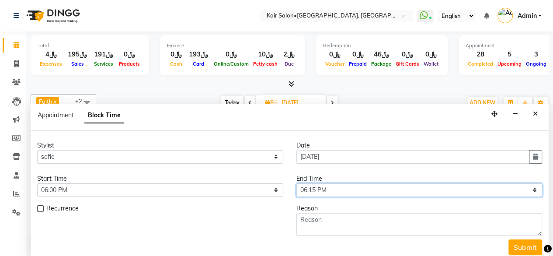
click at [529, 188] on select "Select 09:00 AM 09:05 AM 09:10 AM 09:15 AM 09:20 AM 09:25 AM 09:30 AM 09:35 AM …" at bounding box center [419, 190] width 246 height 14
select select "1170"
click at [296, 183] on select "Select 09:00 AM 09:05 AM 09:10 AM 09:15 AM 09:20 AM 09:25 AM 09:30 AM 09:35 AM …" at bounding box center [419, 190] width 246 height 14
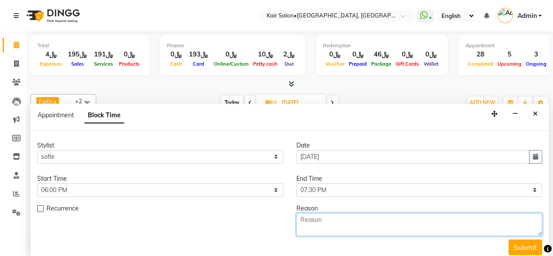
click at [344, 219] on textarea at bounding box center [419, 224] width 246 height 23
type textarea "p"
type textarea "graduation day"
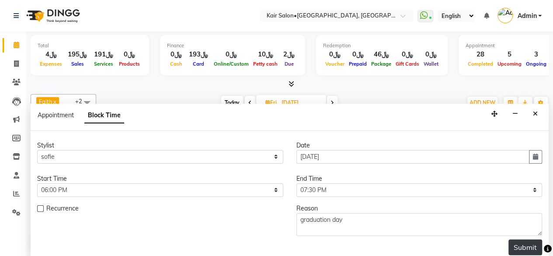
click at [527, 244] on button "Submit" at bounding box center [525, 247] width 34 height 16
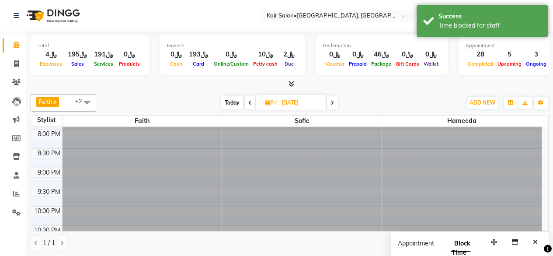
scroll to position [478, 0]
click at [230, 100] on span "Today" at bounding box center [232, 103] width 22 height 14
type input "03-10-2025"
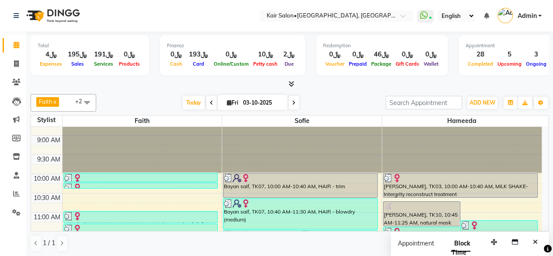
scroll to position [44, 0]
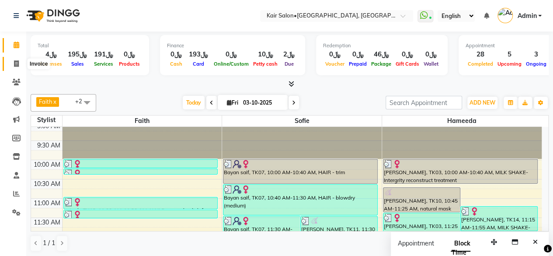
drag, startPoint x: 18, startPoint y: 62, endPoint x: 24, endPoint y: 60, distance: 6.1
click at [18, 62] on icon at bounding box center [16, 63] width 5 height 7
select select "service"
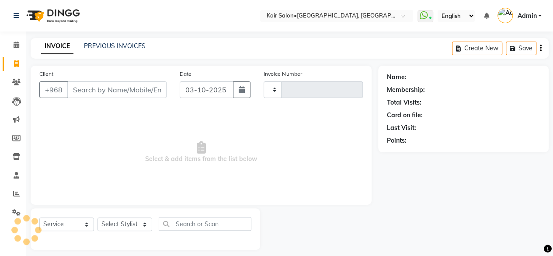
type input "2003"
select select "6490"
click at [115, 47] on link "PREVIOUS INVOICES" at bounding box center [115, 46] width 62 height 8
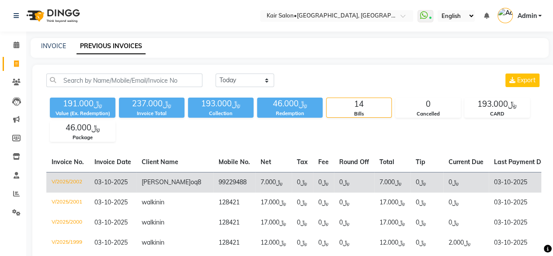
click at [255, 184] on td "﷼7.000" at bounding box center [273, 182] width 36 height 21
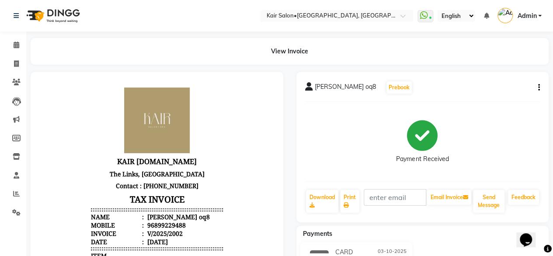
click at [537, 85] on button "button" at bounding box center [536, 87] width 5 height 9
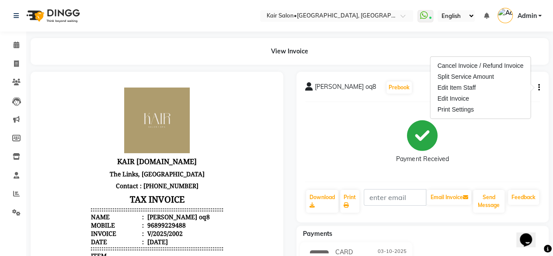
click at [535, 85] on button "button" at bounding box center [536, 87] width 5 height 9
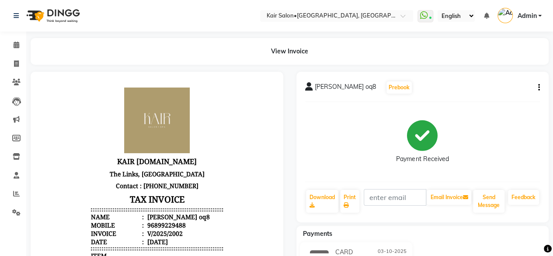
click at [541, 86] on div "[PERSON_NAME] oq8 Prebook Payment Received Download Print Email Invoice Send Me…" at bounding box center [422, 147] width 253 height 150
click at [539, 87] on icon "button" at bounding box center [539, 87] width 2 height 0
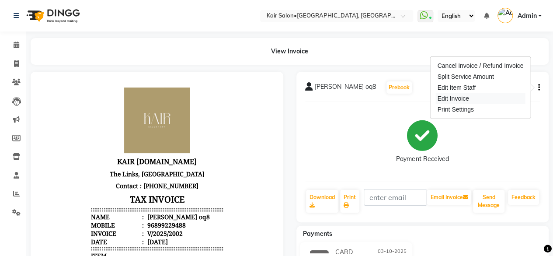
click at [482, 97] on div "Edit Invoice" at bounding box center [480, 98] width 90 height 11
select select "service"
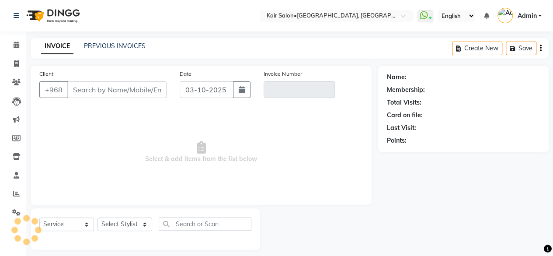
scroll to position [7, 0]
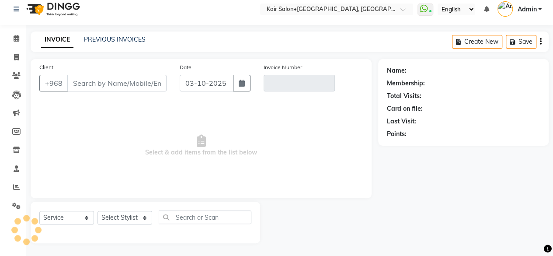
type input "99229488"
type input "V/2025/2002"
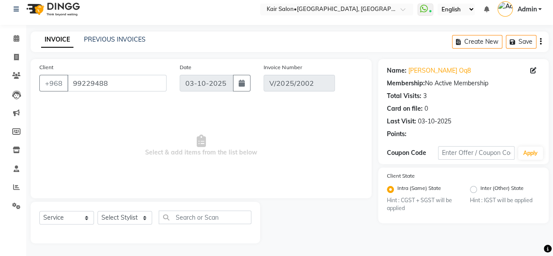
select select "select"
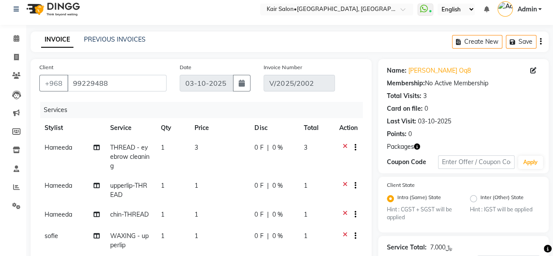
click at [343, 210] on icon at bounding box center [345, 215] width 5 height 11
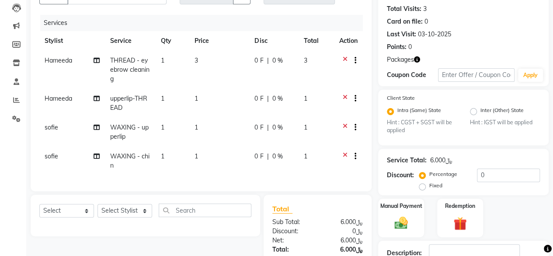
scroll to position [94, 0]
click at [345, 151] on icon at bounding box center [345, 156] width 5 height 11
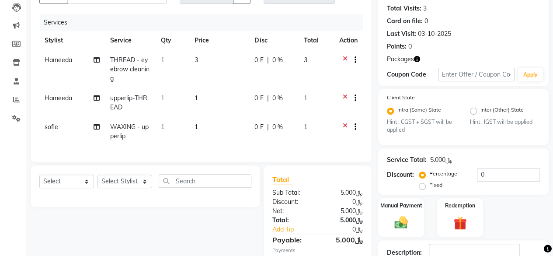
click at [345, 94] on icon at bounding box center [345, 98] width 5 height 11
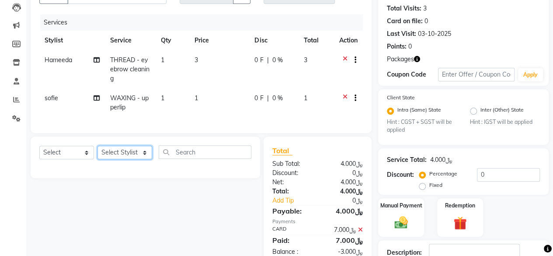
click at [142, 153] on select "Select Stylist Faith HABSATBEE [PERSON_NAME] staffs Madam [PERSON_NAME] Madam […" at bounding box center [124, 152] width 55 height 14
select select "49360"
click at [97, 152] on select "Select Stylist Faith HABSATBEE [PERSON_NAME] staffs Madam [PERSON_NAME] Madam […" at bounding box center [124, 152] width 55 height 14
click at [86, 158] on select "Select Service Product Membership Package Voucher Prepaid Gift Card" at bounding box center [66, 152] width 55 height 14
select select "product"
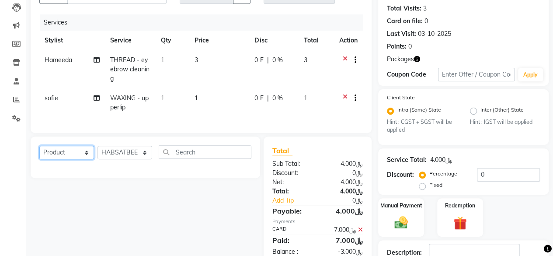
click at [39, 152] on select "Select Service Product Membership Package Voucher Prepaid Gift Card" at bounding box center [66, 152] width 55 height 14
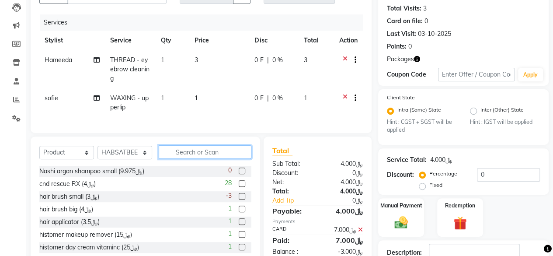
click at [194, 159] on input "text" at bounding box center [205, 152] width 93 height 14
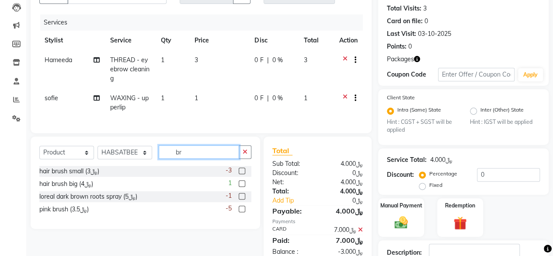
type input "br"
click at [240, 174] on label at bounding box center [242, 170] width 7 height 7
click at [240, 174] on input "checkbox" at bounding box center [242, 171] width 6 height 6
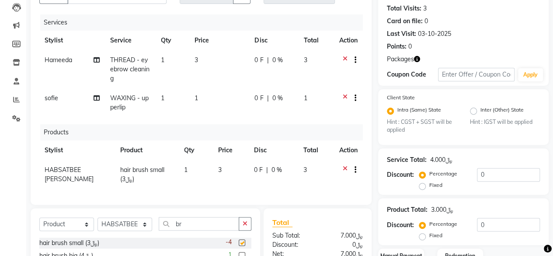
checkbox input "false"
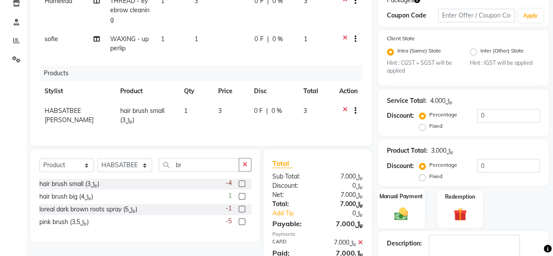
scroll to position [194, 0]
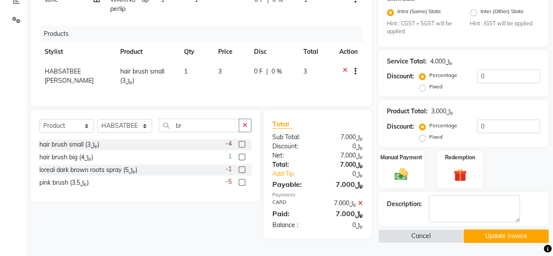
click at [496, 232] on button "Update Invoice" at bounding box center [505, 236] width 85 height 14
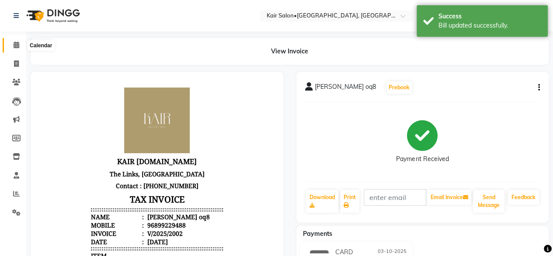
click at [17, 44] on icon at bounding box center [17, 45] width 6 height 7
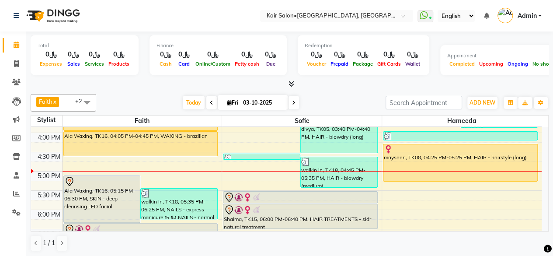
scroll to position [298, 0]
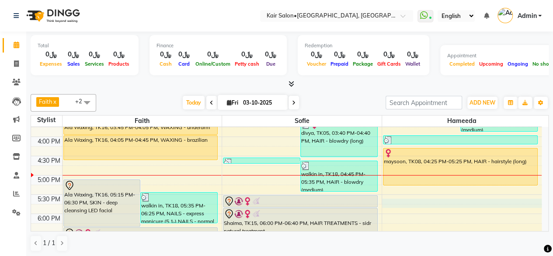
click at [439, 200] on div "8:00 AM 8:30 AM 9:00 AM 9:30 AM 10:00 AM 10:30 AM 11:00 AM 11:30 AM 12:00 PM 12…" at bounding box center [286, 136] width 510 height 615
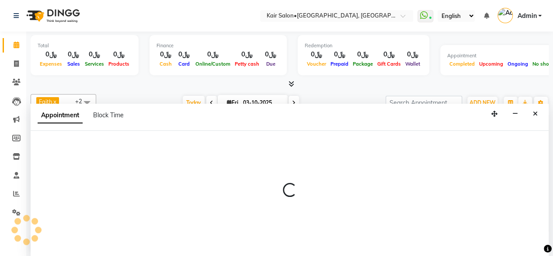
scroll to position [0, 0]
select select "66378"
select select "tentative"
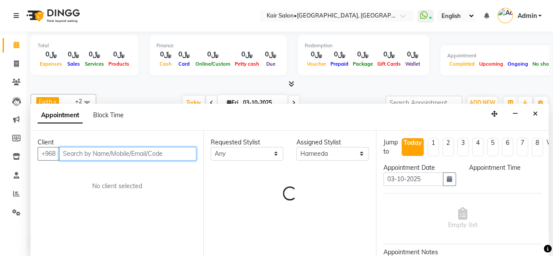
select select "1065"
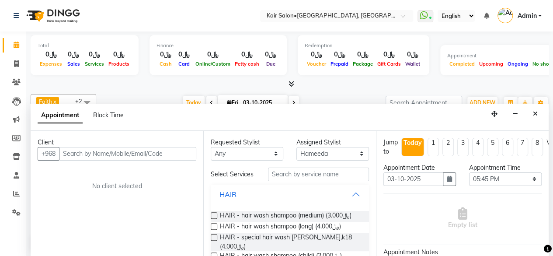
click at [504, 129] on div "Appointment Block Time" at bounding box center [290, 117] width 518 height 27
click at [535, 108] on button "Close" at bounding box center [535, 114] width 13 height 14
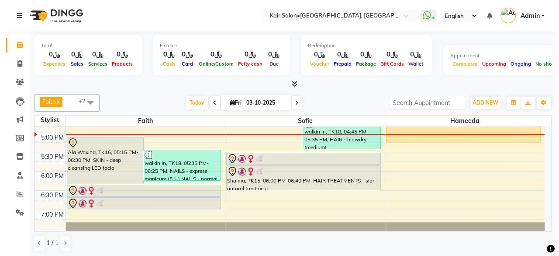
scroll to position [341, 0]
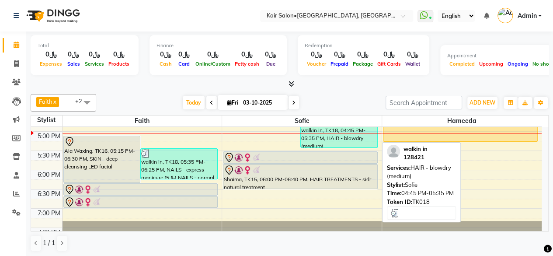
click at [341, 142] on div "walkin in, TK18, 04:45 PM-05:35 PM, HAIR - blowdry (medium)" at bounding box center [339, 132] width 76 height 30
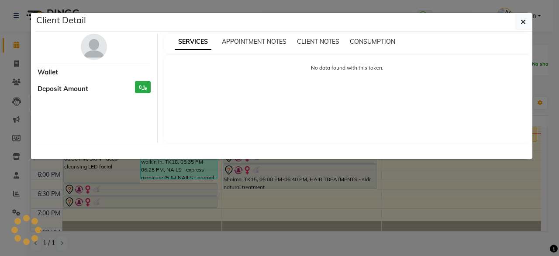
select select "3"
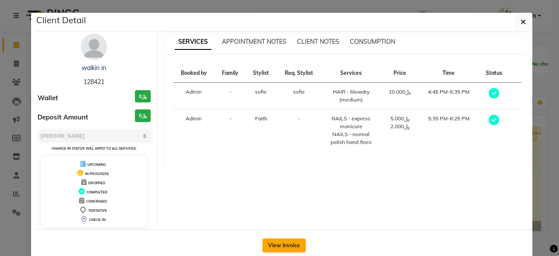
click at [292, 241] on button "View Invoice" at bounding box center [284, 245] width 43 height 14
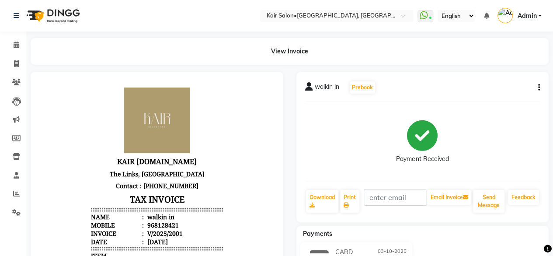
click at [538, 87] on icon "button" at bounding box center [539, 87] width 2 height 0
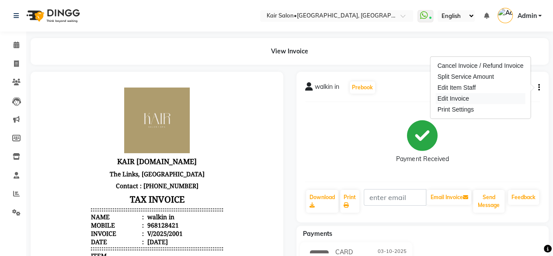
click at [478, 101] on div "Edit Invoice" at bounding box center [480, 98] width 90 height 11
select select "service"
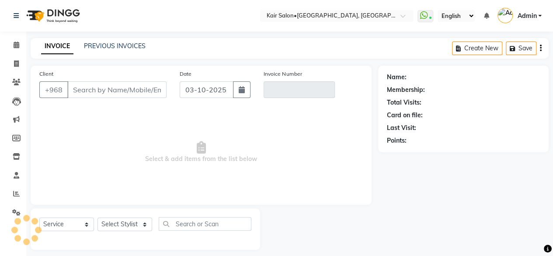
scroll to position [7, 0]
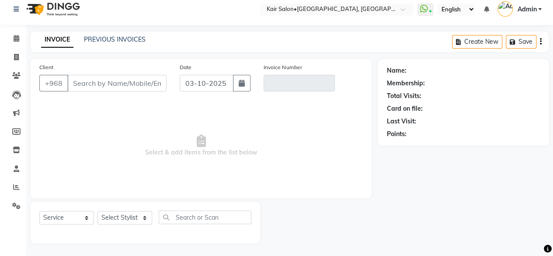
type input "128421"
type input "V/2025/2001"
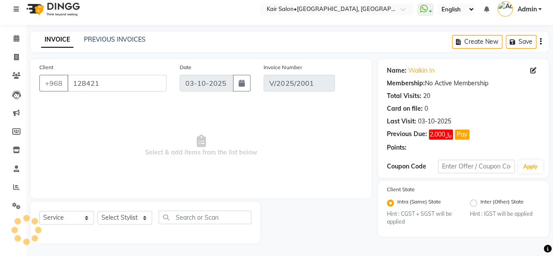
select select "select"
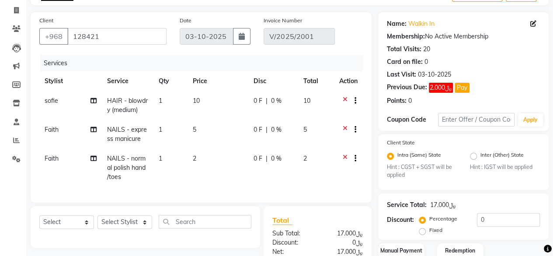
scroll to position [94, 0]
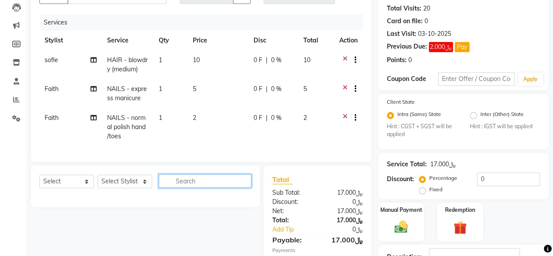
click at [207, 184] on input "text" at bounding box center [205, 181] width 93 height 14
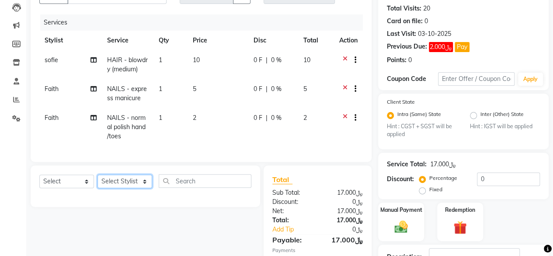
click at [144, 187] on select "Select Stylist Faith HABSATBEE [PERSON_NAME] staffs Madam [PERSON_NAME] Madam […" at bounding box center [124, 181] width 55 height 14
select select "58893"
click at [97, 181] on select "Select Stylist Faith HABSATBEE [PERSON_NAME] staffs Madam [PERSON_NAME] Madam […" at bounding box center [124, 181] width 55 height 14
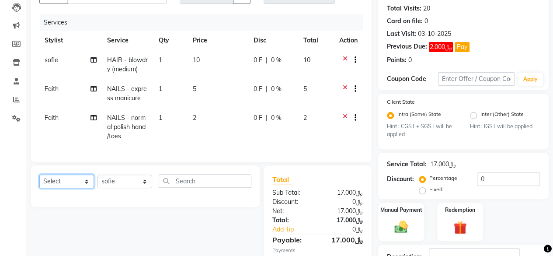
click at [90, 187] on select "Select Service Product Membership Package Voucher Prepaid Gift Card" at bounding box center [66, 181] width 55 height 14
select select "service"
click at [39, 181] on select "Select Service Product Membership Package Voucher Prepaid Gift Card" at bounding box center [66, 181] width 55 height 14
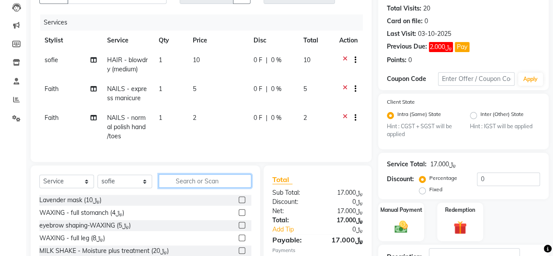
click at [184, 187] on input "text" at bounding box center [205, 181] width 93 height 14
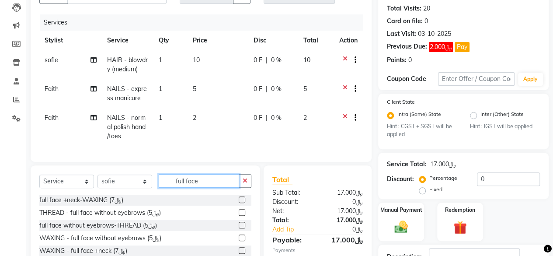
type input "full face"
click at [240, 215] on label at bounding box center [242, 212] width 7 height 7
click at [240, 215] on input "checkbox" at bounding box center [242, 213] width 6 height 6
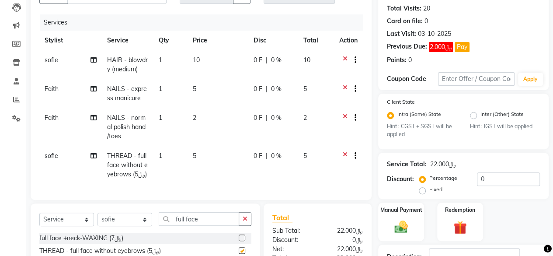
checkbox input "false"
click at [204, 225] on input "full face" at bounding box center [199, 219] width 80 height 14
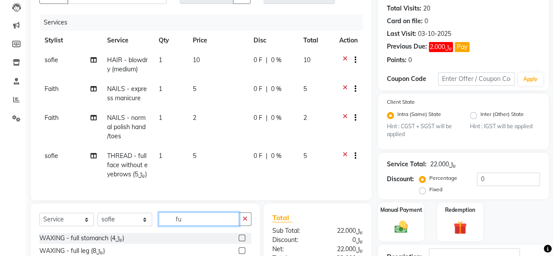
type input "f"
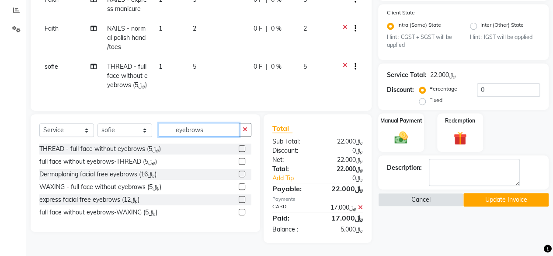
scroll to position [198, 0]
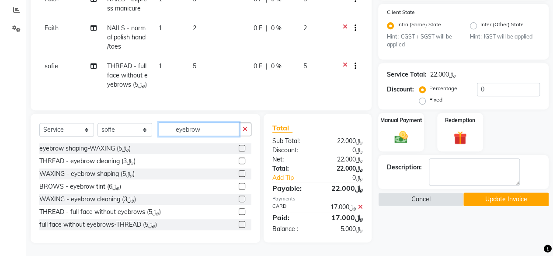
type input "eyebrow"
click at [239, 159] on label at bounding box center [242, 160] width 7 height 7
click at [239, 159] on input "checkbox" at bounding box center [242, 161] width 6 height 6
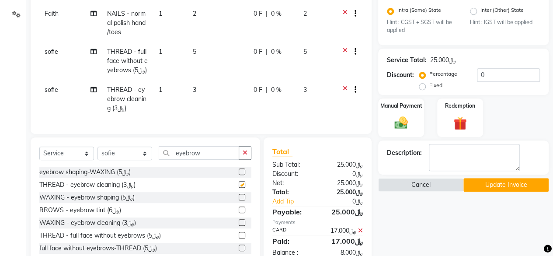
checkbox input "false"
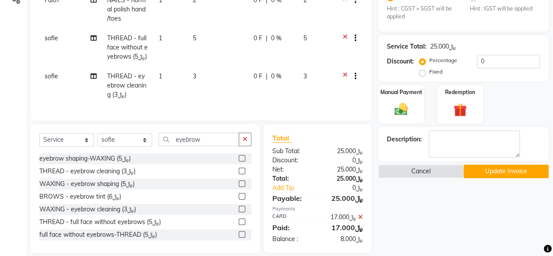
scroll to position [225, 0]
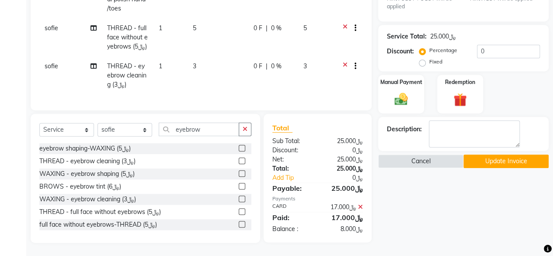
click at [360, 205] on icon at bounding box center [360, 207] width 5 height 6
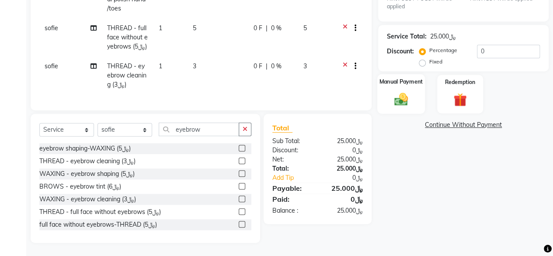
click at [400, 91] on img at bounding box center [401, 99] width 22 height 16
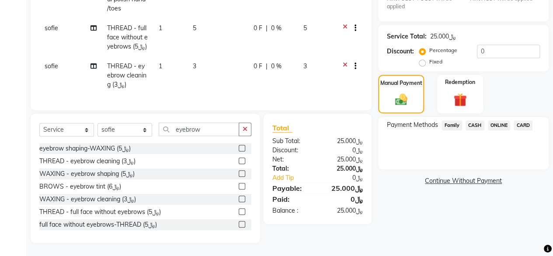
click at [522, 121] on span "CARD" at bounding box center [522, 125] width 19 height 10
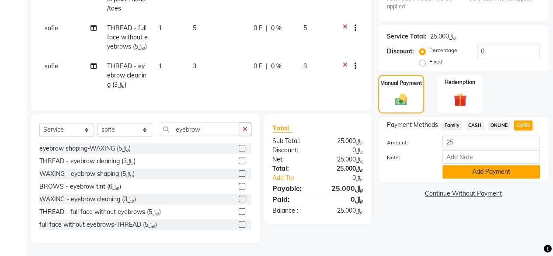
click at [481, 166] on button "Add Payment" at bounding box center [490, 172] width 97 height 14
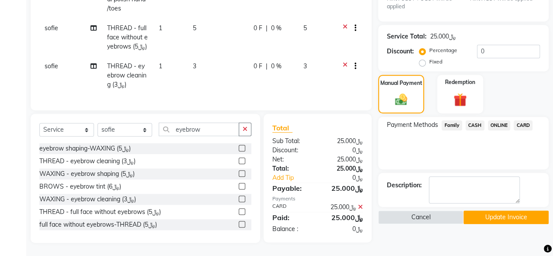
click at [489, 211] on button "Update Invoice" at bounding box center [505, 217] width 85 height 14
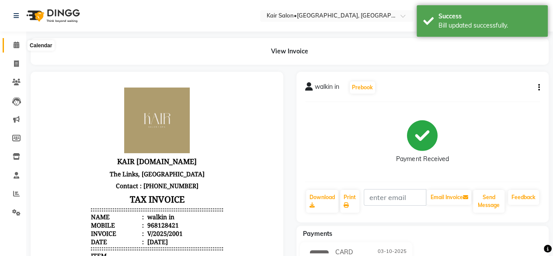
click at [17, 43] on icon at bounding box center [17, 45] width 6 height 7
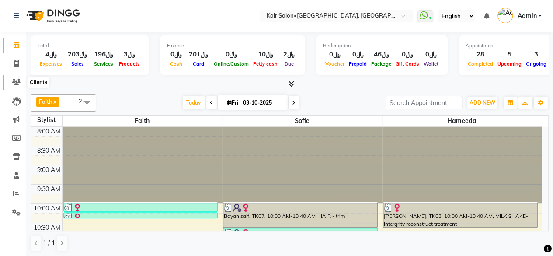
click at [17, 83] on icon at bounding box center [16, 82] width 8 height 7
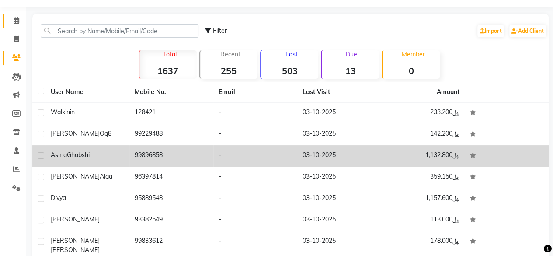
scroll to position [44, 0]
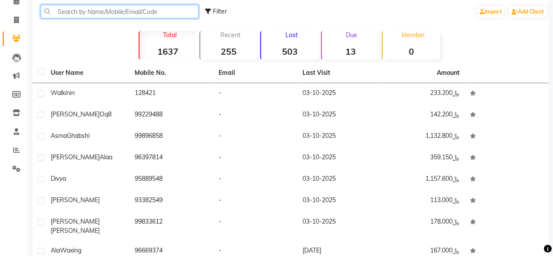
click at [106, 15] on input "text" at bounding box center [120, 12] width 158 height 14
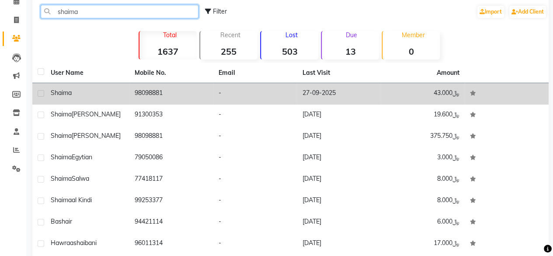
type input "shaima"
click at [340, 92] on td "27-09-2025" at bounding box center [339, 93] width 84 height 21
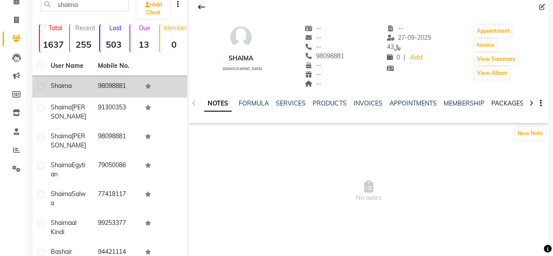
click at [503, 104] on link "PACKAGES" at bounding box center [507, 103] width 32 height 8
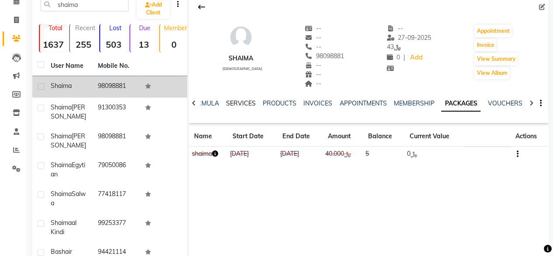
click at [238, 100] on link "SERVICES" at bounding box center [241, 103] width 30 height 8
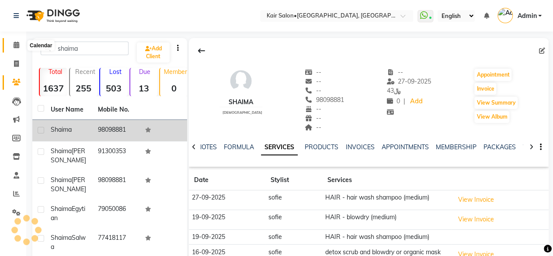
click at [16, 45] on icon at bounding box center [17, 45] width 6 height 7
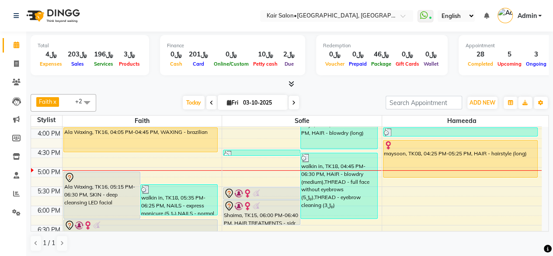
scroll to position [306, 0]
click at [397, 193] on div "8:00 AM 8:30 AM 9:00 AM 9:30 AM 10:00 AM 10:30 AM 11:00 AM 11:30 AM 12:00 PM 12…" at bounding box center [286, 128] width 510 height 615
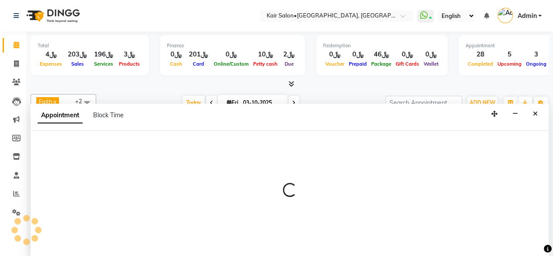
select select "66378"
select select "1065"
select select "tentative"
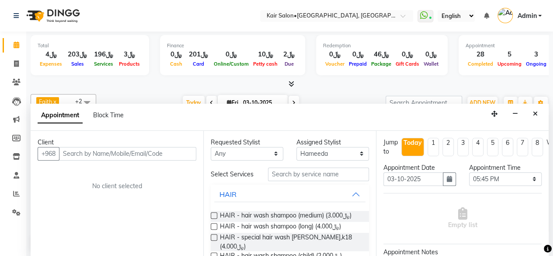
click at [181, 149] on input "text" at bounding box center [127, 154] width 137 height 14
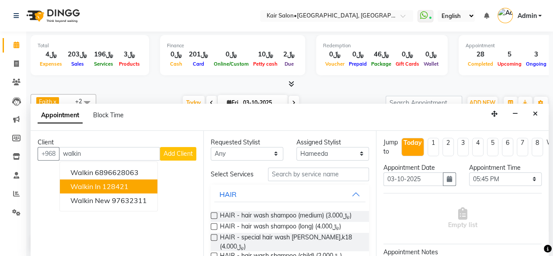
click at [128, 184] on ngb-highlight "128421" at bounding box center [115, 186] width 26 height 9
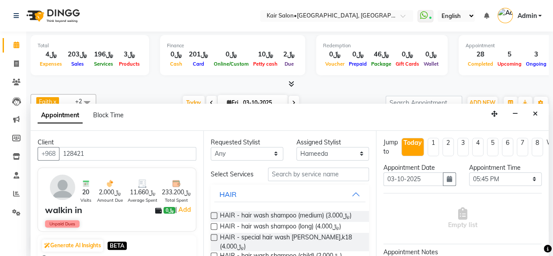
type input "128421"
click at [270, 149] on select "Any Faith HABSATBEE [PERSON_NAME] Madam [PERSON_NAME] Madam [PERSON_NAME] Madam…" at bounding box center [247, 154] width 73 height 14
select select "66378"
click at [211, 147] on select "Any Faith HABSATBEE [PERSON_NAME] Madam [PERSON_NAME] Madam [PERSON_NAME] Madam…" at bounding box center [247, 154] width 73 height 14
click at [295, 171] on input "text" at bounding box center [318, 174] width 101 height 14
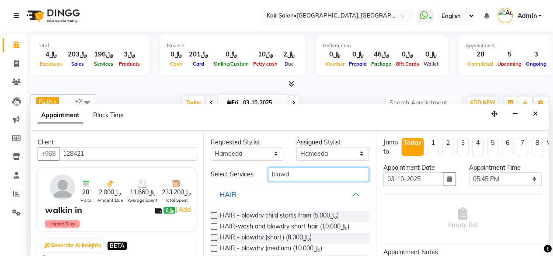
type input "blowd"
click at [214, 251] on label at bounding box center [214, 248] width 7 height 7
click at [214, 252] on input "checkbox" at bounding box center [214, 249] width 6 height 6
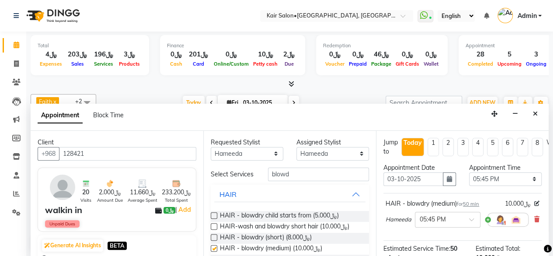
checkbox input "false"
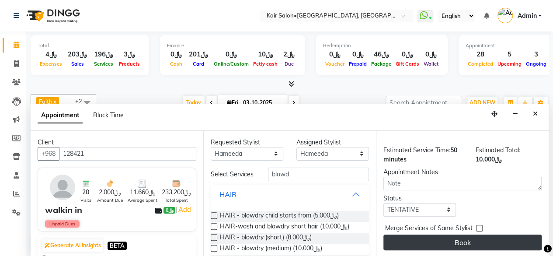
scroll to position [104, 0]
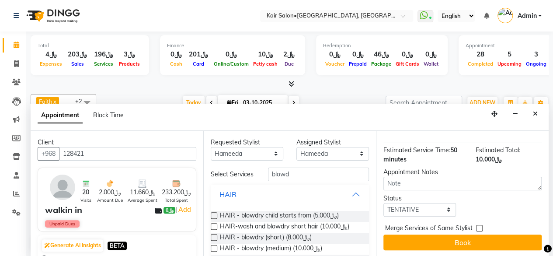
click at [456, 235] on button "Book" at bounding box center [462, 242] width 158 height 16
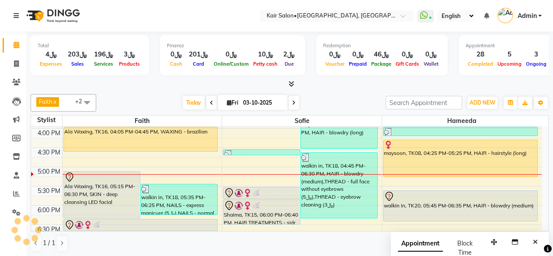
scroll to position [349, 0]
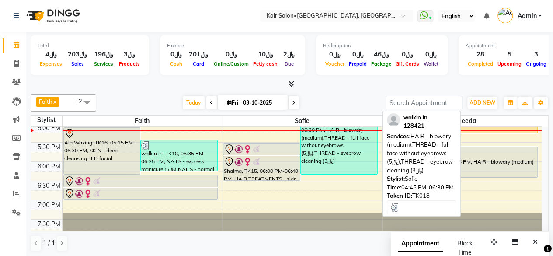
click at [343, 156] on div "walkin in, TK18, 04:45 PM-06:30 PM, HAIR - blowdry (medium),THREAD - full face …" at bounding box center [339, 141] width 76 height 65
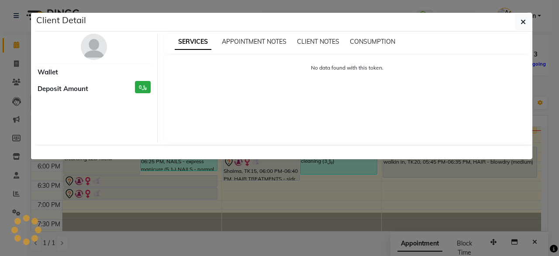
select select "3"
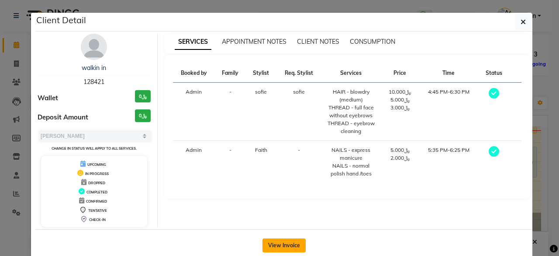
click at [284, 240] on button "View Invoice" at bounding box center [284, 245] width 43 height 14
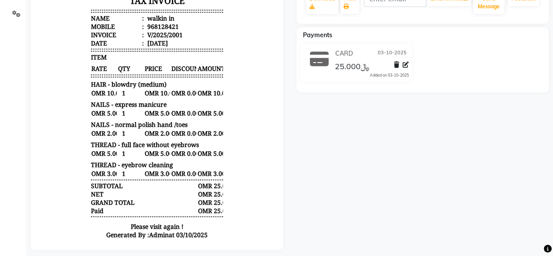
scroll to position [168, 0]
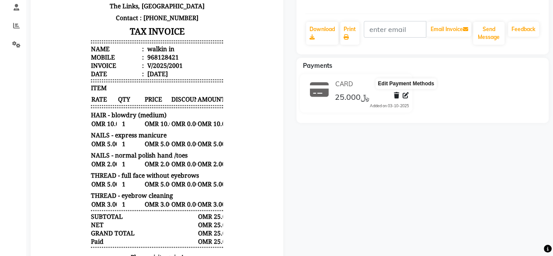
click at [406, 95] on icon at bounding box center [405, 95] width 6 height 6
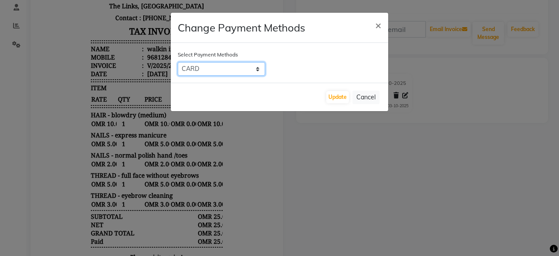
click at [255, 65] on select "Family CASH ONLINE CARD" at bounding box center [221, 69] width 87 height 14
select select "1"
click at [178, 62] on select "Family CASH ONLINE CARD" at bounding box center [221, 69] width 87 height 14
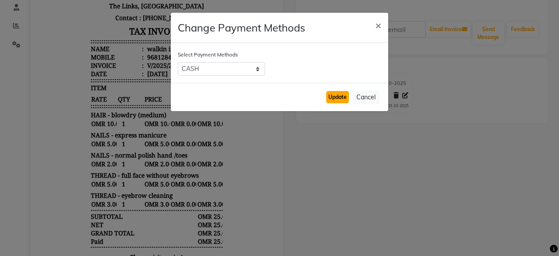
click at [348, 95] on button "Update" at bounding box center [337, 97] width 23 height 12
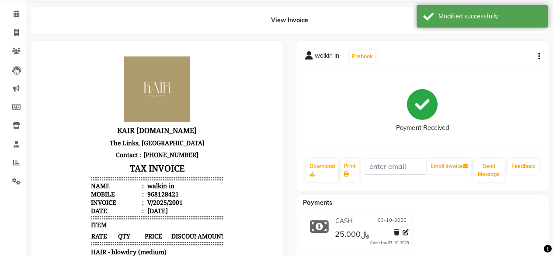
scroll to position [0, 0]
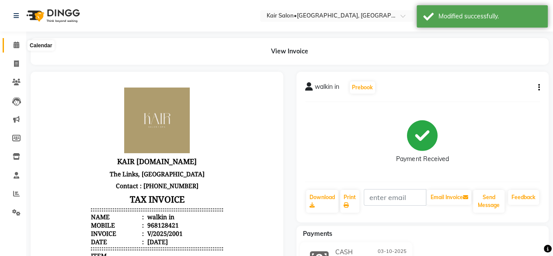
click at [19, 46] on icon at bounding box center [17, 45] width 6 height 7
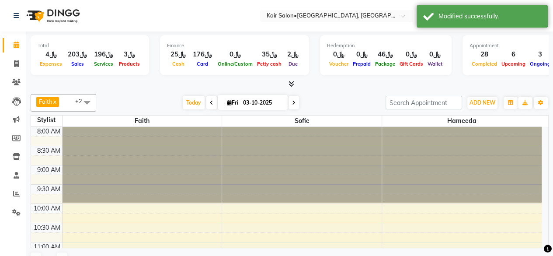
scroll to position [341, 0]
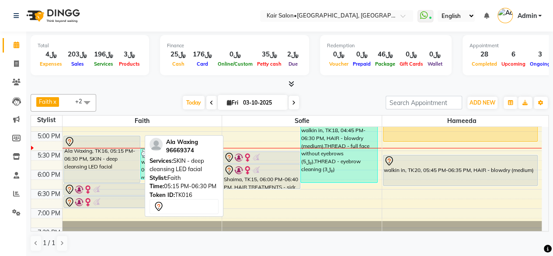
click at [109, 161] on div "Ala Waxing, TK16, 05:15 PM-06:30 PM, SKIN - deep cleansing LED facial" at bounding box center [102, 159] width 76 height 46
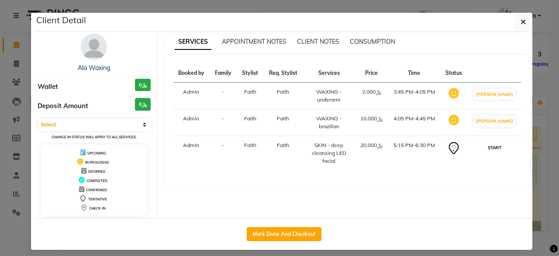
click at [503, 145] on button "START" at bounding box center [495, 147] width 18 height 11
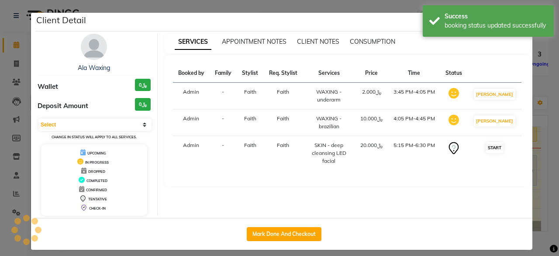
select select "1"
click at [541, 77] on ngb-modal-window "Client Detail Ala Waxing Wallet ﷼0 Deposit Amount ﷼0 Select IN SERVICE CONFIRME…" at bounding box center [279, 128] width 559 height 256
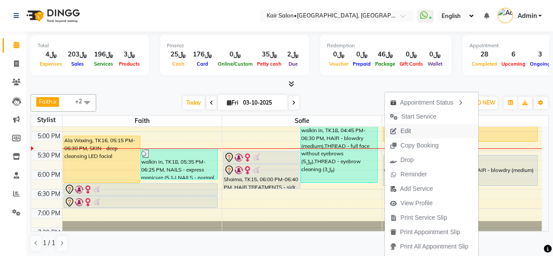
click at [410, 128] on span "Edit" at bounding box center [399, 131] width 31 height 14
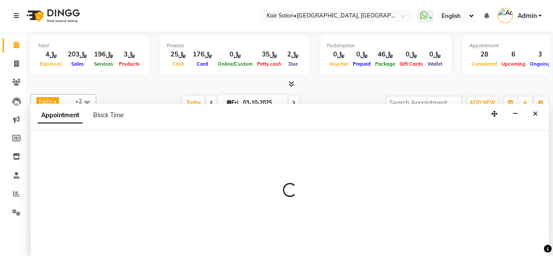
scroll to position [0, 0]
select select "tentative"
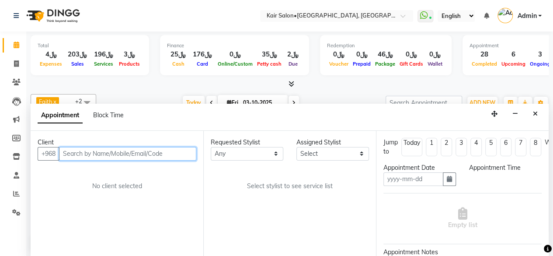
type input "03-10-2025"
select select "1065"
select select "66378"
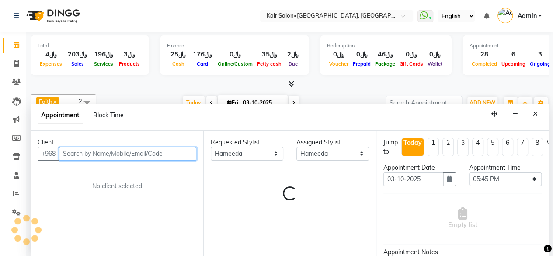
select select "3223"
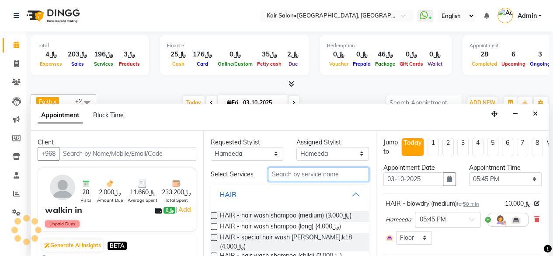
click at [286, 175] on input "text" at bounding box center [318, 174] width 101 height 14
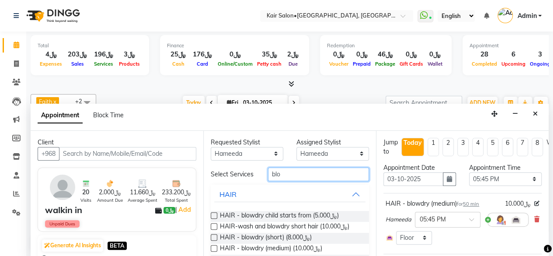
type input "blo"
click at [214, 237] on label at bounding box center [214, 237] width 7 height 7
click at [214, 237] on input "checkbox" at bounding box center [214, 238] width 6 height 6
checkbox input "false"
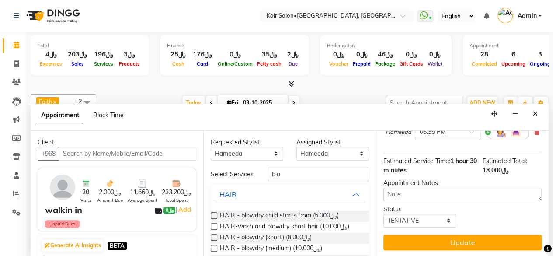
scroll to position [147, 0]
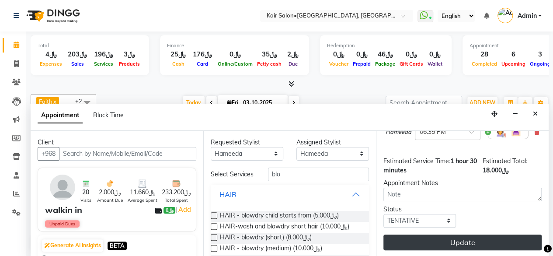
click at [463, 234] on button "Update" at bounding box center [462, 242] width 158 height 16
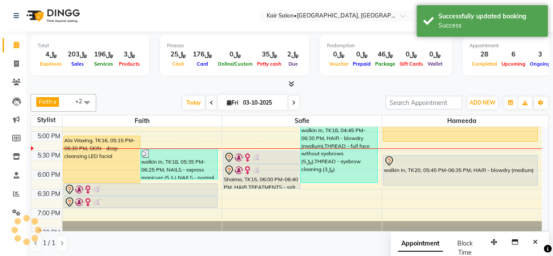
scroll to position [0, 0]
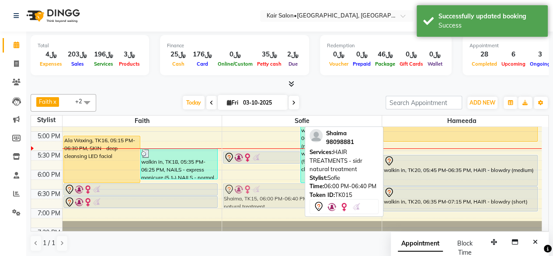
drag, startPoint x: 265, startPoint y: 174, endPoint x: 271, endPoint y: 193, distance: 19.8
click at [271, 193] on div "Bayan saif, TK07, 11:30 AM-12:50 PM, HAIR - blowdry (medium),HAIR TREATMENTS - …" at bounding box center [301, 92] width 159 height 615
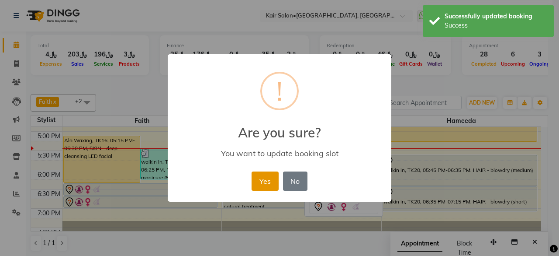
click at [267, 178] on button "Yes" at bounding box center [265, 180] width 27 height 19
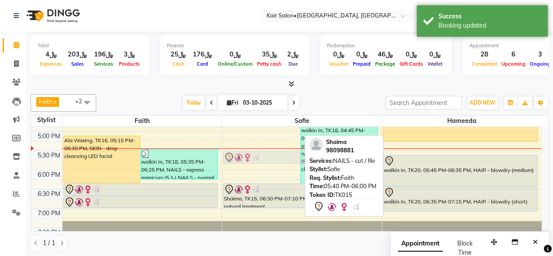
click at [262, 159] on div "Bayan saif, TK07, 11:30 AM-12:50 PM, HAIR - blowdry (medium),HAIR TREATMENTS - …" at bounding box center [301, 92] width 159 height 615
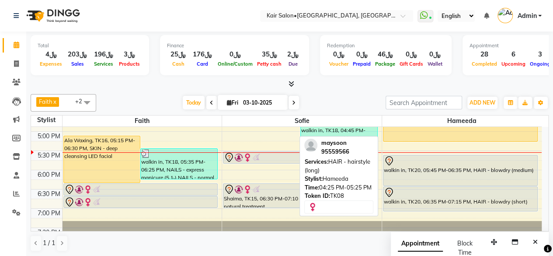
click at [453, 131] on div "maysoon, TK08, 04:25 PM-05:25 PM, HAIR - hairstyle (long)" at bounding box center [460, 122] width 154 height 37
click at [445, 135] on div "maysoon, TK08, 04:25 PM-05:25 PM, HAIR - hairstyle (long)" at bounding box center [460, 122] width 154 height 37
select select "1"
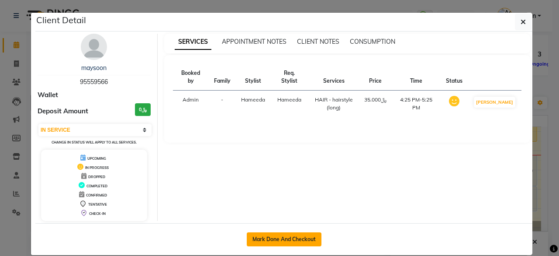
click at [266, 238] on button "Mark Done And Checkout" at bounding box center [284, 239] width 75 height 14
select select "service"
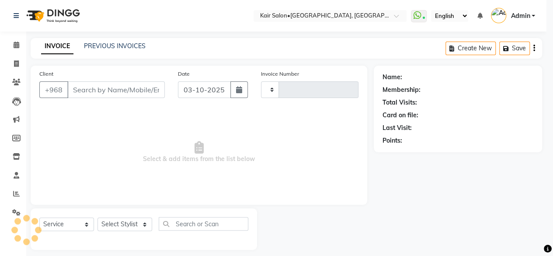
type input "2003"
select select "6490"
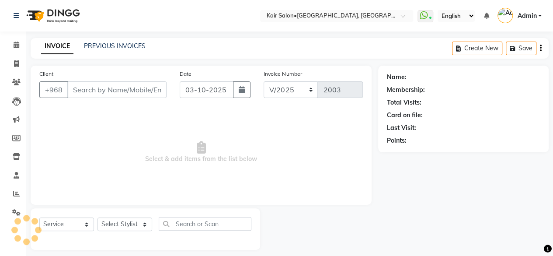
type input "95559566"
select select "66378"
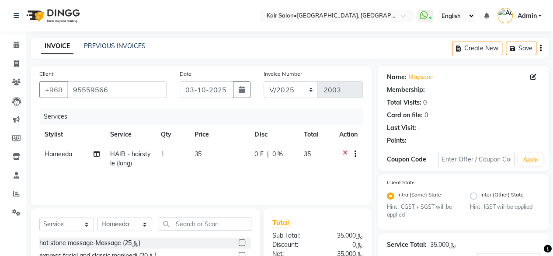
click at [285, 173] on div "Services Stylist Service Qty Price Disc Total Action Hameeda HAIR - hairstyle (…" at bounding box center [200, 151] width 323 height 87
click at [206, 161] on td "35" at bounding box center [219, 158] width 60 height 29
select select "66378"
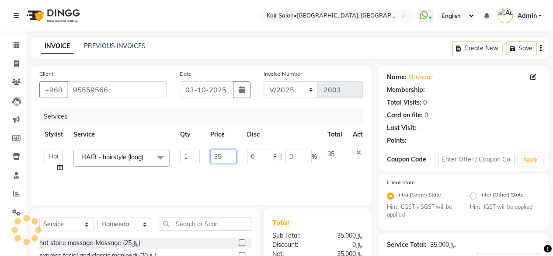
click at [228, 154] on input "35" at bounding box center [223, 156] width 26 height 14
type input "30"
click at [253, 176] on div "Services Stylist Service Qty Price Disc Total Action Faith HABSATBEE [PERSON_NA…" at bounding box center [200, 151] width 323 height 87
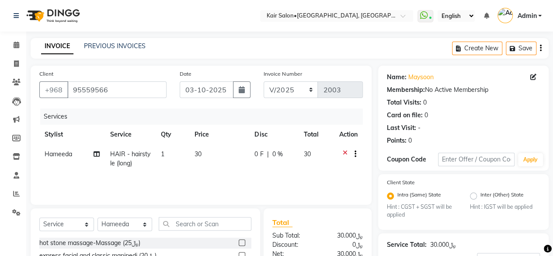
scroll to position [96, 0]
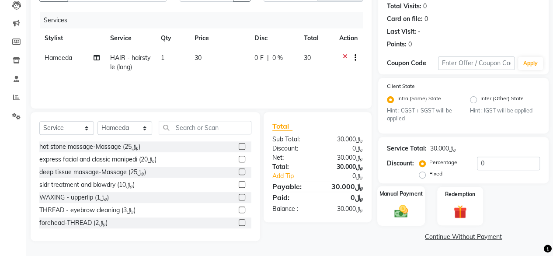
click at [400, 211] on img at bounding box center [401, 211] width 22 height 16
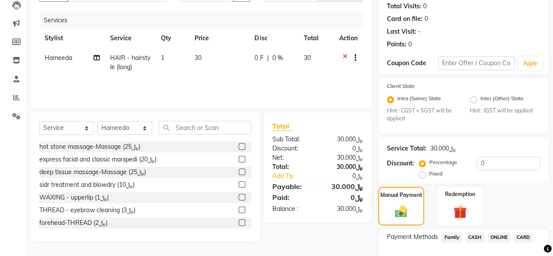
click at [522, 233] on span "CARD" at bounding box center [522, 237] width 19 height 10
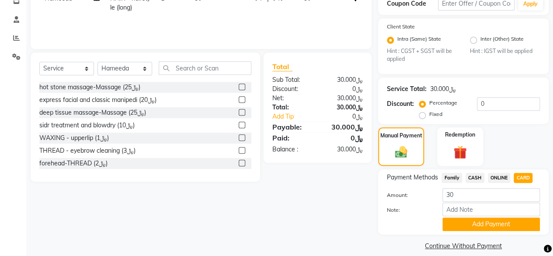
scroll to position [164, 0]
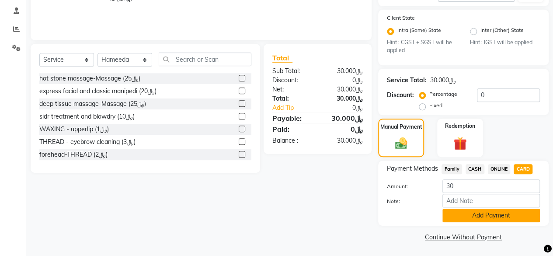
click at [469, 215] on button "Add Payment" at bounding box center [490, 215] width 97 height 14
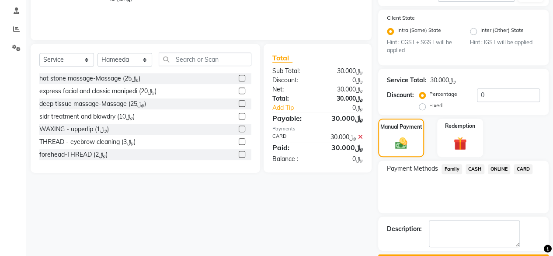
scroll to position [188, 0]
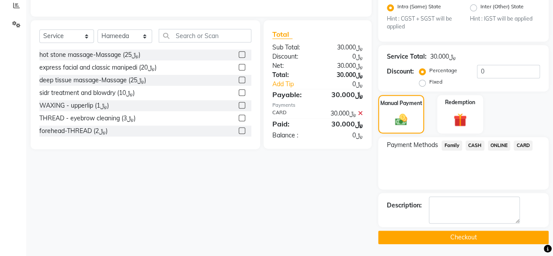
click at [464, 233] on button "Checkout" at bounding box center [463, 237] width 170 height 14
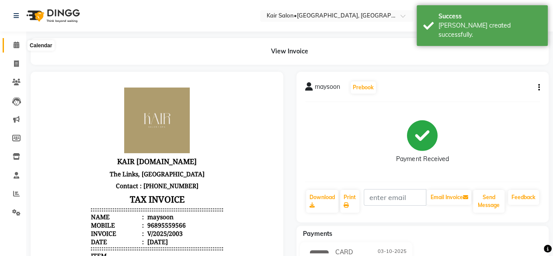
click at [18, 47] on icon at bounding box center [17, 45] width 6 height 7
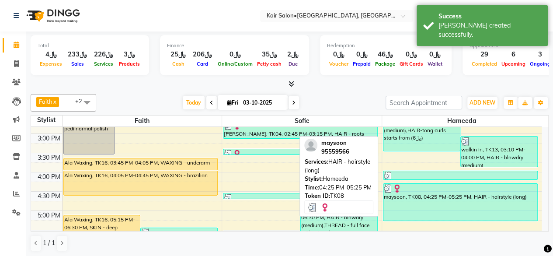
scroll to position [306, 0]
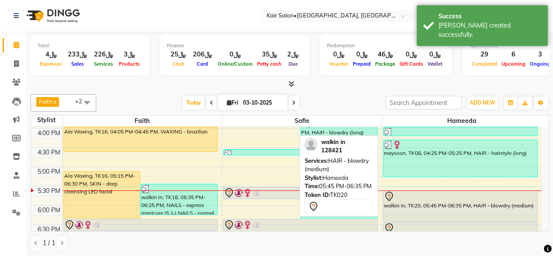
click at [454, 201] on div "walkin in, TK20, 05:45 PM-06:35 PM, HAIR - blowdry (medium)" at bounding box center [460, 205] width 154 height 30
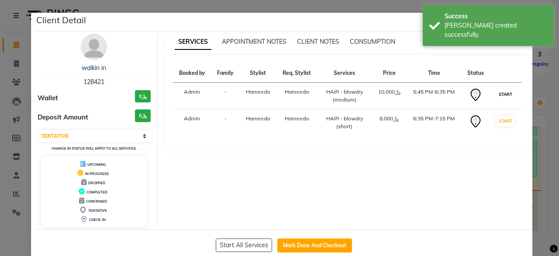
click at [502, 93] on button "START" at bounding box center [506, 94] width 18 height 11
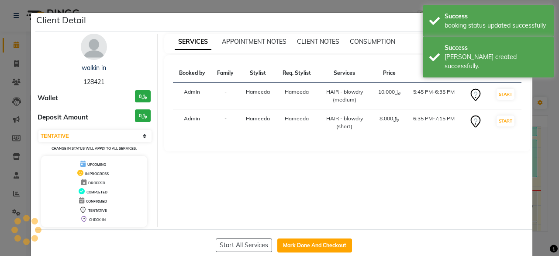
select select "select"
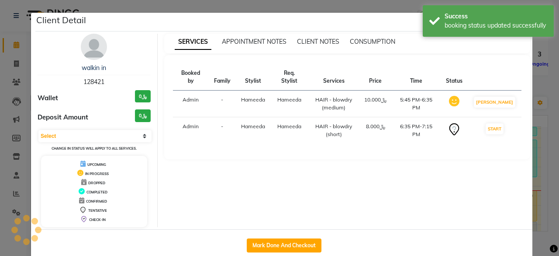
click at [537, 87] on ngb-modal-window "Client Detail walkin in 128421 Wallet ﷼0 Deposit Amount ﷼0 Select IN SERVICE CO…" at bounding box center [279, 128] width 559 height 256
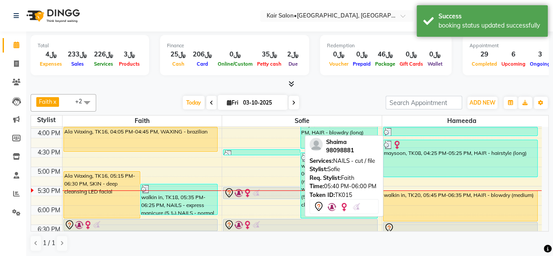
click at [270, 190] on div at bounding box center [262, 192] width 76 height 10
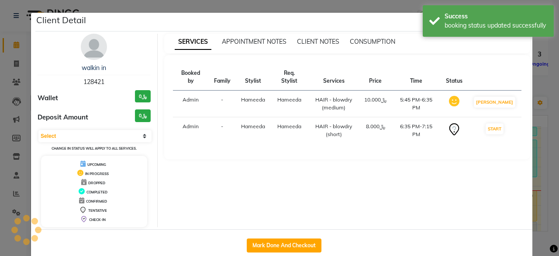
select select "7"
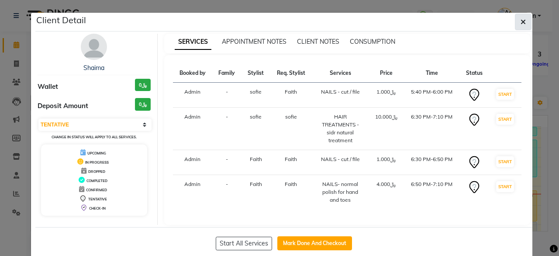
click at [521, 20] on icon "button" at bounding box center [523, 21] width 5 height 7
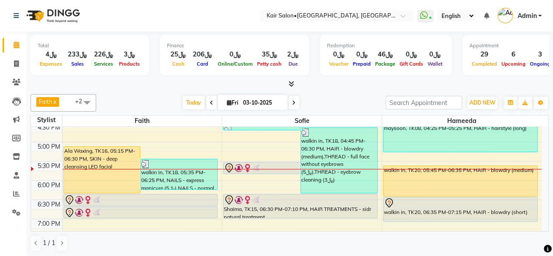
scroll to position [393, 0]
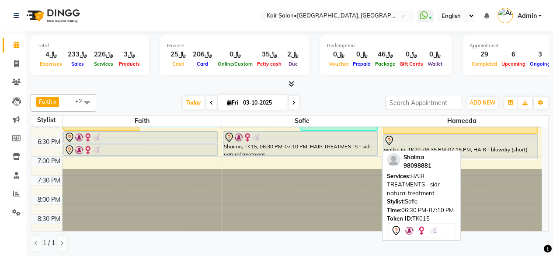
click at [290, 146] on div "Shaima, TK15, 06:30 PM-07:10 PM, HAIR TREATMENTS - sidr natural treatment" at bounding box center [300, 143] width 154 height 24
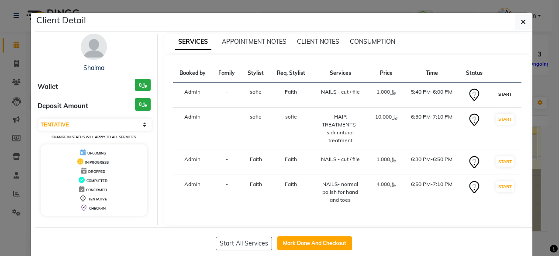
click at [502, 91] on button "START" at bounding box center [505, 94] width 18 height 11
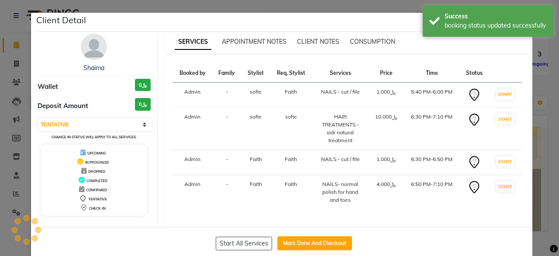
select select "select"
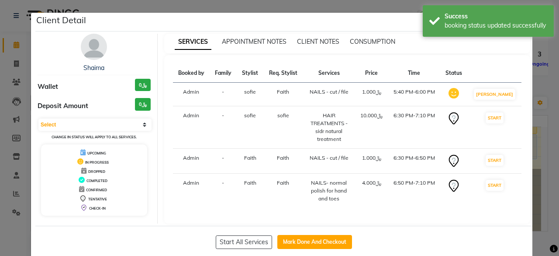
click at [540, 84] on ngb-modal-window "Client Detail Shaima Wallet ﷼0 Deposit Amount ﷼0 Select IN SERVICE CONFIRMED TE…" at bounding box center [279, 128] width 559 height 256
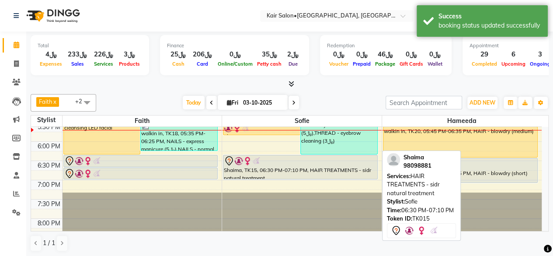
scroll to position [349, 0]
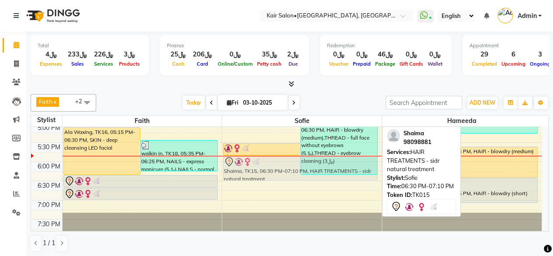
drag, startPoint x: 263, startPoint y: 185, endPoint x: 268, endPoint y: 165, distance: 20.8
click at [268, 165] on div "Bayan saif, TK07, 11:30 AM-12:50 PM, HAIR - blowdry (medium),HAIR TREATMENTS - …" at bounding box center [301, 84] width 159 height 615
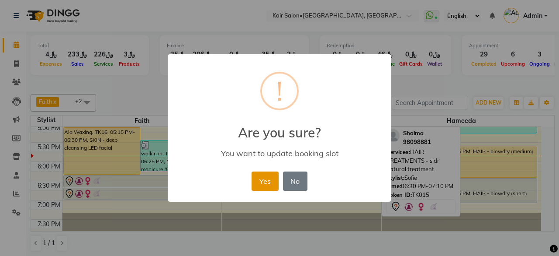
click at [261, 178] on button "Yes" at bounding box center [265, 180] width 27 height 19
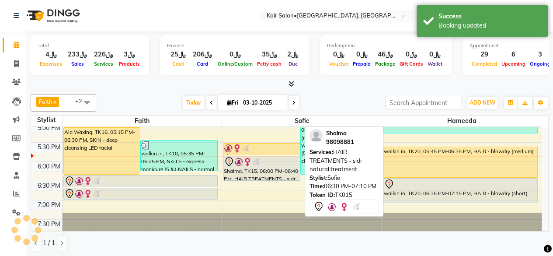
click at [260, 173] on div "Shaima, TK15, 06:00 PM-06:40 PM, HAIR TREATMENTS - sidr natural treatment" at bounding box center [261, 168] width 76 height 24
click at [267, 171] on div "Shaima, TK15, 06:00 PM-06:40 PM, HAIR TREATMENTS - sidr natural treatment" at bounding box center [261, 168] width 76 height 24
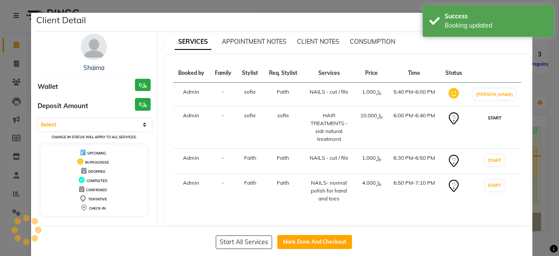
click at [501, 118] on button "START" at bounding box center [495, 117] width 18 height 11
click at [545, 91] on ngb-modal-window "Client Detail Shaima Wallet ﷼0 Deposit Amount ﷼0 Select IN SERVICE CONFIRMED TE…" at bounding box center [279, 128] width 559 height 256
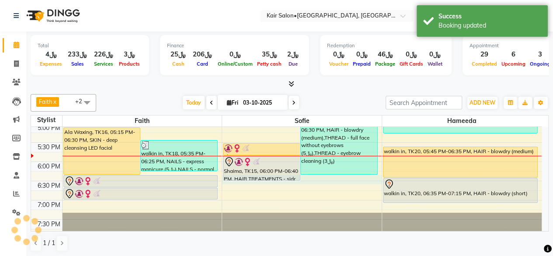
click at [275, 180] on div "8:00 AM 8:30 AM 9:00 AM 9:30 AM 10:00 AM 10:30 AM 11:00 AM 11:30 AM 12:00 PM 12…" at bounding box center [286, 84] width 510 height 615
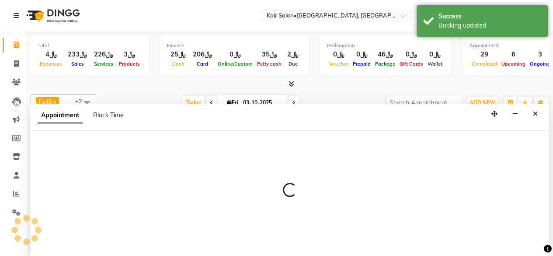
scroll to position [0, 0]
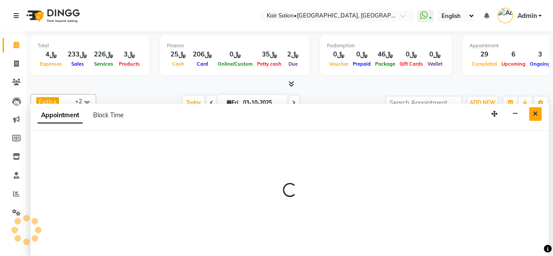
click at [532, 115] on button "Close" at bounding box center [535, 114] width 13 height 14
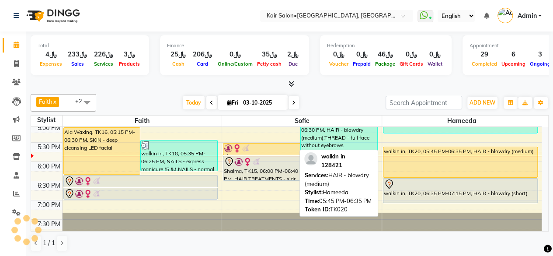
click at [448, 168] on div "walkin in, TK20, 05:45 PM-06:35 PM, HAIR - blowdry (medium)" at bounding box center [460, 162] width 154 height 30
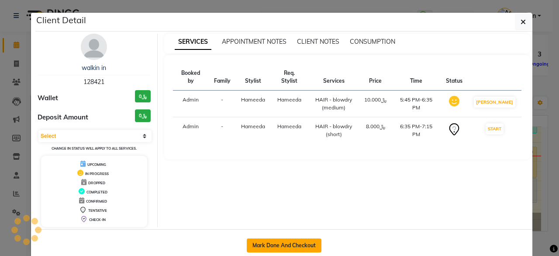
click at [274, 244] on button "Mark Done And Checkout" at bounding box center [284, 245] width 75 height 14
select select "service"
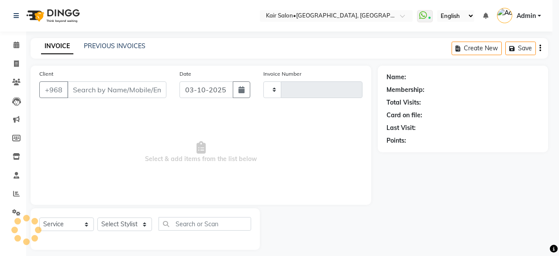
type input "2004"
select select "6490"
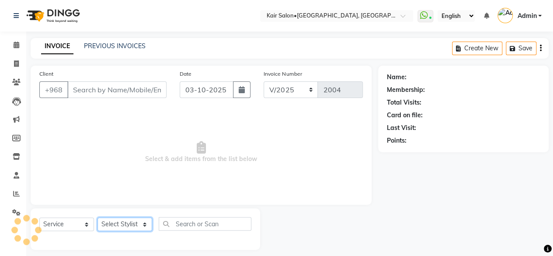
click at [142, 222] on select "Select Stylist Faith HABSATBEE [PERSON_NAME] staffs Madam [PERSON_NAME] Madam […" at bounding box center [124, 224] width 55 height 14
select select "66378"
click at [97, 217] on select "Select Stylist Faith HABSATBEE [PERSON_NAME] staffs Madam [PERSON_NAME] Madam […" at bounding box center [124, 224] width 55 height 14
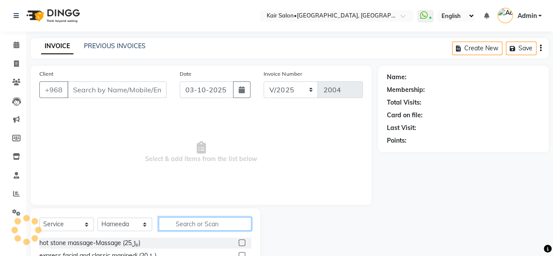
click at [200, 221] on input "text" at bounding box center [205, 224] width 93 height 14
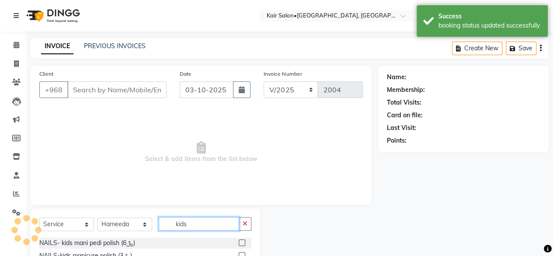
scroll to position [44, 0]
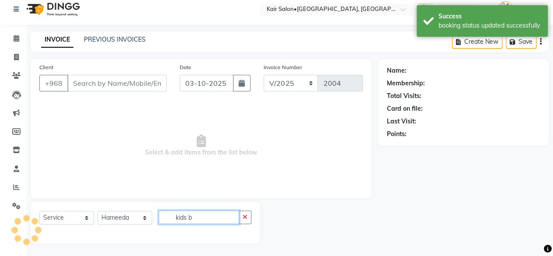
type input "kids bl"
type input "128421"
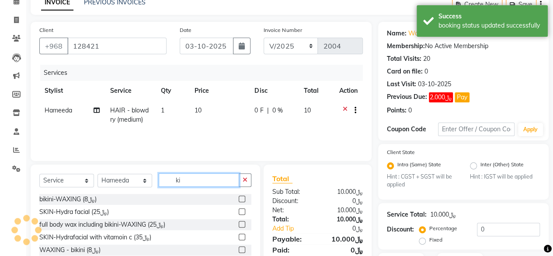
type input "k"
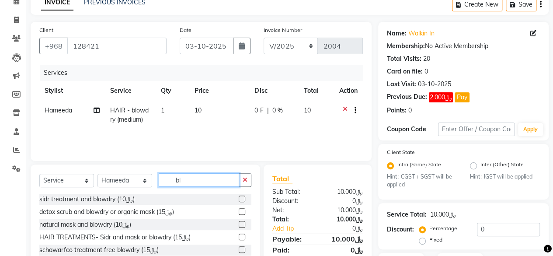
type input "b"
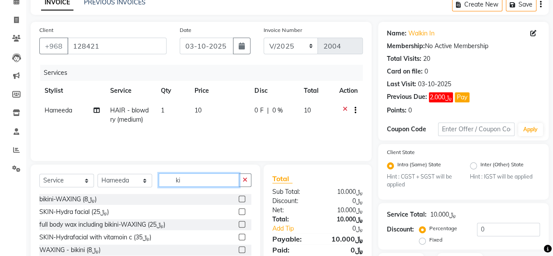
type input "k"
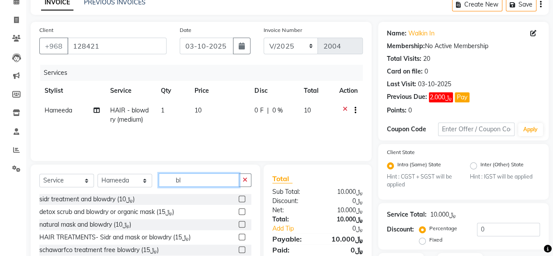
type input "b"
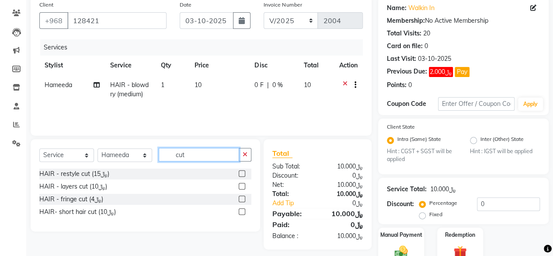
scroll to position [87, 0]
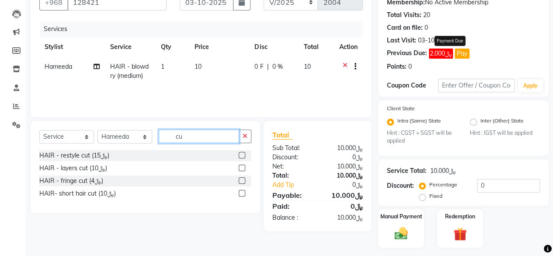
type input "c"
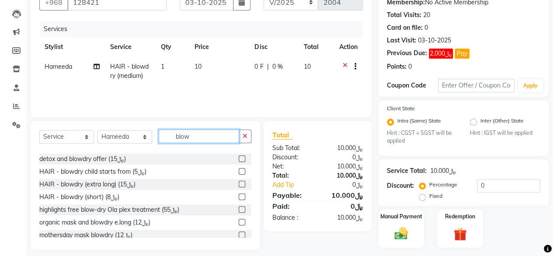
scroll to position [78, 0]
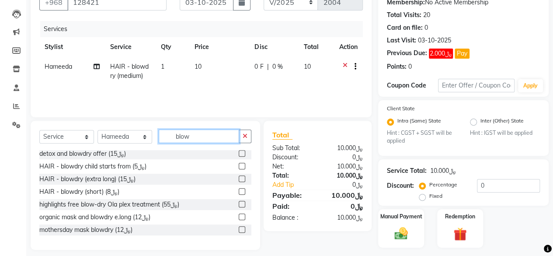
type input "blow"
click at [239, 189] on label at bounding box center [242, 191] width 7 height 7
click at [239, 189] on input "checkbox" at bounding box center [242, 192] width 6 height 6
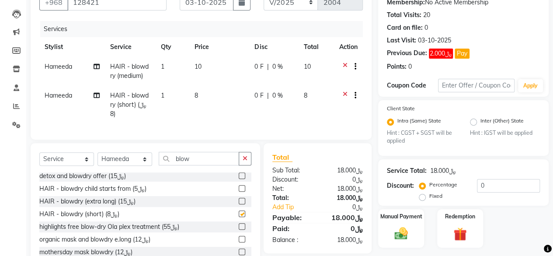
checkbox input "false"
click at [347, 64] on div at bounding box center [351, 67] width 9 height 11
click at [344, 63] on icon at bounding box center [345, 67] width 5 height 11
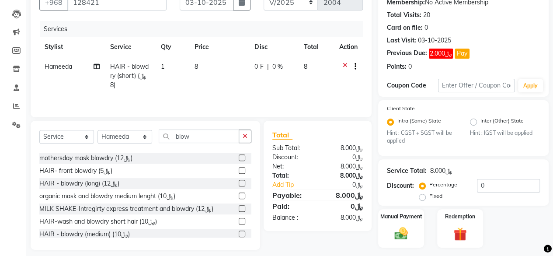
scroll to position [147, 0]
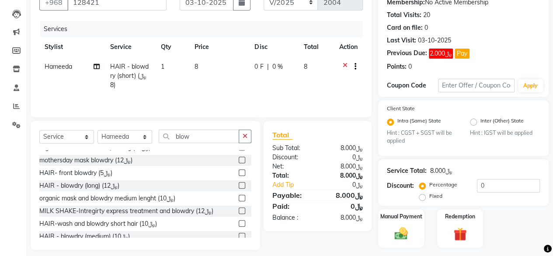
click at [239, 171] on label at bounding box center [242, 172] width 7 height 7
click at [239, 171] on input "checkbox" at bounding box center [242, 173] width 6 height 6
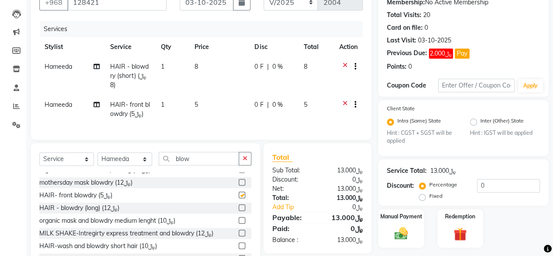
checkbox input "false"
click at [212, 111] on td "5" at bounding box center [219, 109] width 60 height 29
select select "66378"
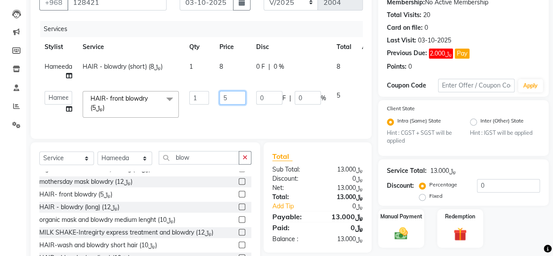
click at [229, 103] on input "5" at bounding box center [232, 98] width 26 height 14
type input "4"
click at [309, 192] on div "Net:" at bounding box center [292, 187] width 52 height 9
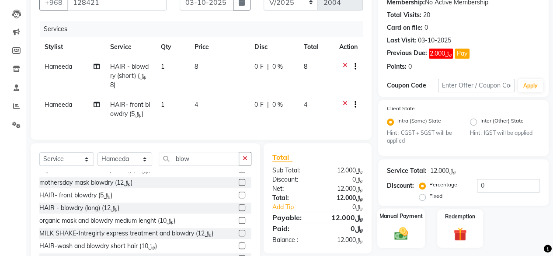
click at [405, 236] on img at bounding box center [401, 233] width 22 height 16
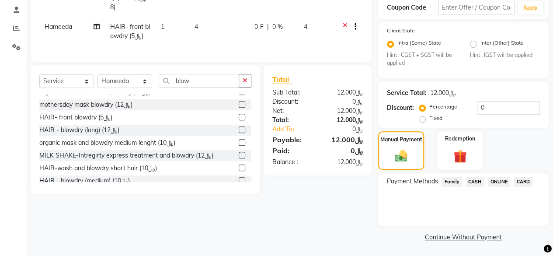
click at [521, 176] on span "CARD" at bounding box center [522, 181] width 19 height 10
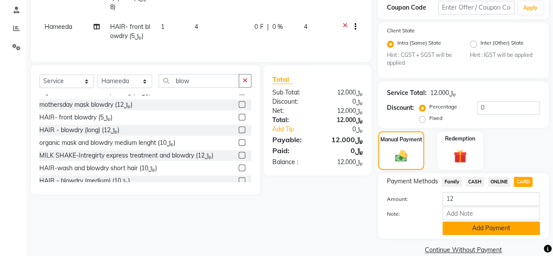
click at [478, 224] on button "Add Payment" at bounding box center [490, 228] width 97 height 14
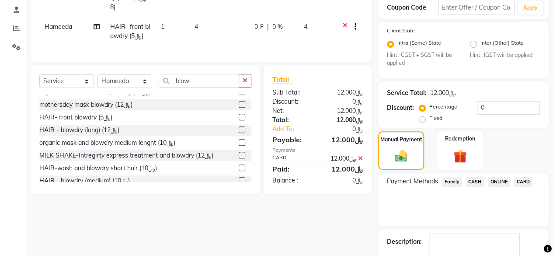
scroll to position [201, 0]
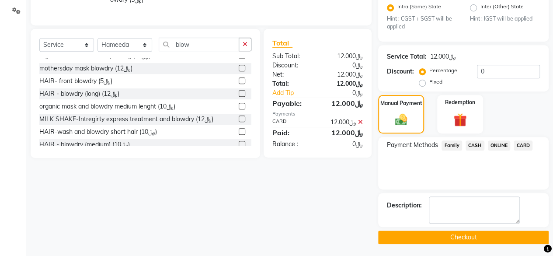
click at [470, 233] on button "Checkout" at bounding box center [463, 237] width 170 height 14
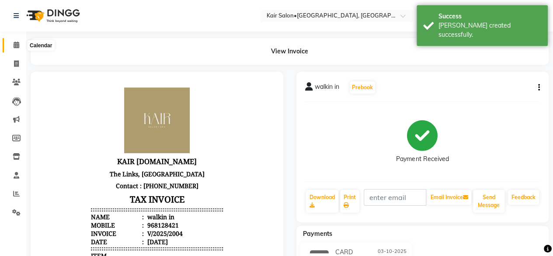
click at [16, 44] on icon at bounding box center [17, 45] width 6 height 7
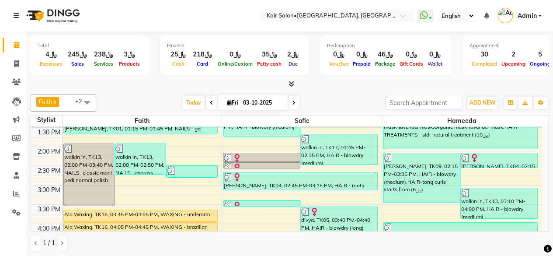
scroll to position [218, 0]
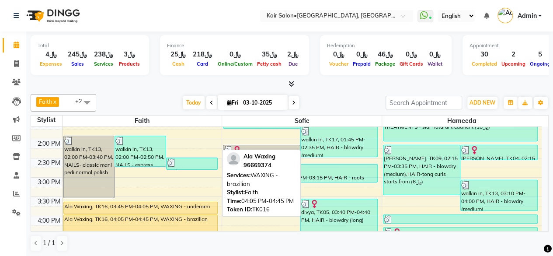
click at [109, 215] on div "Ala Waxing, TK16, 04:05 PM-04:45 PM, WAXING - brazilian" at bounding box center [141, 227] width 154 height 24
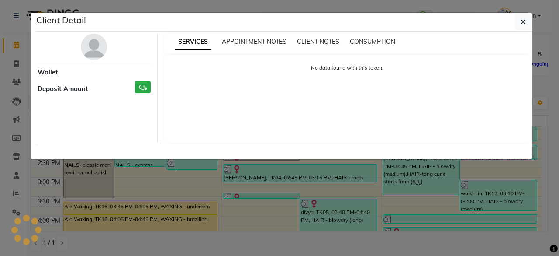
select select "1"
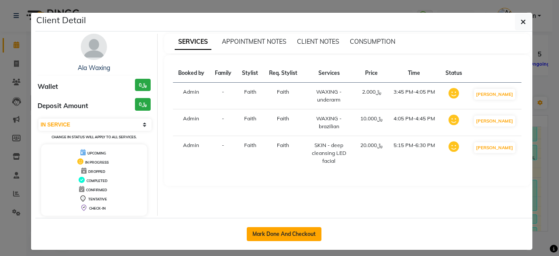
click at [276, 234] on button "Mark Done And Checkout" at bounding box center [284, 234] width 75 height 14
select select "service"
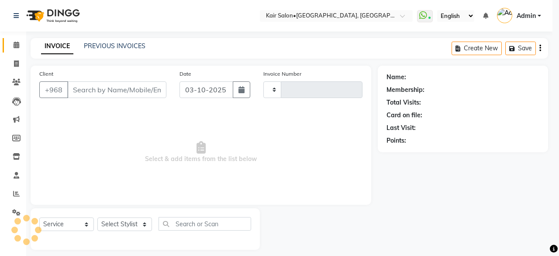
type input "2005"
select select "6490"
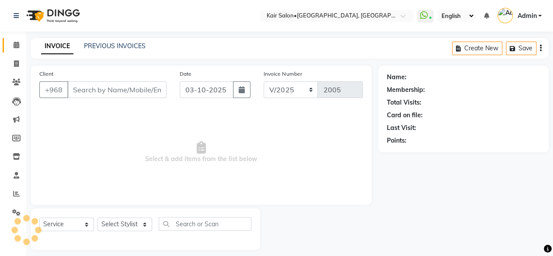
type input "96669374"
select select "49362"
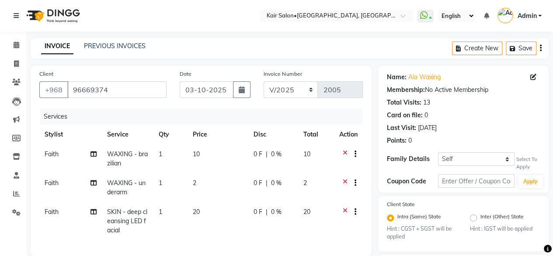
click at [228, 166] on td "10" at bounding box center [217, 158] width 61 height 29
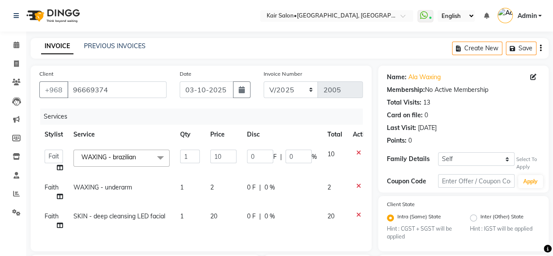
click at [316, 151] on div "0 F | 0 %" at bounding box center [282, 156] width 70 height 14
click at [307, 154] on input "0" at bounding box center [298, 156] width 26 height 14
type input "10"
click at [284, 185] on div "0 F | 0 %" at bounding box center [282, 187] width 70 height 9
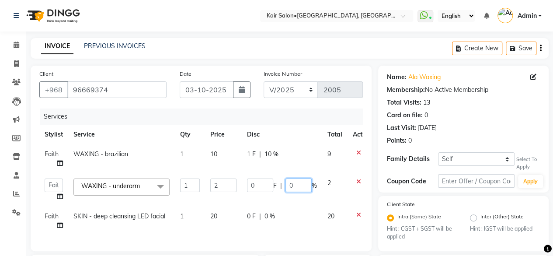
click at [301, 185] on input "0" at bounding box center [298, 185] width 26 height 14
type input "10"
click at [290, 210] on td "0 F | 0 %" at bounding box center [282, 220] width 80 height 29
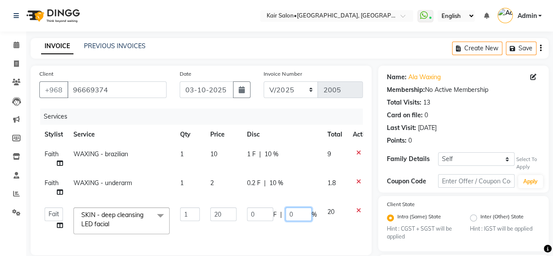
click at [308, 217] on input "0" at bounding box center [298, 214] width 26 height 14
type input "10"
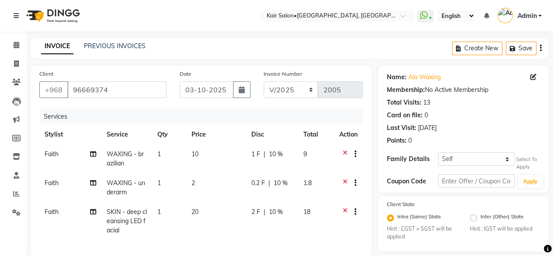
click at [330, 232] on td "18" at bounding box center [316, 221] width 36 height 38
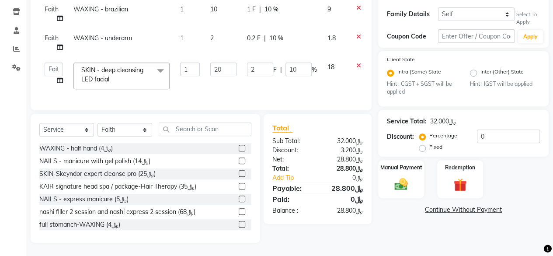
scroll to position [150, 0]
